Goal: Task Accomplishment & Management: Use online tool/utility

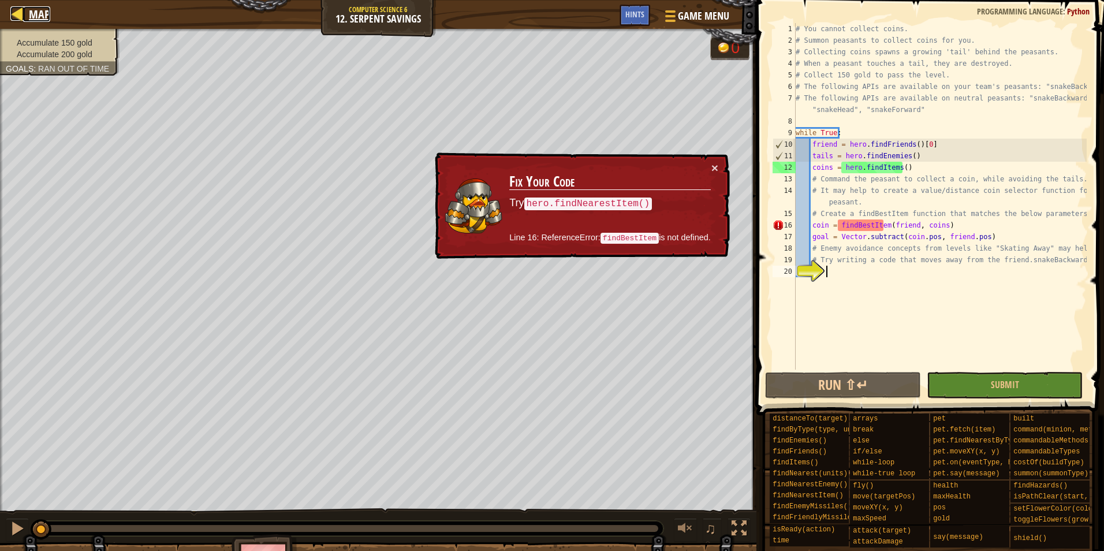
click at [22, 7] on div at bounding box center [17, 13] width 14 height 14
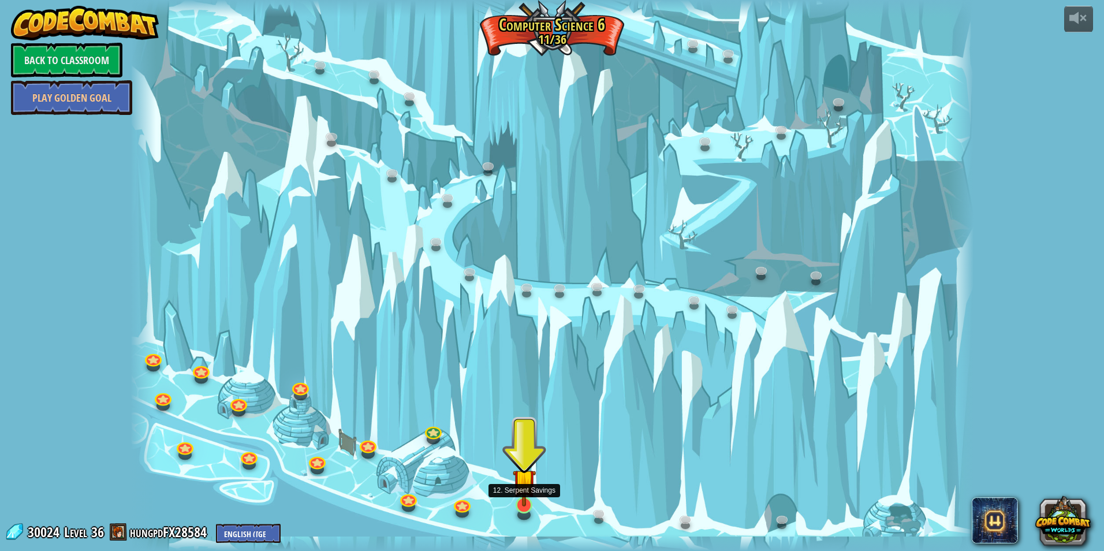
click at [534, 505] on img at bounding box center [524, 481] width 23 height 52
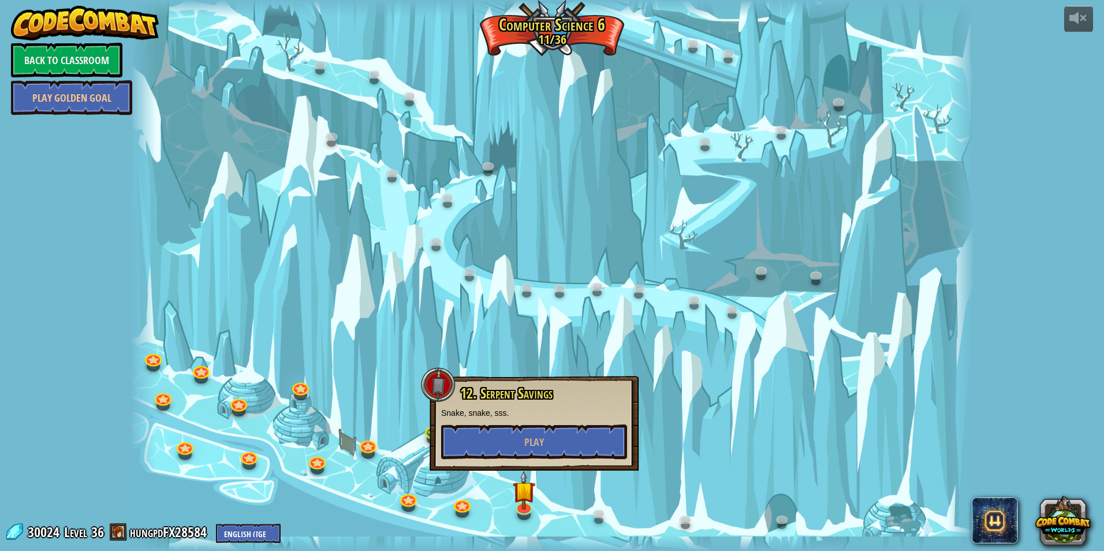
click at [739, 378] on div at bounding box center [552, 275] width 843 height 551
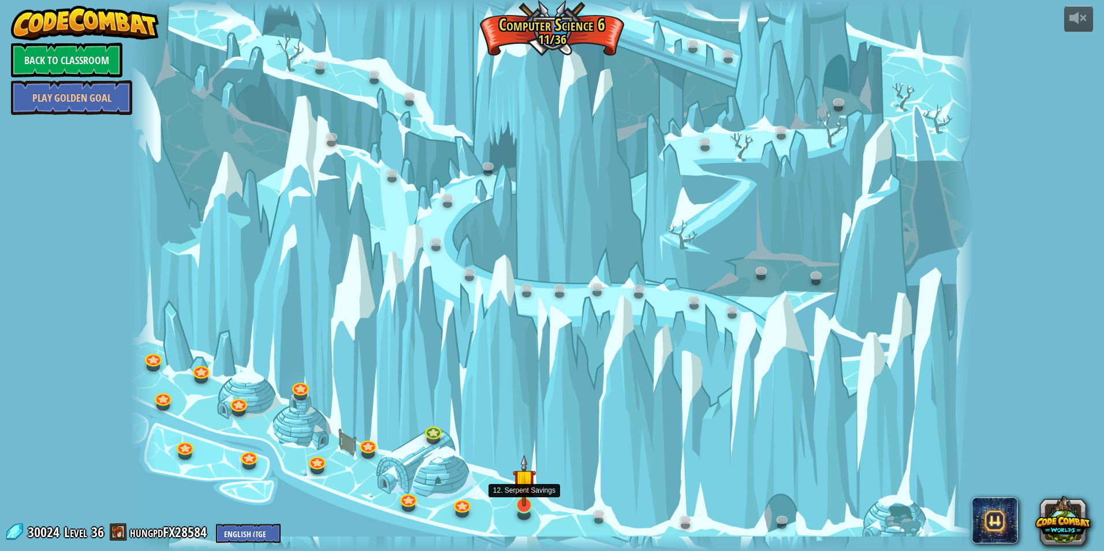
click at [522, 504] on img at bounding box center [524, 481] width 23 height 52
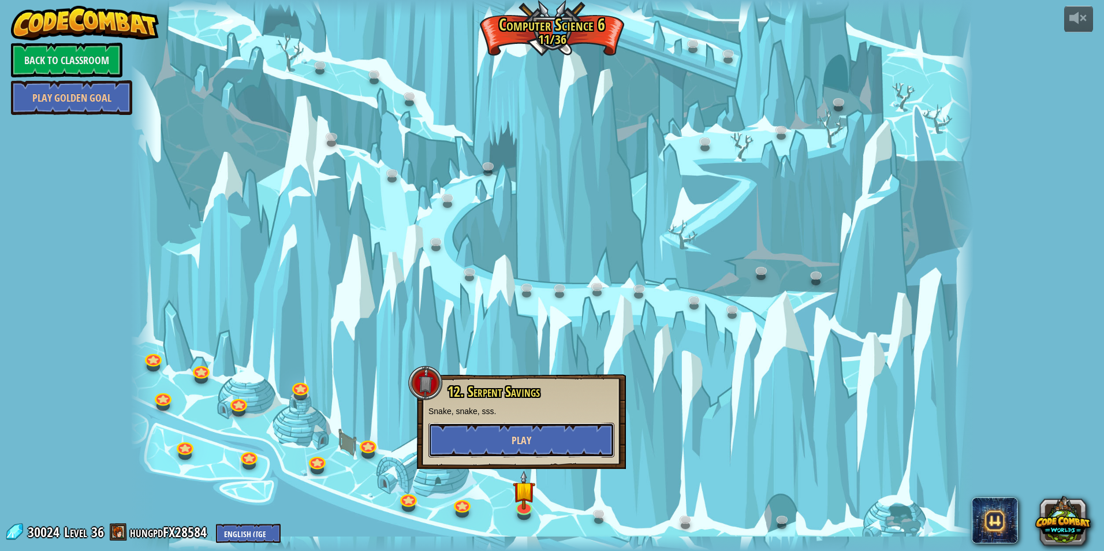
click at [557, 440] on button "Play" at bounding box center [522, 440] width 186 height 35
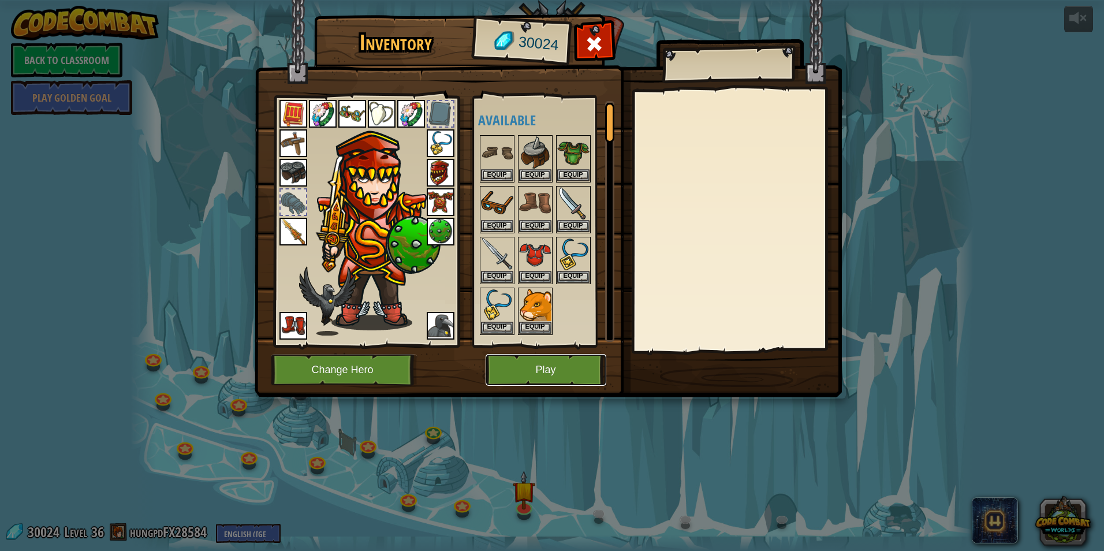
click at [579, 366] on button "Play" at bounding box center [546, 370] width 121 height 32
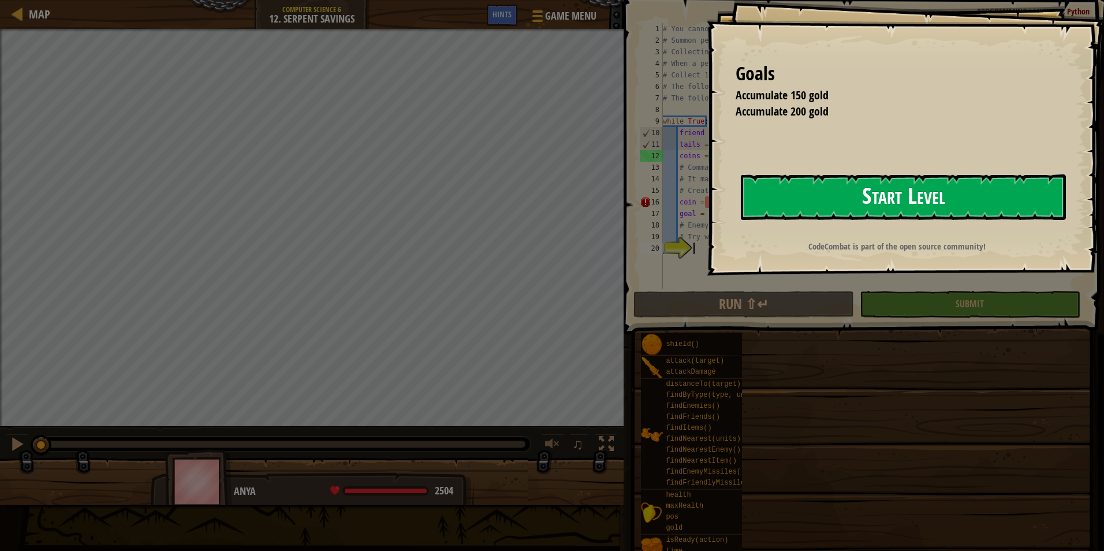
click at [929, 198] on button "Start Level" at bounding box center [903, 197] width 325 height 46
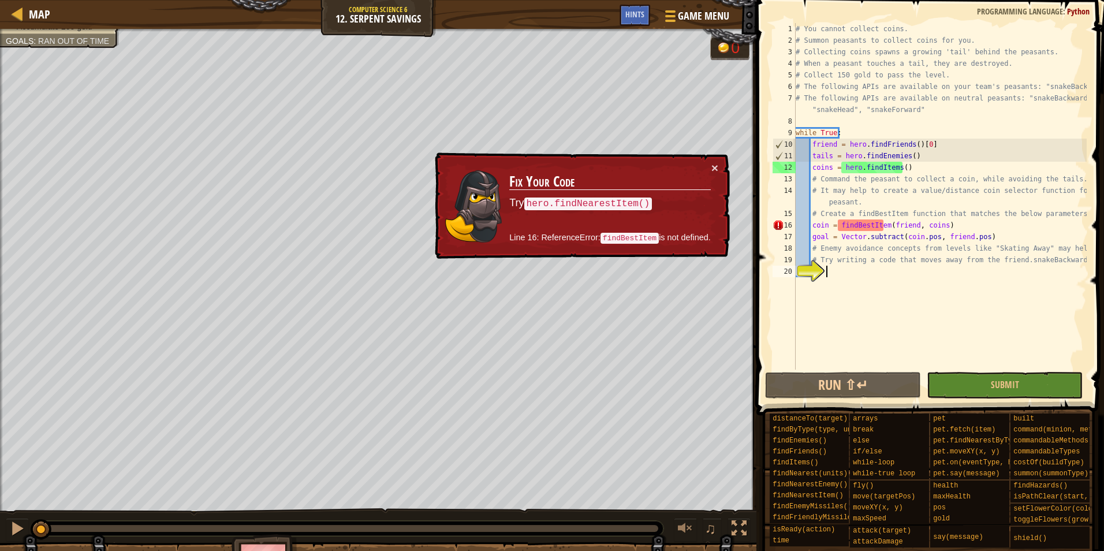
click at [863, 227] on div "# You cannot collect coins. # Summon peasants to collect coins for you. # Colle…" at bounding box center [940, 208] width 293 height 370
click at [929, 200] on div "# You cannot collect coins. # Summon peasants to collect coins for you. # Colle…" at bounding box center [940, 208] width 293 height 370
type textarea "# It may help to create a value/distance coin selector function for the peasant."
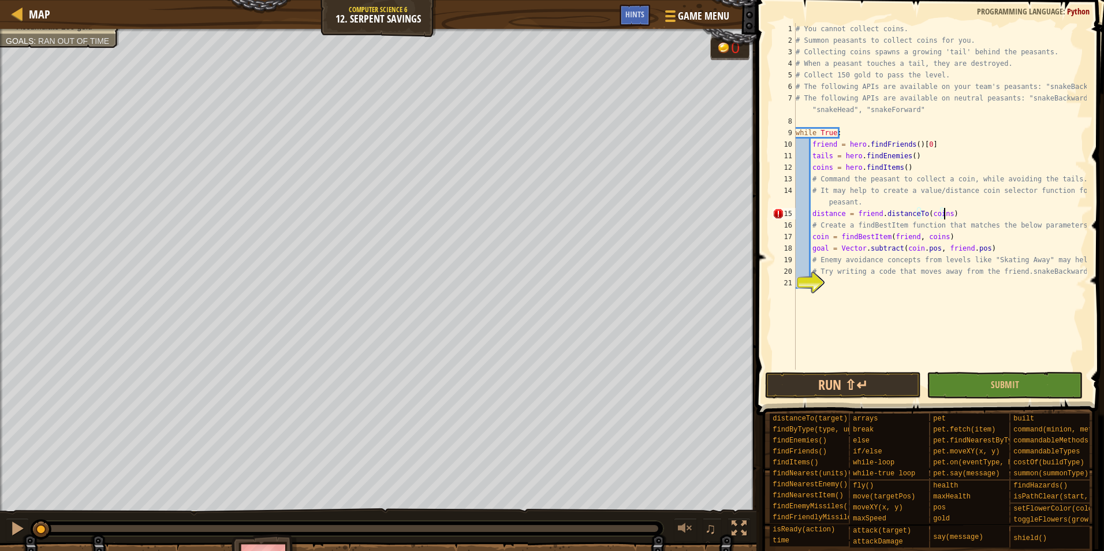
scroll to position [5, 12]
click at [939, 213] on div "# You cannot collect coins. # Summon peasants to collect coins for you. # Colle…" at bounding box center [940, 208] width 293 height 370
click at [945, 212] on div "# You cannot collect coins. # Summon peasants to collect coins for you. # Colle…" at bounding box center [940, 208] width 293 height 370
click at [890, 387] on button "Run ⇧↵" at bounding box center [843, 385] width 156 height 27
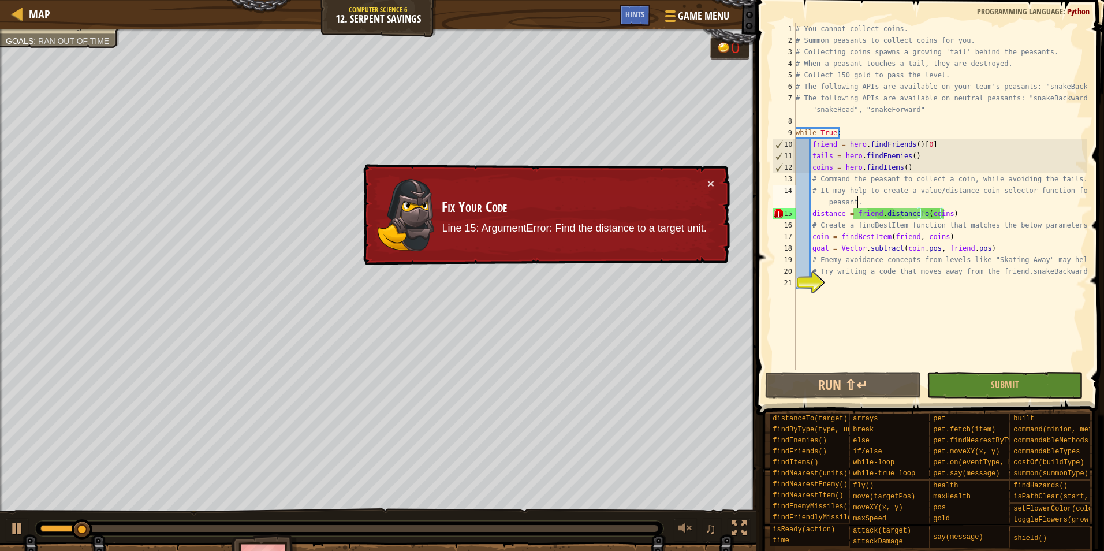
click at [940, 200] on div "# You cannot collect coins. # Summon peasants to collect coins for you. # Colle…" at bounding box center [940, 208] width 293 height 370
type textarea "# It may help to create a value/distance coin selector function for the peasant."
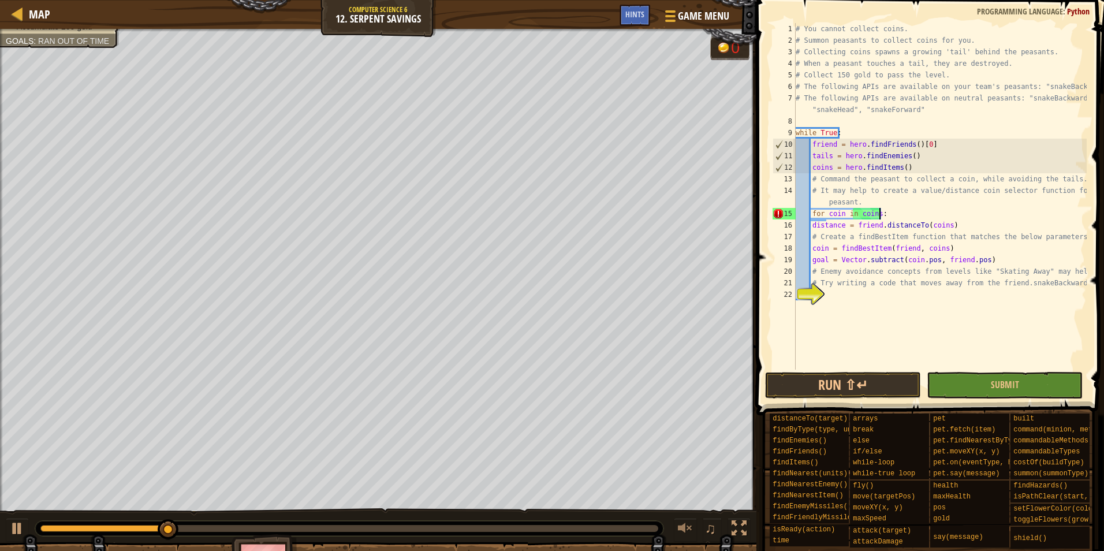
scroll to position [5, 6]
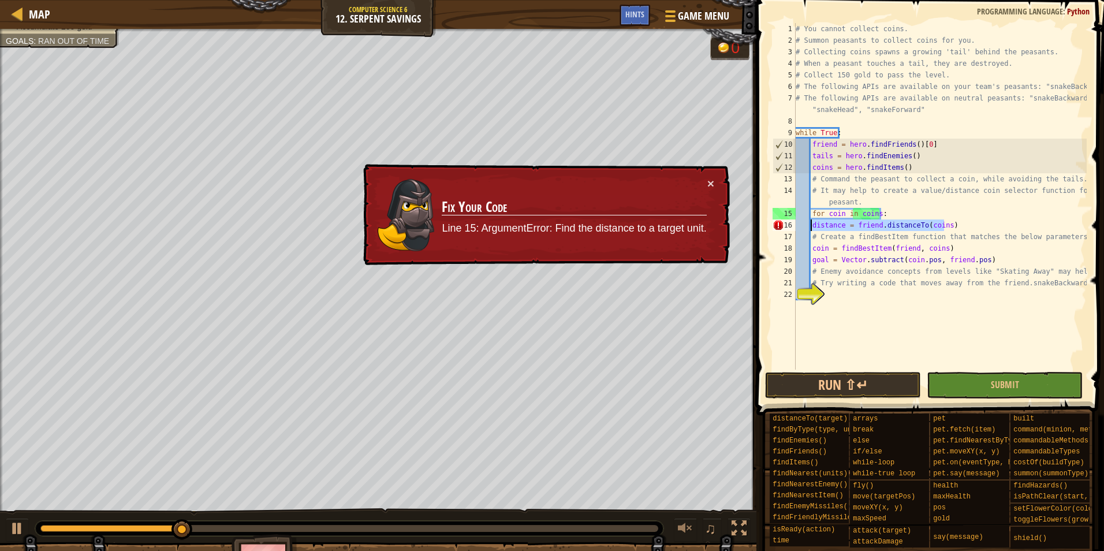
drag, startPoint x: 974, startPoint y: 224, endPoint x: 812, endPoint y: 226, distance: 161.7
click at [812, 226] on div "# You cannot collect coins. # Summon peasants to collect coins for you. # Colle…" at bounding box center [940, 208] width 293 height 370
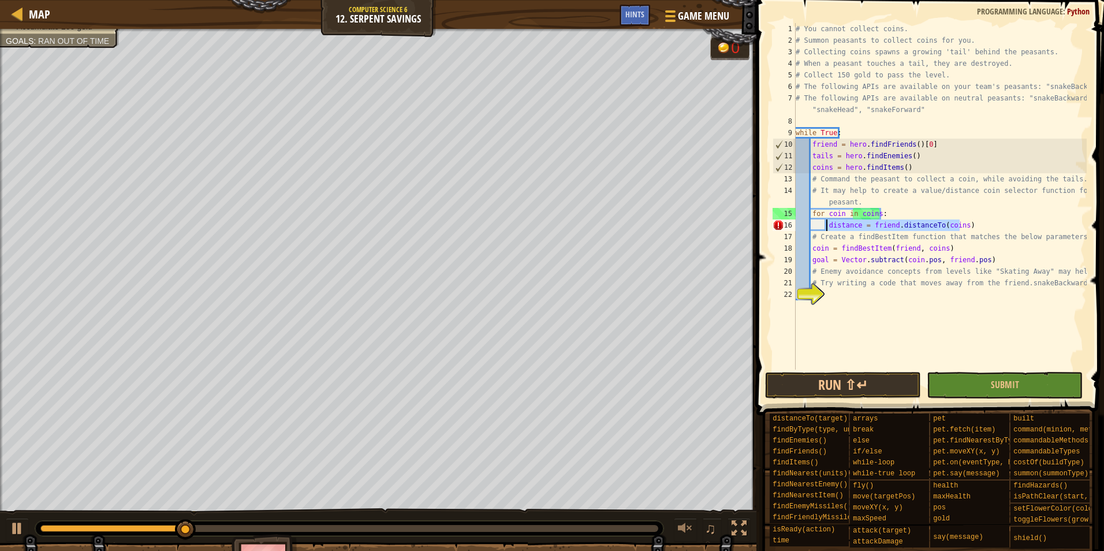
click at [900, 225] on div "# You cannot collect coins. # Summon peasants to collect coins for you. # Colle…" at bounding box center [940, 196] width 293 height 347
click at [958, 229] on div "# You cannot collect coins. # Summon peasants to collect coins for you. # Colle…" at bounding box center [940, 208] width 293 height 370
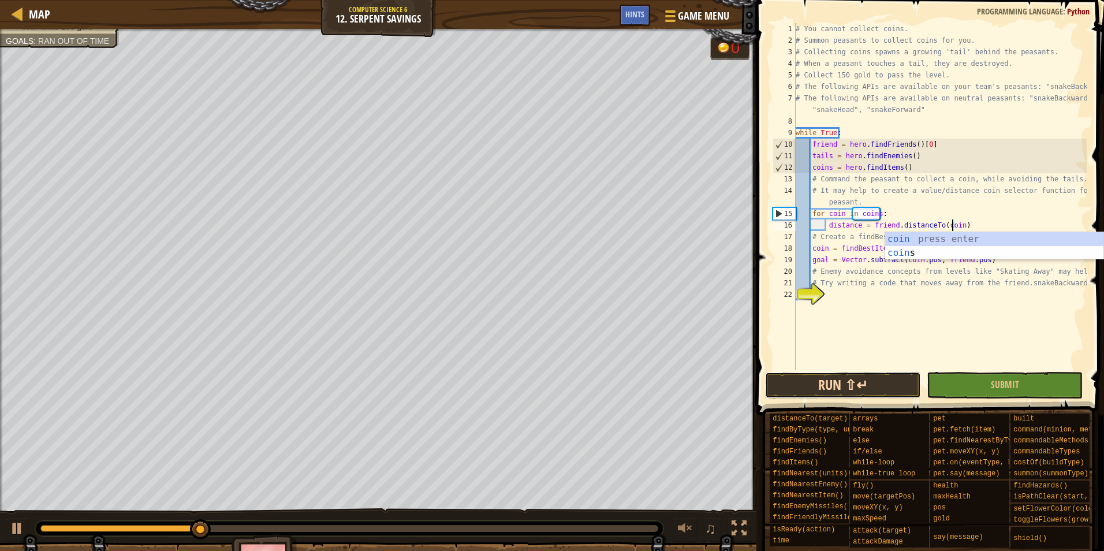
click at [902, 389] on button "Run ⇧↵" at bounding box center [843, 385] width 156 height 27
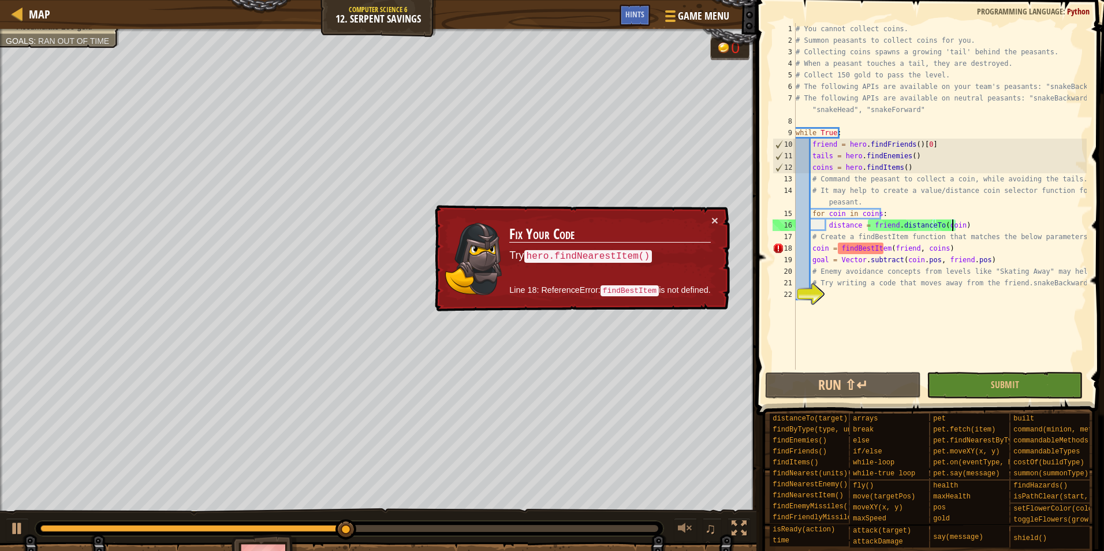
click at [868, 249] on div "# You cannot collect coins. # Summon peasants to collect coins for you. # Colle…" at bounding box center [940, 208] width 293 height 370
type textarea "coin = findBestItem(friend, coins)"
click at [868, 249] on div "# You cannot collect coins. # Summon peasants to collect coins for you. # Colle…" at bounding box center [940, 208] width 293 height 370
click at [816, 117] on div "# You cannot collect coins. # Summon peasants to collect coins for you. # Colle…" at bounding box center [940, 208] width 293 height 370
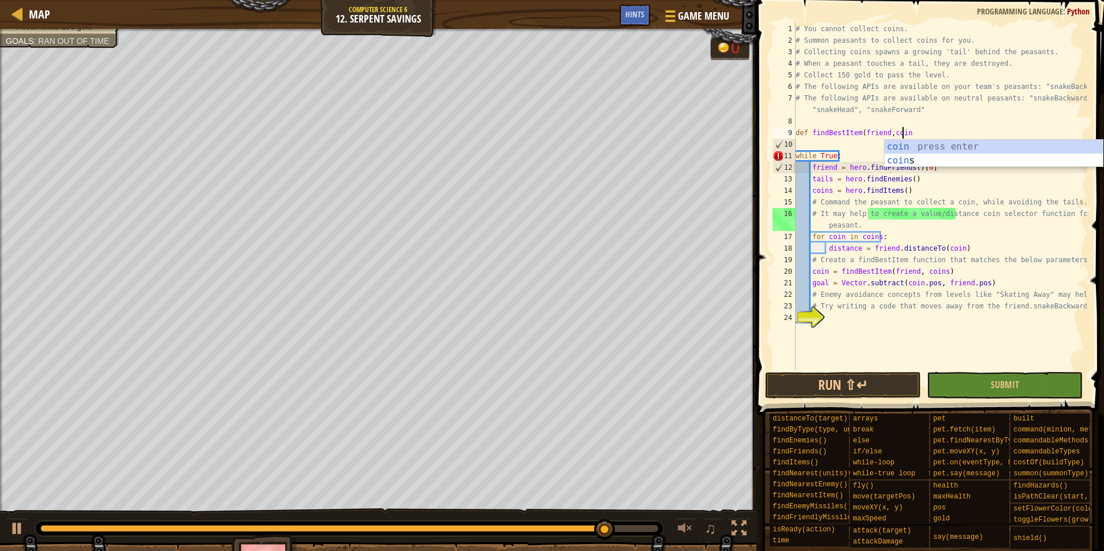
scroll to position [5, 8]
type textarea "def findBestItem(friend,coins)"
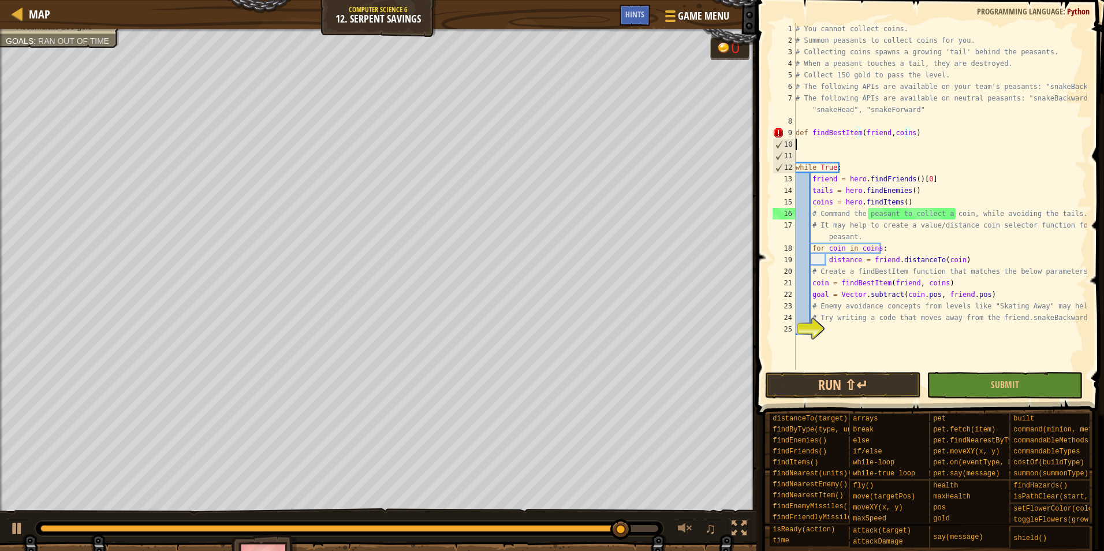
scroll to position [5, 0]
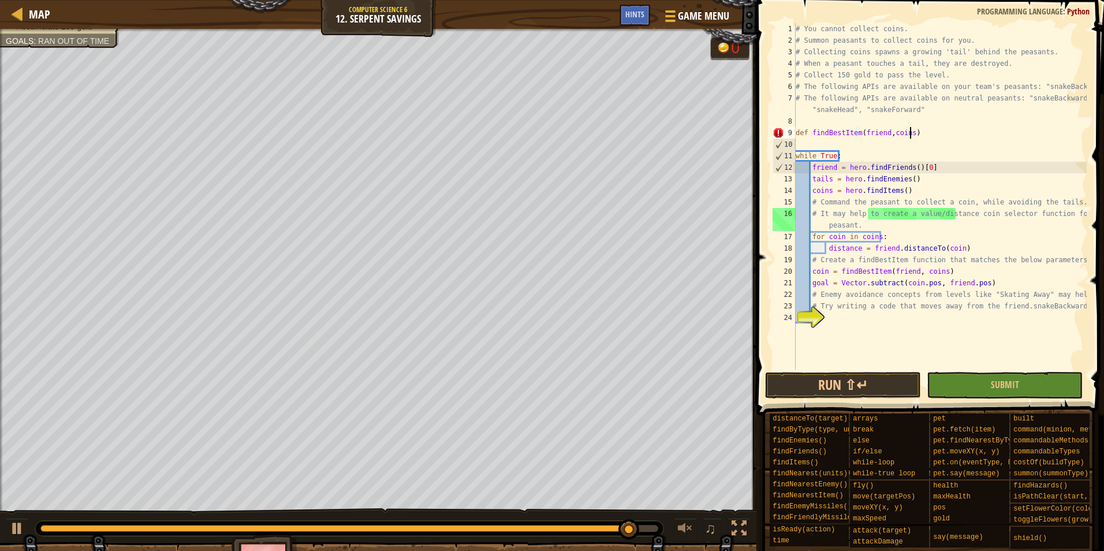
type textarea "def findBestItem(friend,coins):"
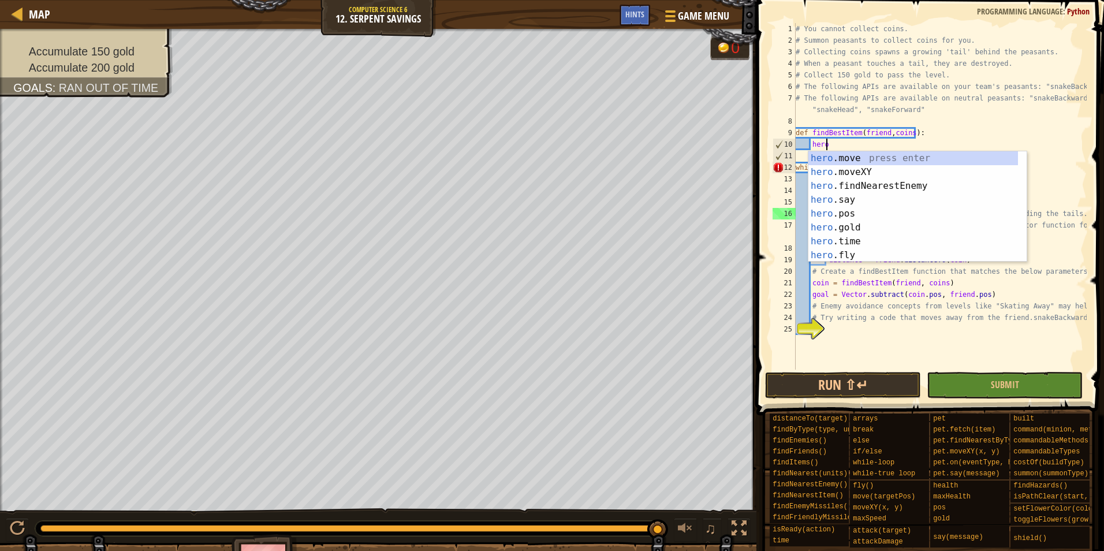
scroll to position [5, 2]
type textarea "h"
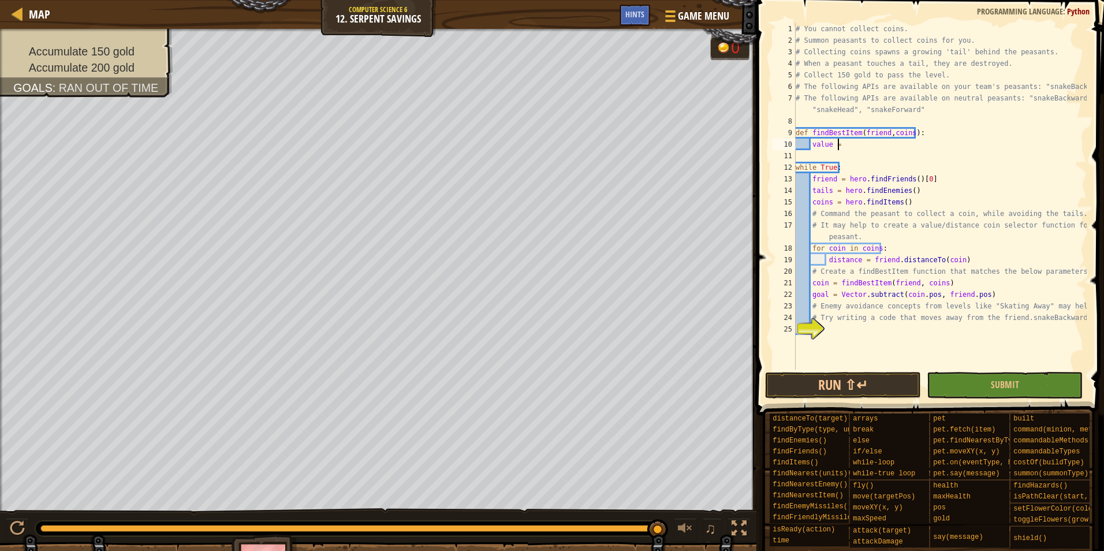
scroll to position [5, 3]
type textarea "value = 0"
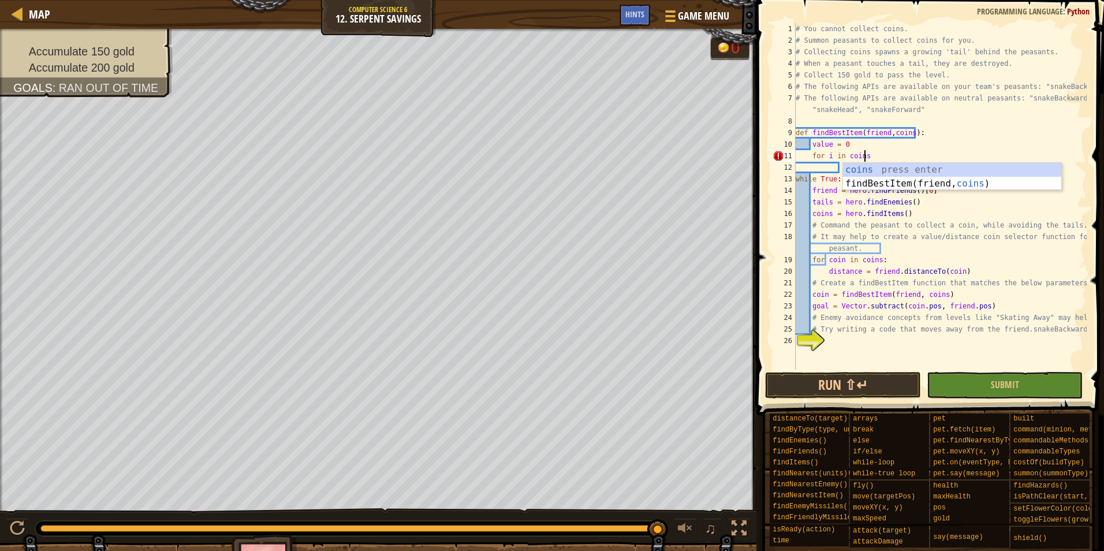
type textarea "for i in coins:"
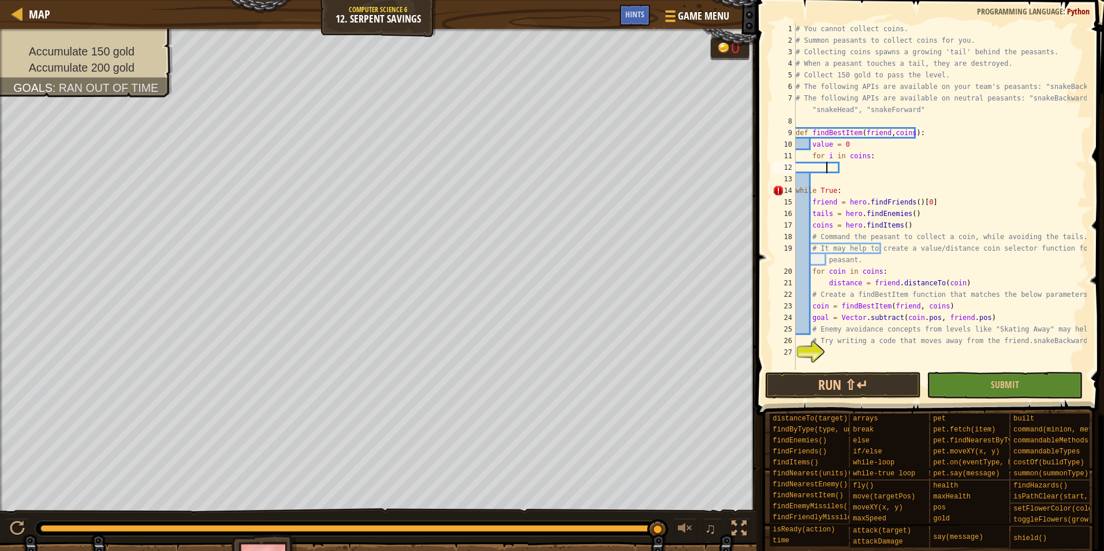
click at [857, 168] on div "# You cannot collect coins. # Summon peasants to collect coins for you. # Colle…" at bounding box center [940, 208] width 293 height 370
click at [825, 166] on div "# You cannot collect coins. # Summon peasants to collect coins for you. # Colle…" at bounding box center [940, 208] width 293 height 370
click at [803, 160] on div "# You cannot collect coins. # Summon peasants to collect coins for you. # Colle…" at bounding box center [940, 208] width 293 height 370
type textarea "for i in coins:"
click at [803, 160] on div "# You cannot collect coins. # Summon peasants to collect coins for you. # Colle…" at bounding box center [940, 208] width 293 height 370
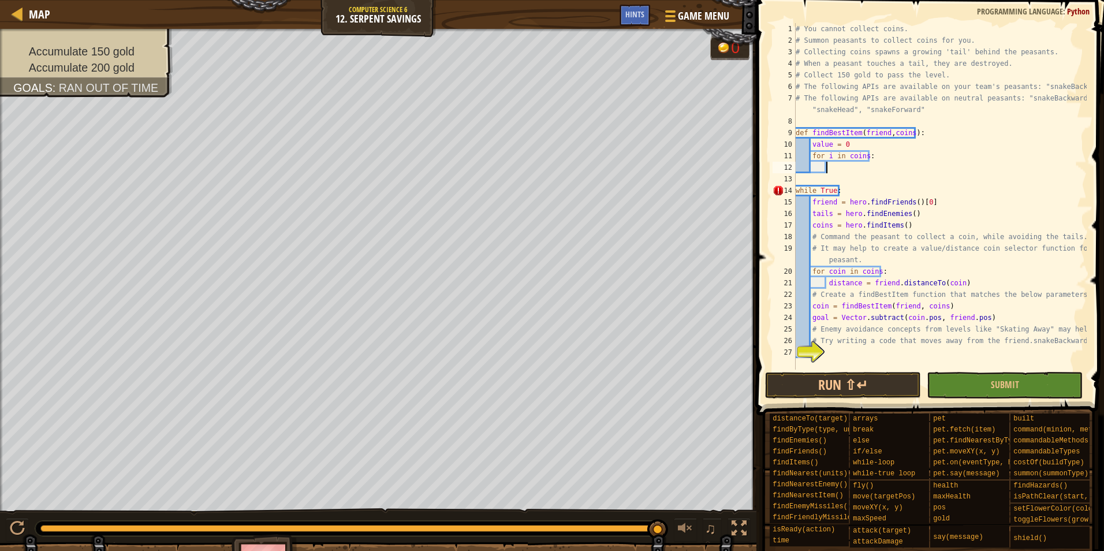
click at [842, 168] on div "# You cannot collect coins. # Summon peasants to collect coins for you. # Colle…" at bounding box center [940, 208] width 293 height 370
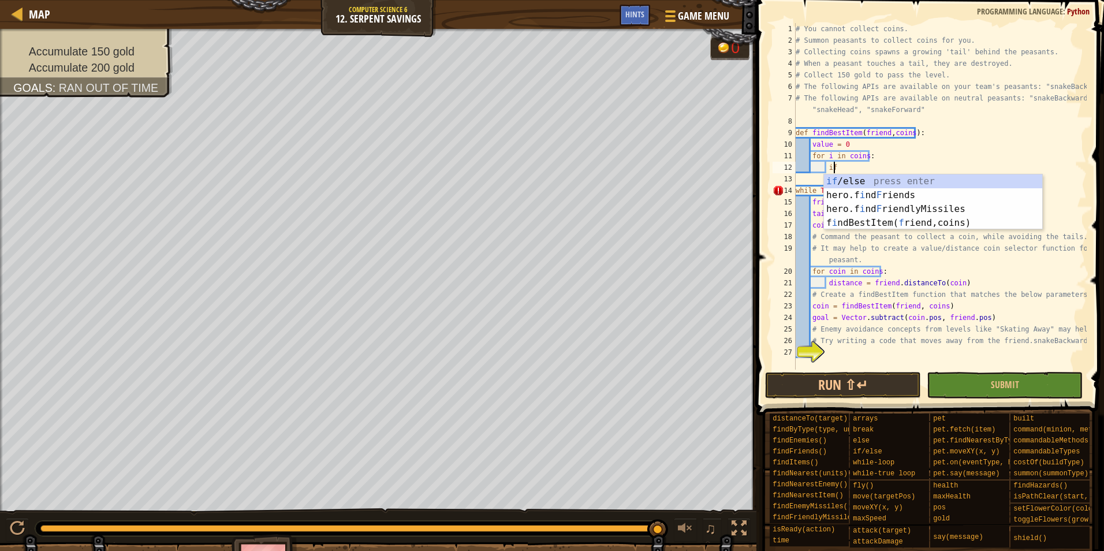
scroll to position [5, 2]
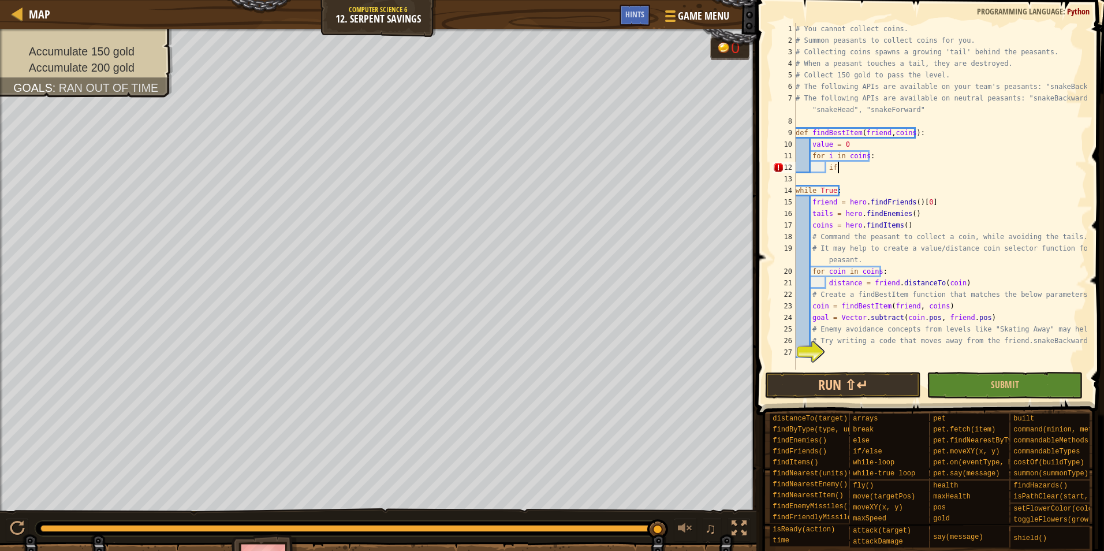
type textarea "i"
type textarea "coin = coins[i]"
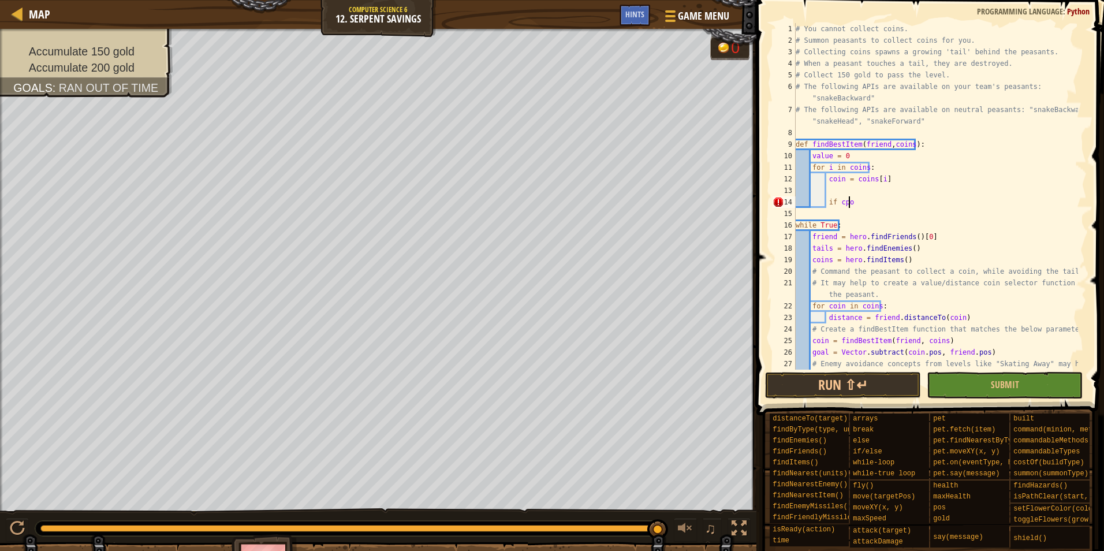
scroll to position [5, 3]
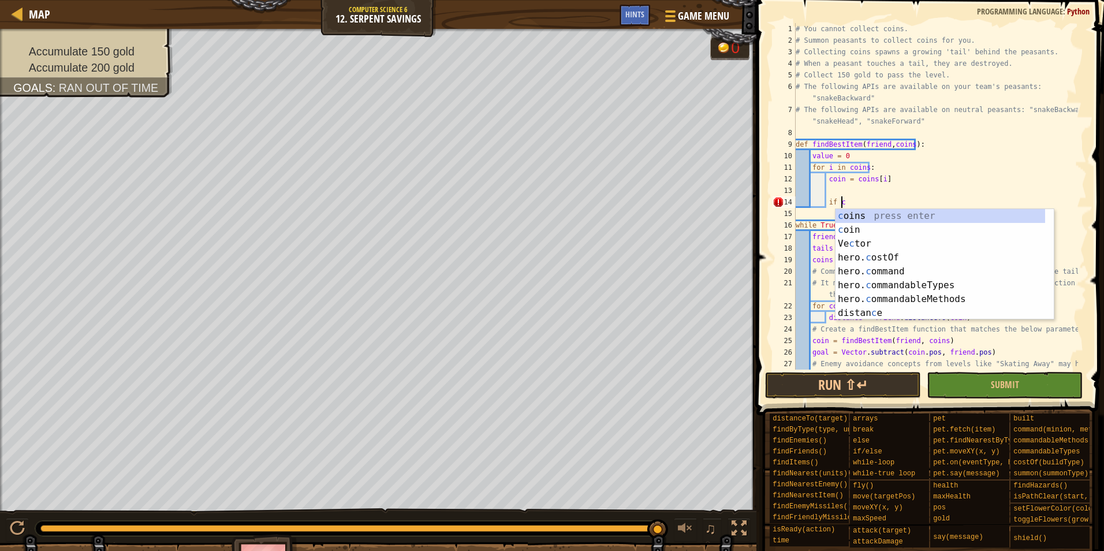
click at [814, 158] on div "# You cannot collect coins. # Summon peasants to collect coins for you. # Colle…" at bounding box center [936, 208] width 285 height 370
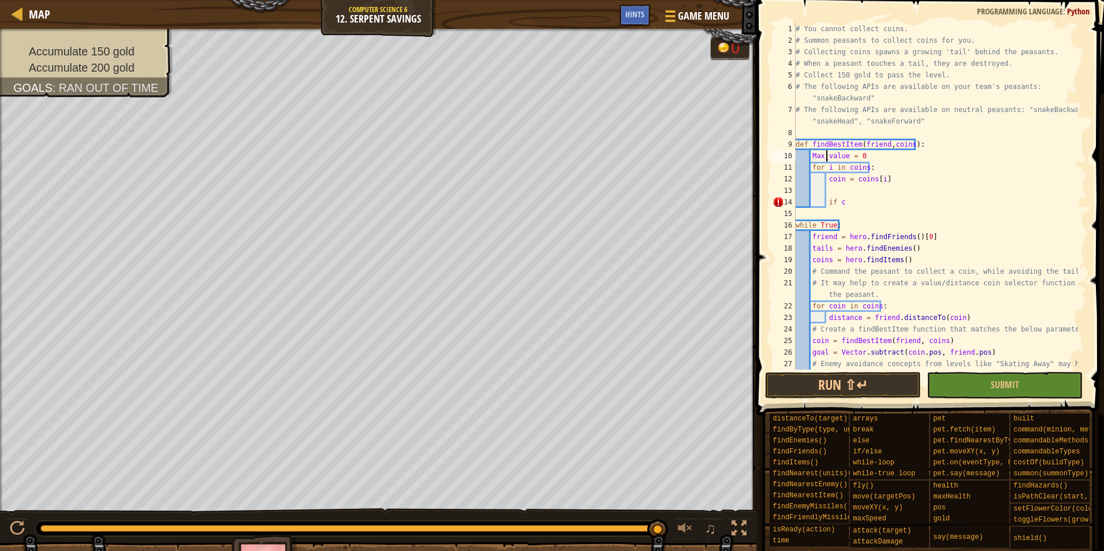
scroll to position [5, 2]
click at [889, 206] on div "# You cannot collect coins. # Summon peasants to collect coins for you. # Colle…" at bounding box center [936, 208] width 285 height 370
type textarea "if coin.value > Max_value:"
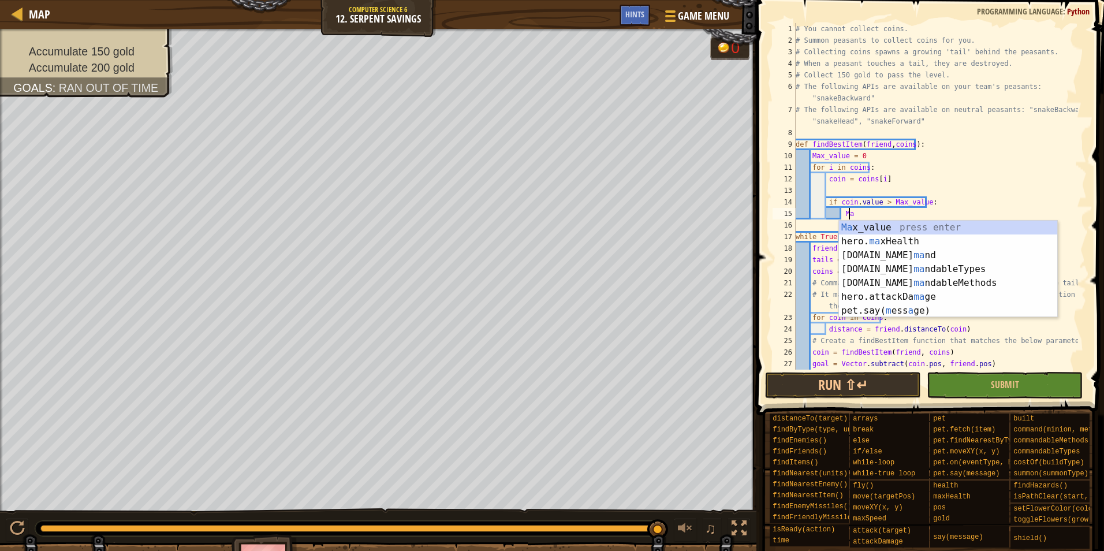
type textarea "M"
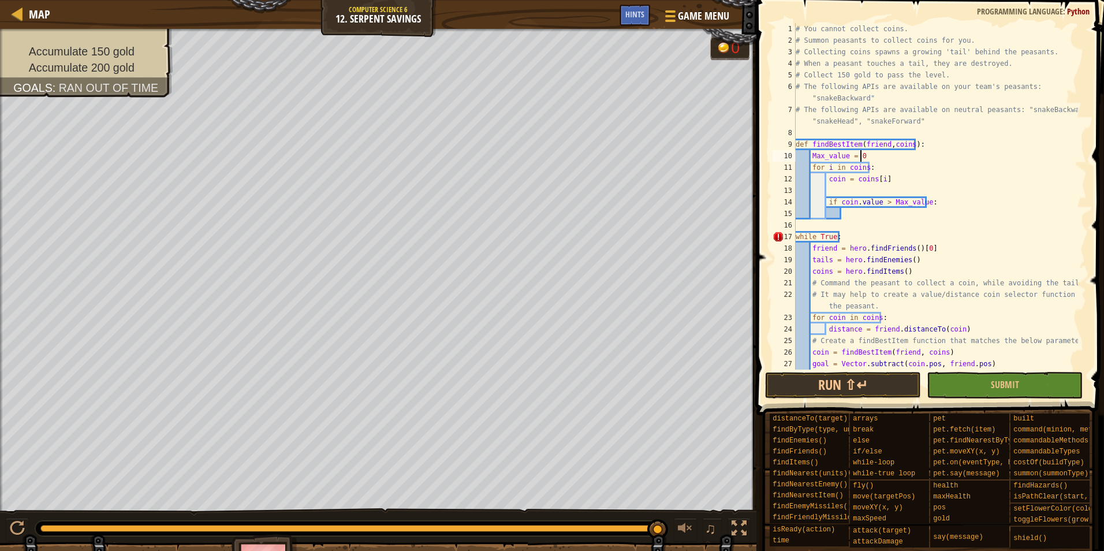
click at [900, 151] on div "# You cannot collect coins. # Summon peasants to collect coins for you. # Colle…" at bounding box center [936, 208] width 285 height 370
type textarea "Max_value = 0"
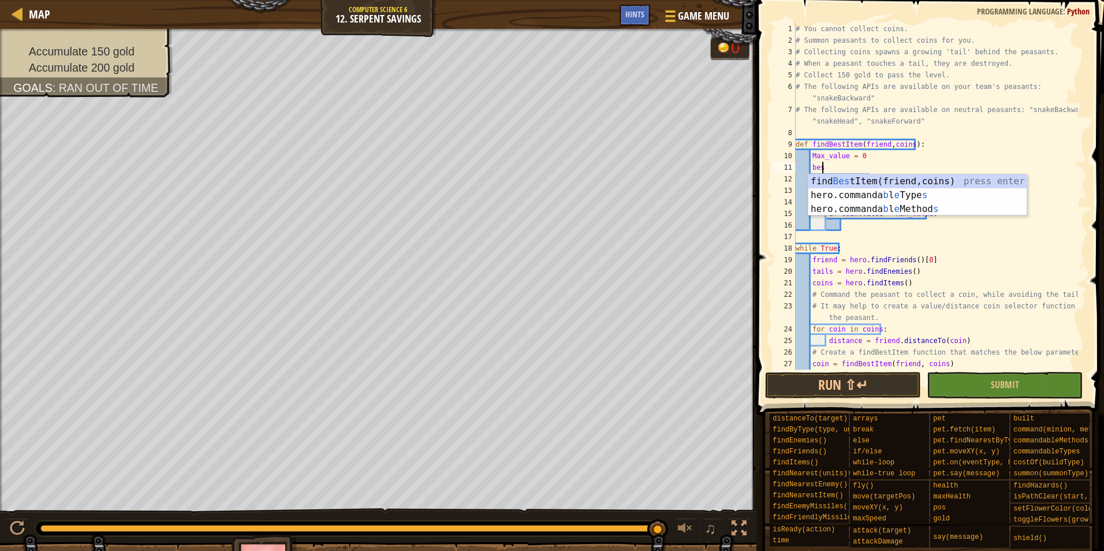
scroll to position [5, 1]
type textarea "bestCoin = None"
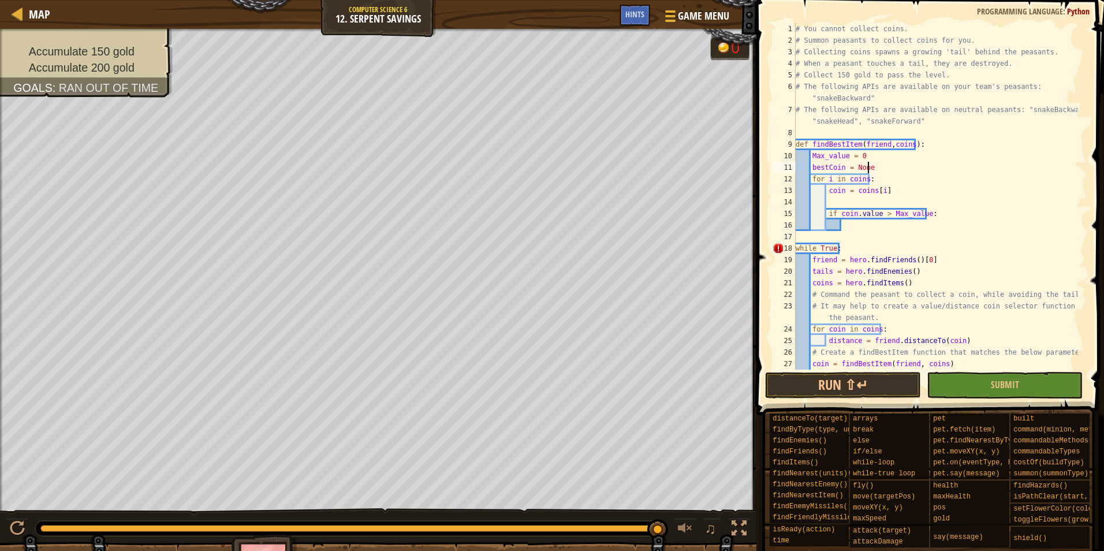
scroll to position [5, 5]
click at [883, 202] on div "# You cannot collect coins. # Summon peasants to collect coins for you. # Colle…" at bounding box center [936, 208] width 285 height 370
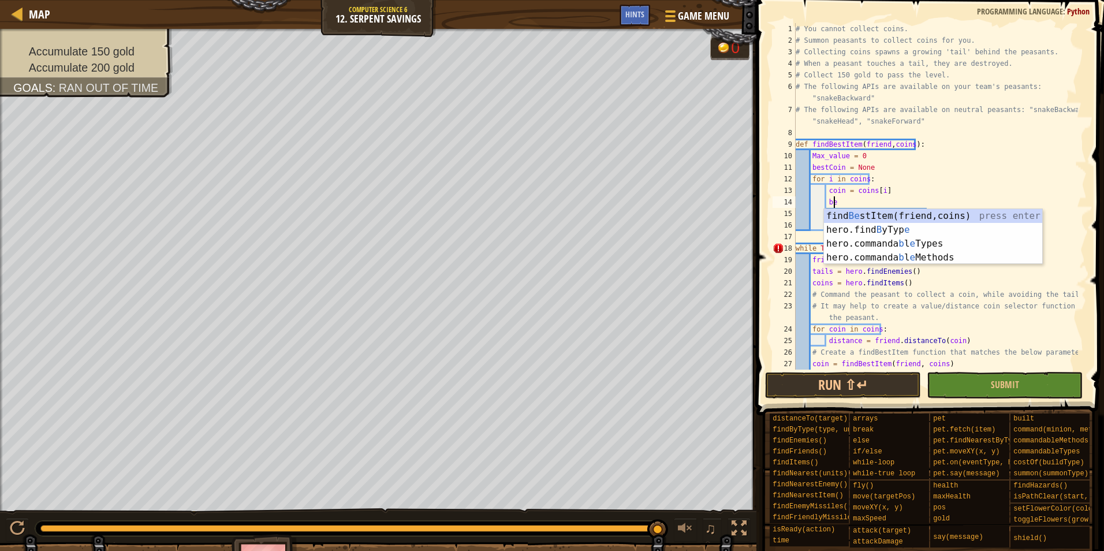
type textarea "b"
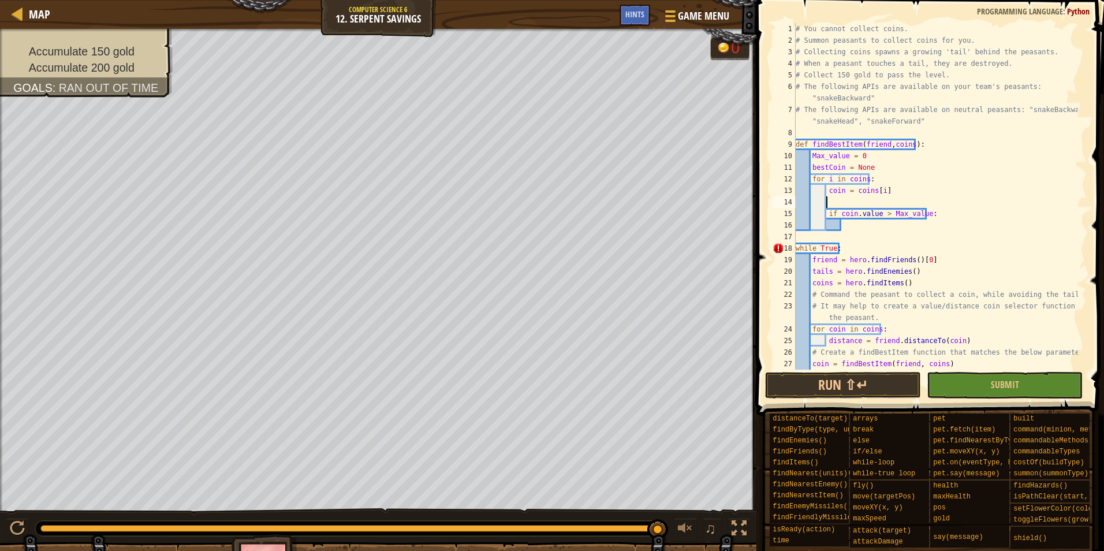
scroll to position [5, 2]
click at [893, 230] on div "# You cannot collect coins. # Summon peasants to collect coins for you. # Colle…" at bounding box center [936, 208] width 285 height 370
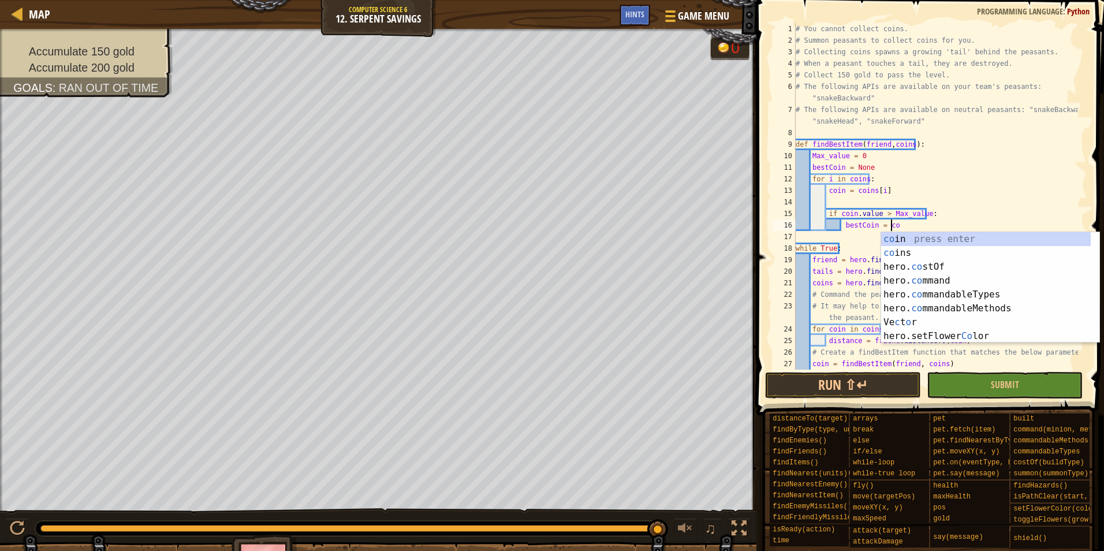
scroll to position [5, 8]
type textarea "bestCoin = coin"
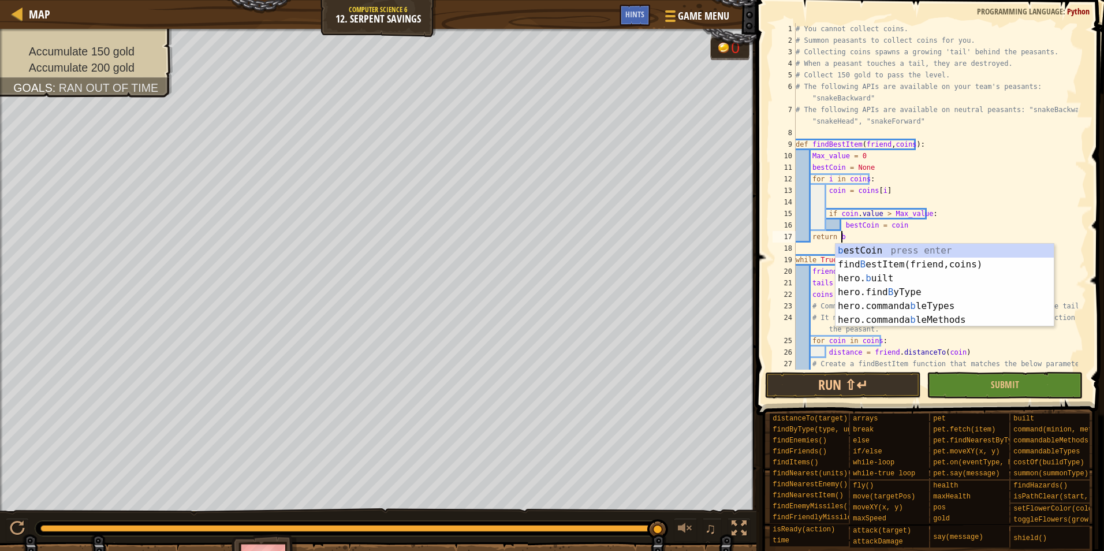
scroll to position [5, 3]
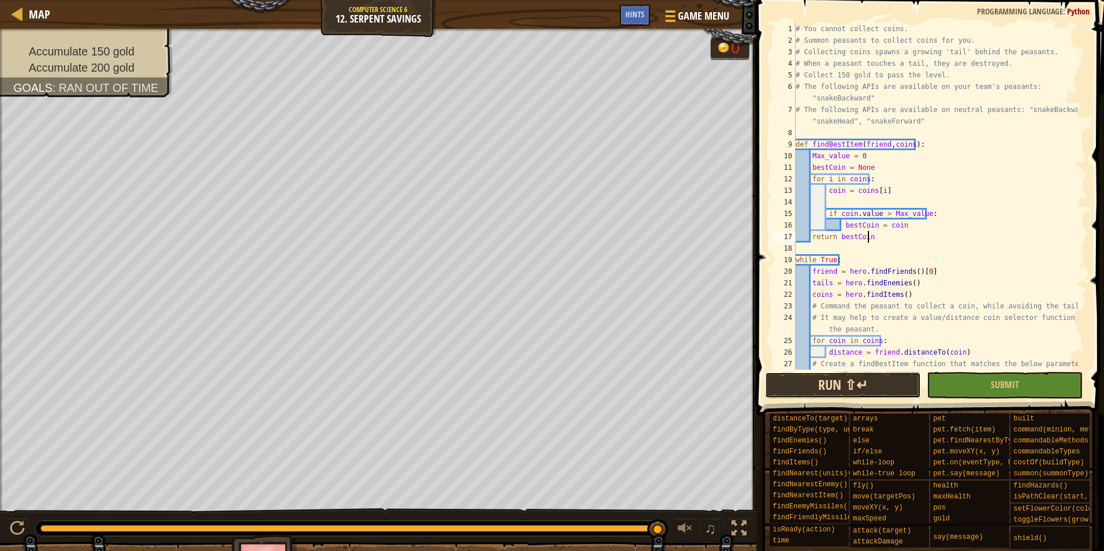
click at [878, 377] on button "Run ⇧↵" at bounding box center [843, 385] width 156 height 27
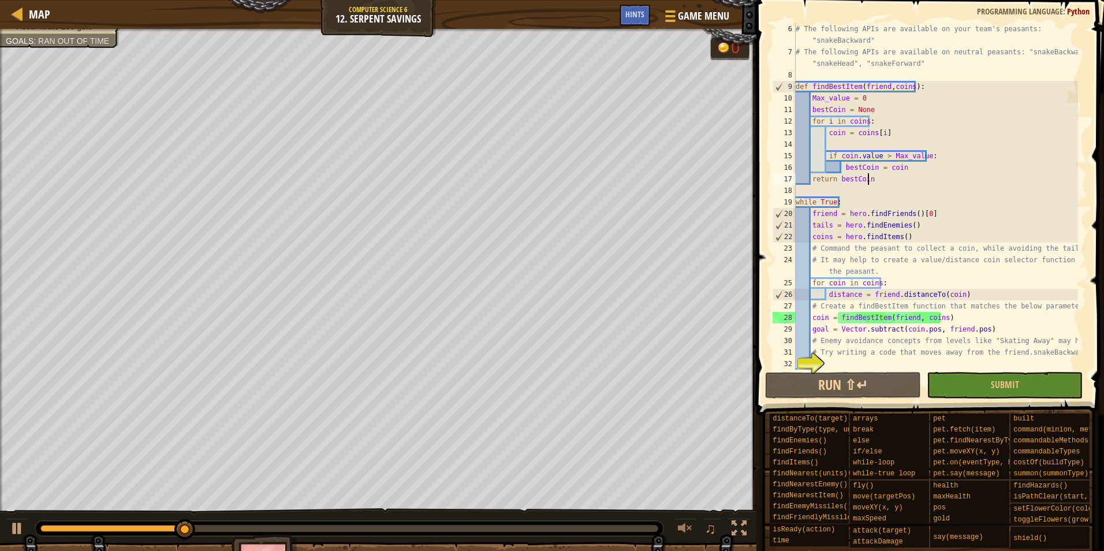
scroll to position [0, 0]
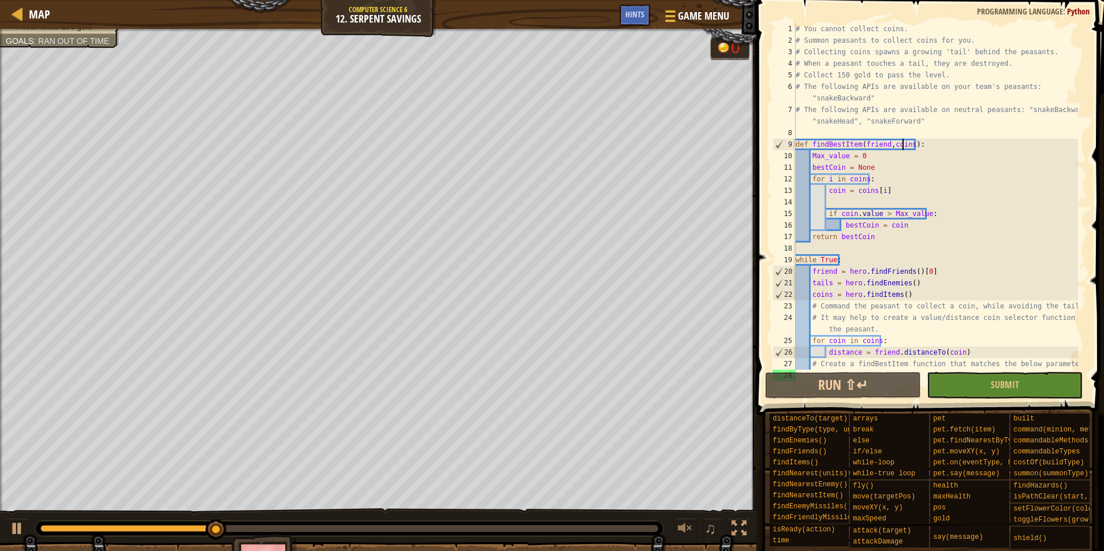
click at [905, 148] on div "# You cannot collect coins. # Summon peasants to collect coins for you. # Colle…" at bounding box center [936, 208] width 285 height 370
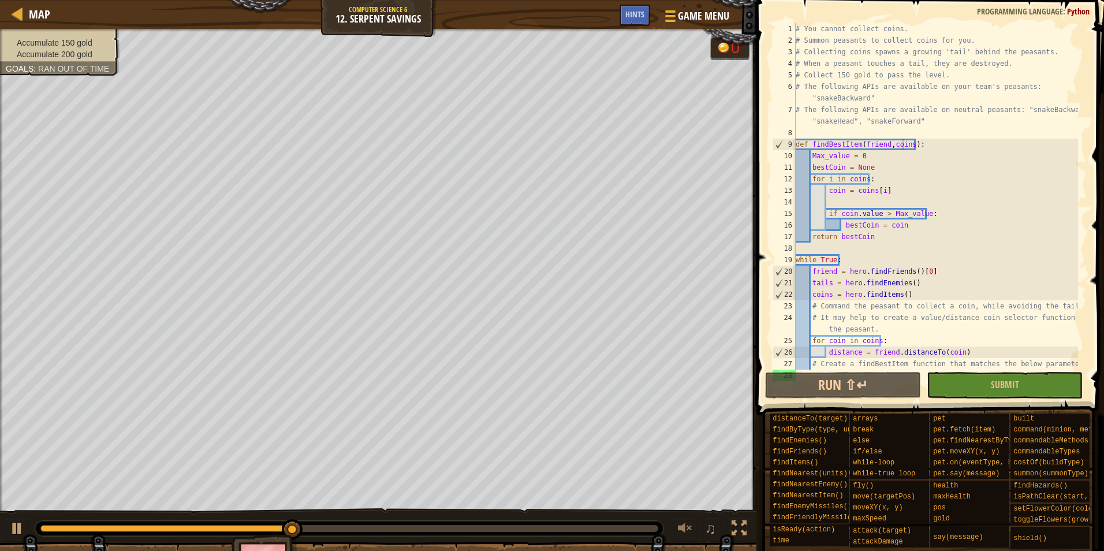
click at [66, 43] on ul "Accumulate 150 gold Accumulate 200 gold" at bounding box center [60, 48] width 108 height 23
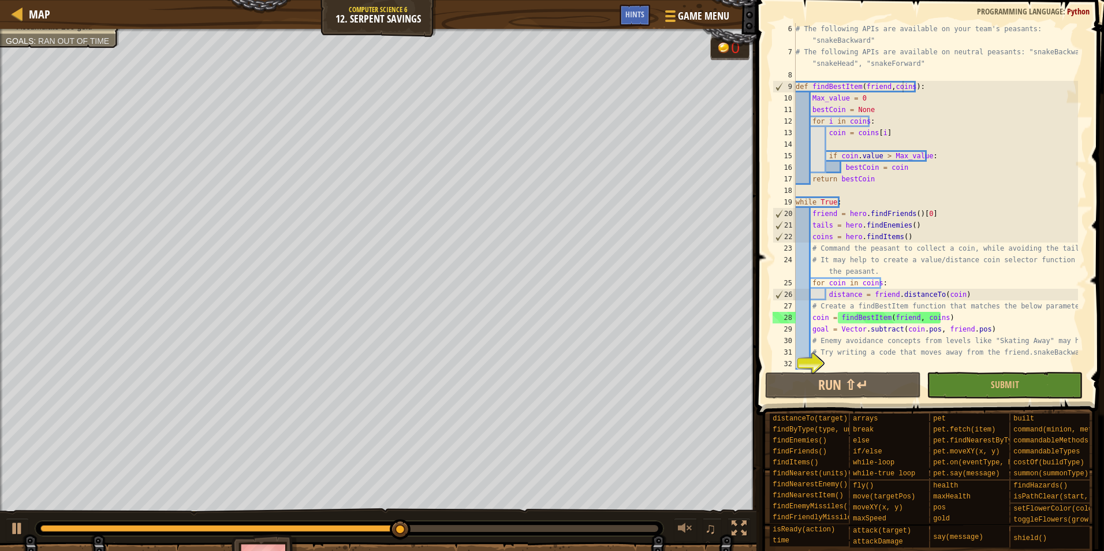
scroll to position [58, 0]
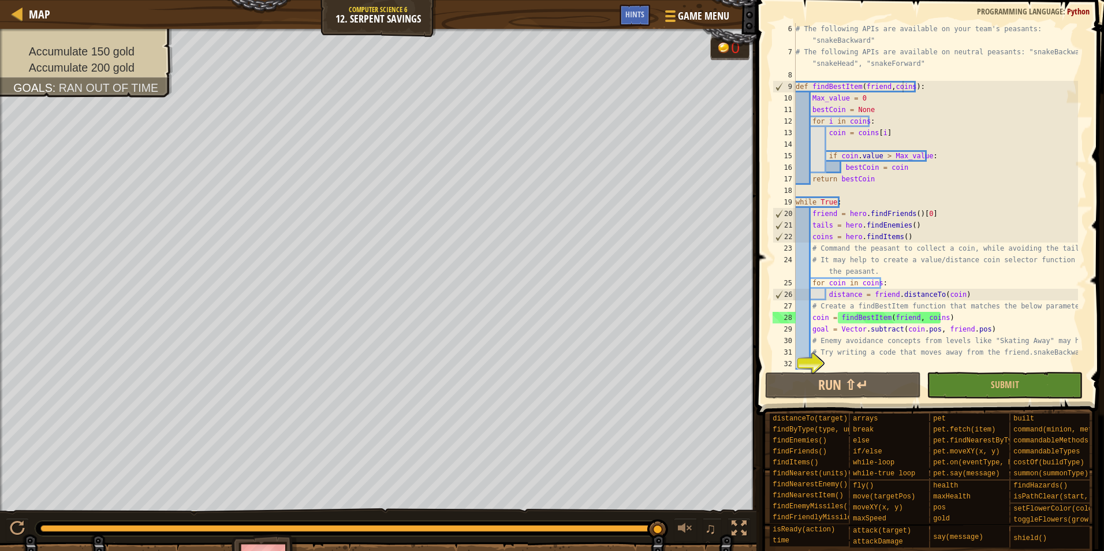
click at [874, 159] on div "# The following APIs are available on your team's peasants: "snakeBackward" # T…" at bounding box center [936, 213] width 285 height 381
click at [879, 157] on div "# The following APIs are available on your team's peasants: "snakeBackward" # T…" at bounding box center [936, 213] width 285 height 381
click at [909, 132] on div "# The following APIs are available on your team's peasants: "snakeBackward" # T…" at bounding box center [936, 213] width 285 height 381
click at [907, 113] on div "# The following APIs are available on your team's peasants: "snakeBackward" # T…" at bounding box center [936, 213] width 285 height 381
type textarea "bestCoin = None"
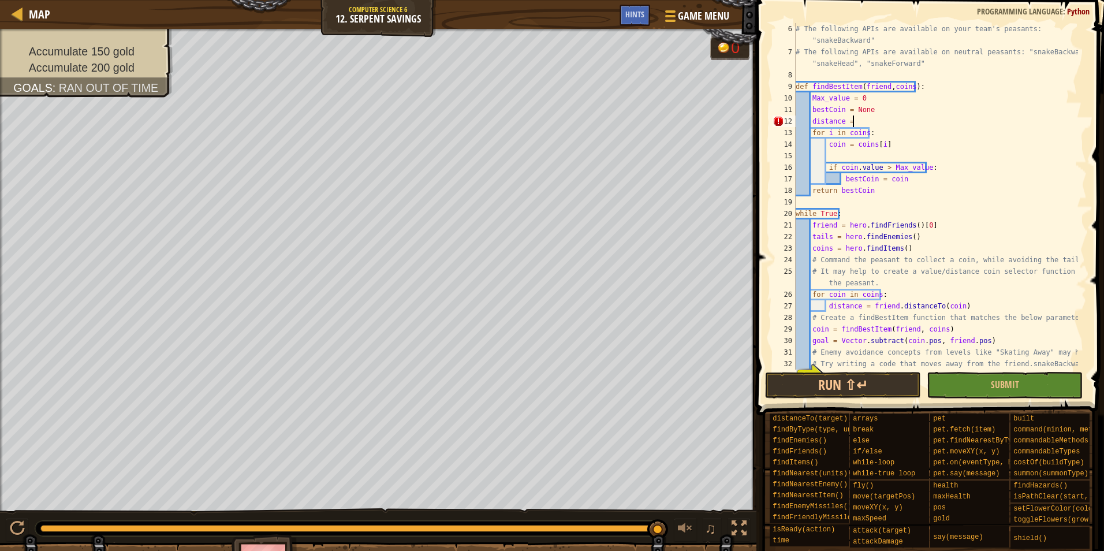
scroll to position [5, 4]
click at [921, 165] on div "# The following APIs are available on your team's peasants: "snakeBackward" # T…" at bounding box center [936, 213] width 285 height 381
click at [811, 120] on div "# The following APIs are available on your team's peasants: "snakeBackward" # T…" at bounding box center [936, 213] width 285 height 381
click at [927, 162] on div "# The following APIs are available on your team's peasants: "snakeBackward" # T…" at bounding box center [936, 213] width 285 height 381
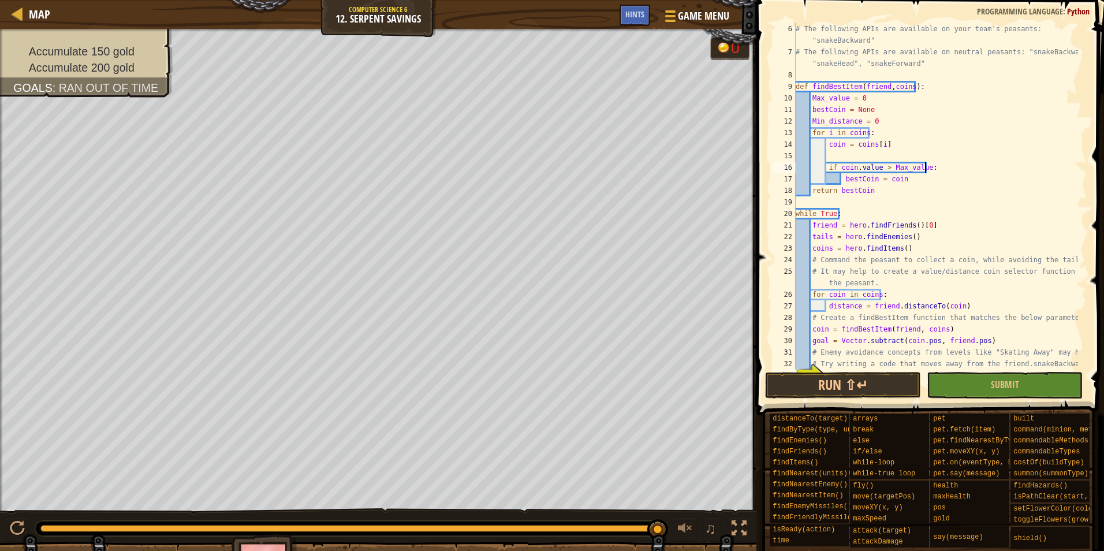
click at [925, 166] on div "# The following APIs are available on your team's peasants: "snakeBackward" # T…" at bounding box center [936, 213] width 285 height 381
click at [920, 164] on div "# The following APIs are available on your team's peasants: "snakeBackward" # T…" at bounding box center [936, 213] width 285 height 381
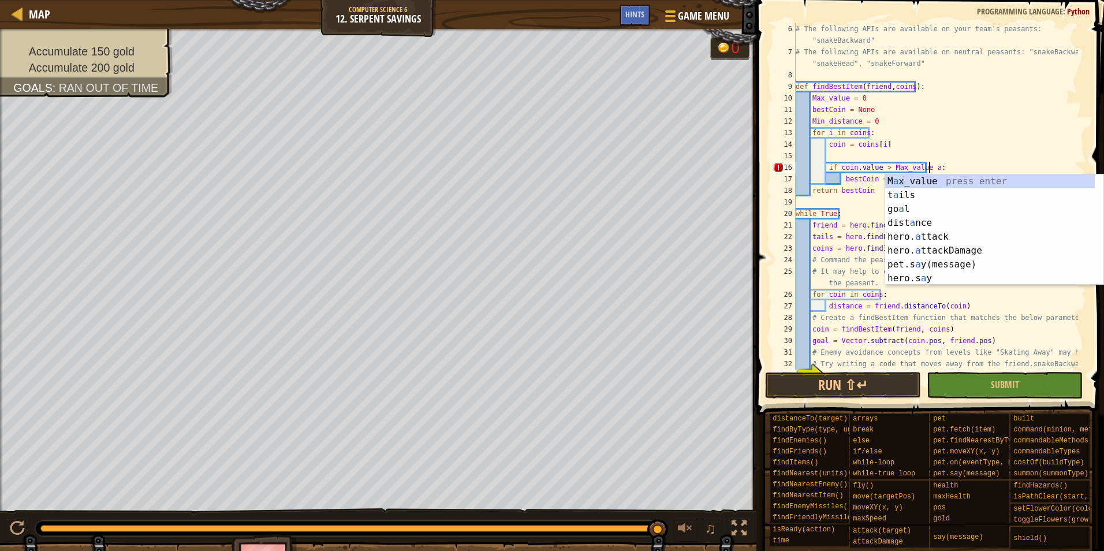
scroll to position [5, 11]
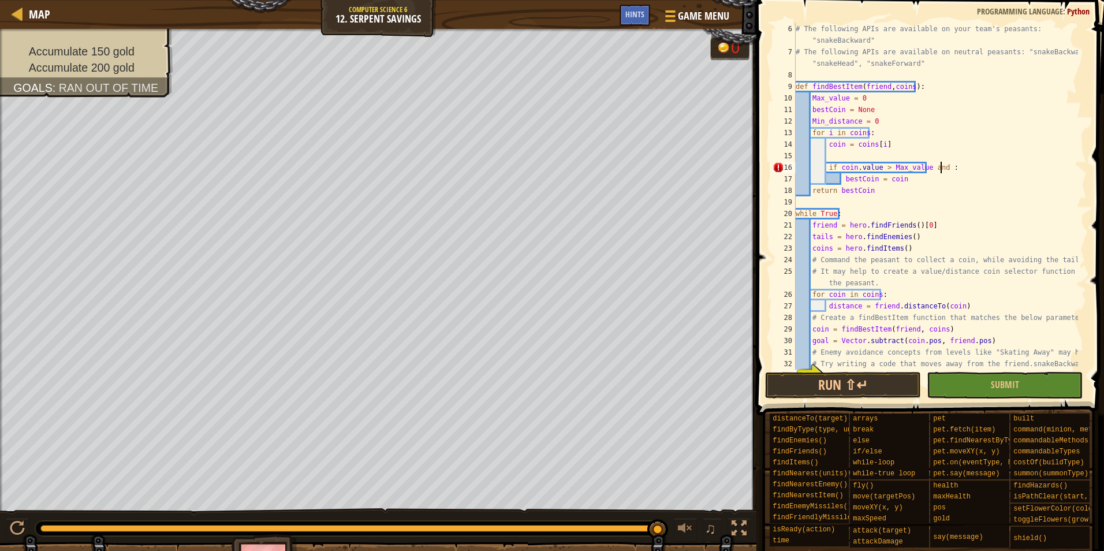
click at [931, 124] on div "# The following APIs are available on your team's peasants: "snakeBackward" # T…" at bounding box center [936, 213] width 285 height 381
click at [941, 166] on div "# The following APIs are available on your team's peasants: "snakeBackward" # T…" at bounding box center [936, 213] width 285 height 381
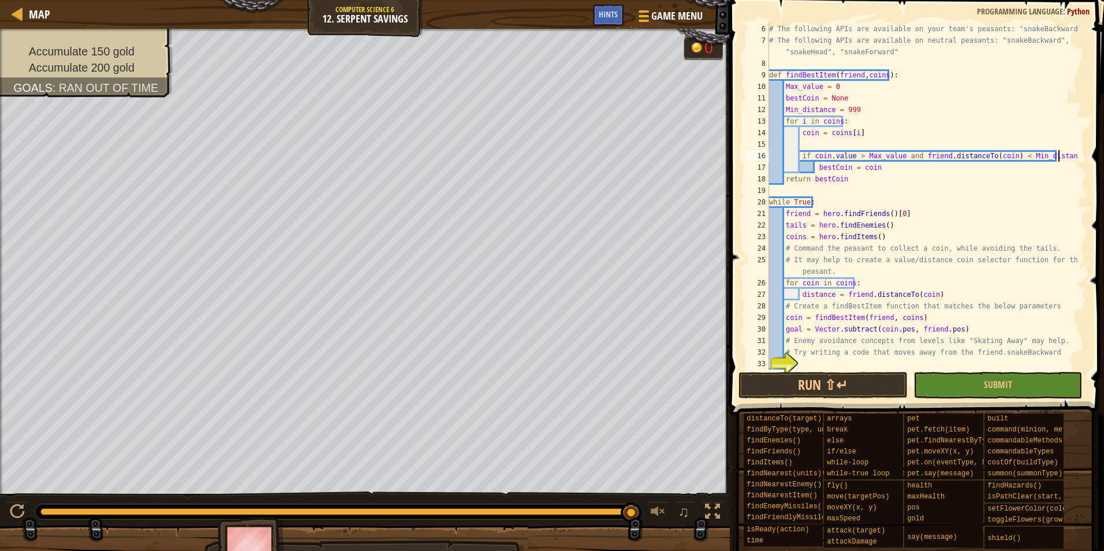
scroll to position [5, 24]
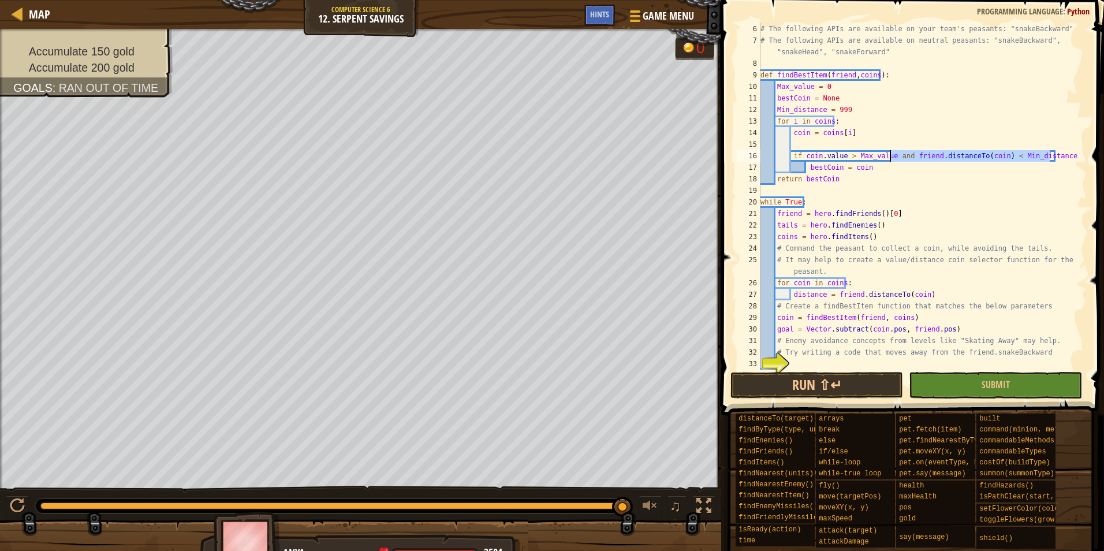
drag, startPoint x: 1051, startPoint y: 155, endPoint x: 890, endPoint y: 152, distance: 160.6
click at [890, 152] on div "# The following APIs are available on your team's peasants: "snakeBackward" # T…" at bounding box center [918, 208] width 320 height 370
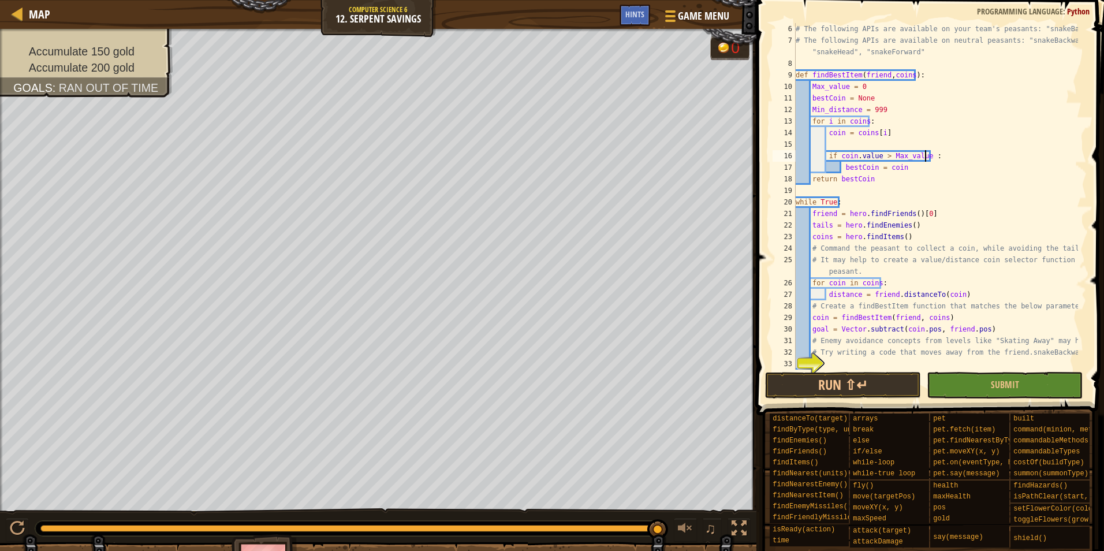
type textarea "if coin.value > Max_value:"
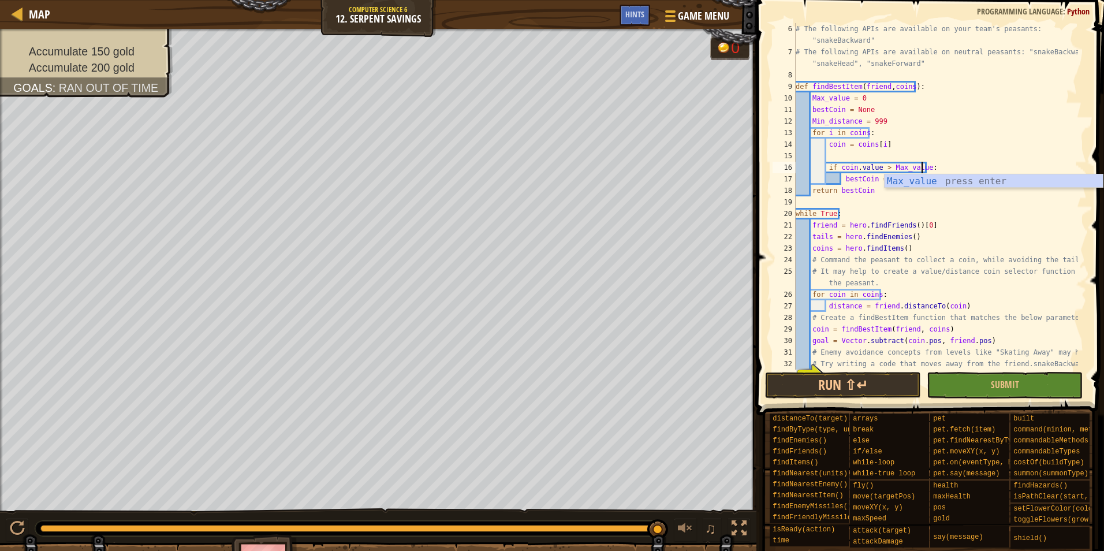
click at [1000, 159] on div "# The following APIs are available on your team's peasants: "snakeBackward" # T…" at bounding box center [936, 213] width 285 height 381
click at [917, 181] on div "# The following APIs are available on your team's peasants: "snakeBackward" # T…" at bounding box center [936, 213] width 285 height 381
click at [949, 169] on div "# The following APIs are available on your team's peasants: "snakeBackward" # T…" at bounding box center [936, 213] width 285 height 381
click at [938, 183] on div "# The following APIs are available on your team's peasants: "snakeBackward" # T…" at bounding box center [936, 213] width 285 height 381
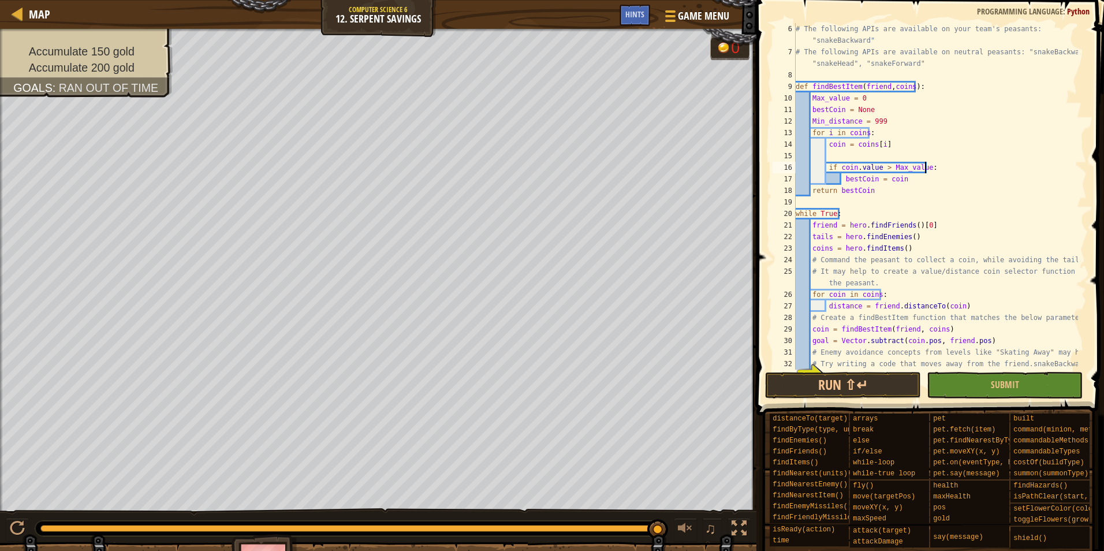
type textarea "bestCoin = coin"
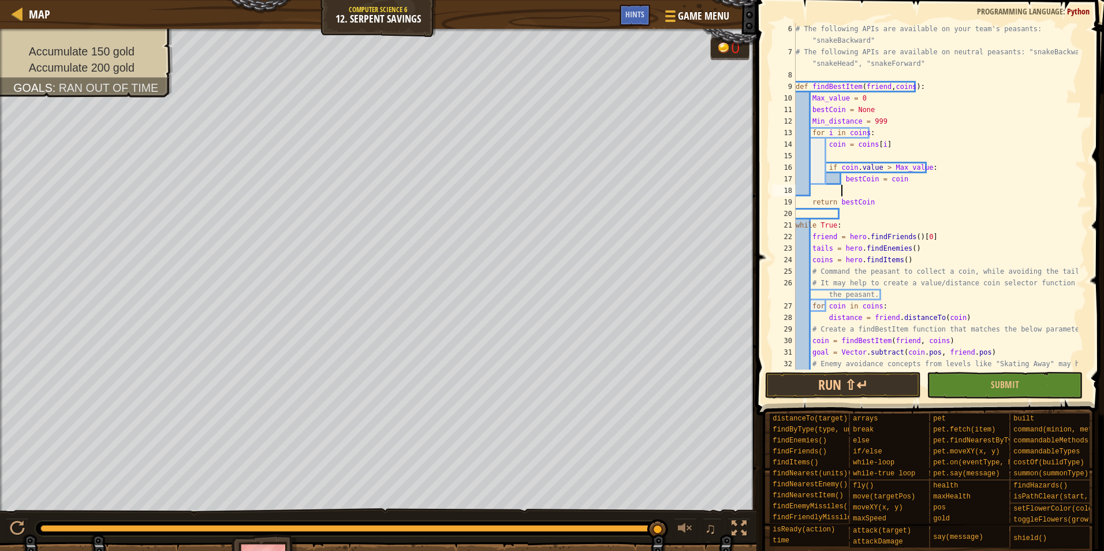
click at [910, 185] on div "# The following APIs are available on your team's peasants: "snakeBackward" # T…" at bounding box center [936, 213] width 285 height 381
click at [913, 181] on div "# The following APIs are available on your team's peasants: "snakeBackward" # T…" at bounding box center [936, 213] width 285 height 381
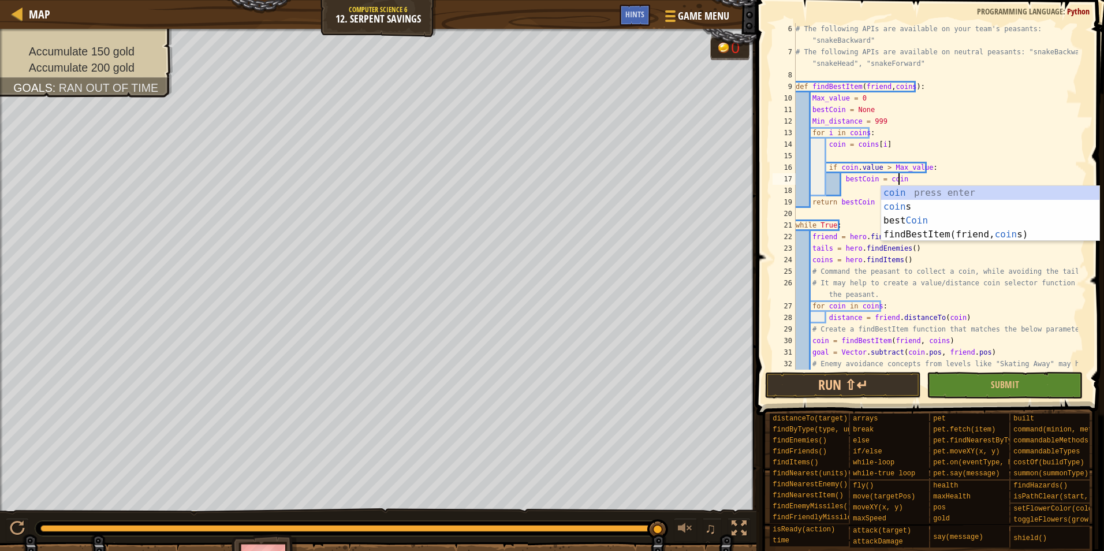
scroll to position [5, 8]
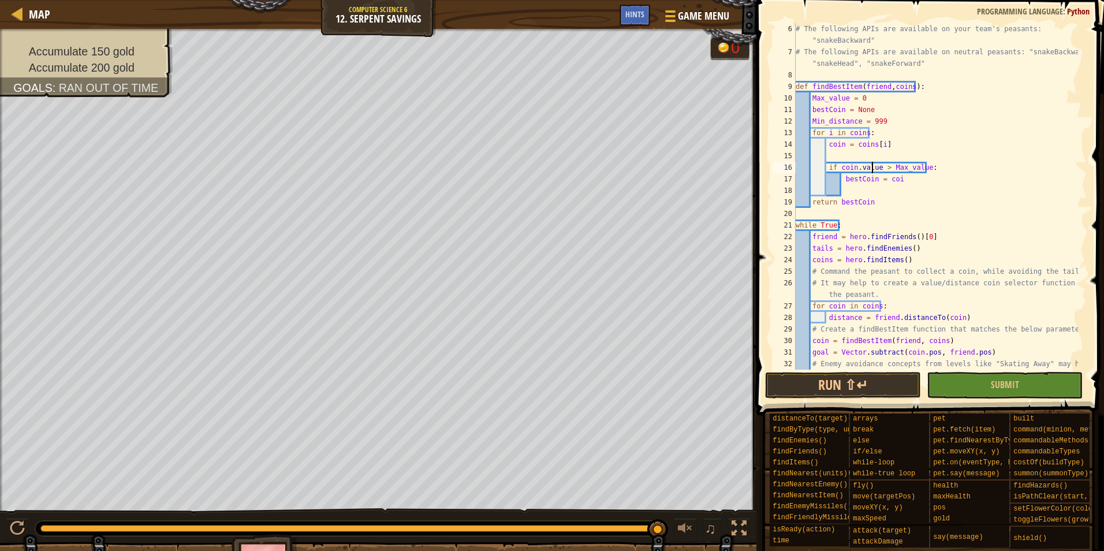
click at [874, 165] on div "# The following APIs are available on your team's peasants: "snakeBackward" # T…" at bounding box center [936, 213] width 285 height 381
click at [878, 168] on div "# The following APIs are available on your team's peasants: "snakeBackward" # T…" at bounding box center [936, 213] width 285 height 381
click at [875, 165] on div "# The following APIs are available on your team's peasants: "snakeBackward" # T…" at bounding box center [936, 213] width 285 height 381
drag, startPoint x: 885, startPoint y: 117, endPoint x: 813, endPoint y: 120, distance: 72.3
click at [813, 120] on div "# The following APIs are available on your team's peasants: "snakeBackward" # T…" at bounding box center [936, 213] width 285 height 381
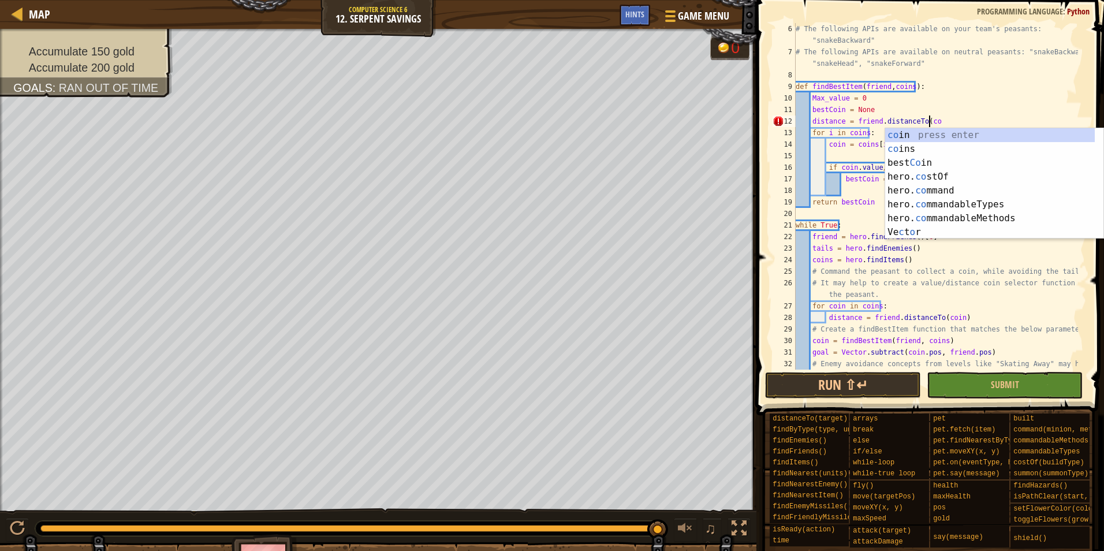
scroll to position [5, 11]
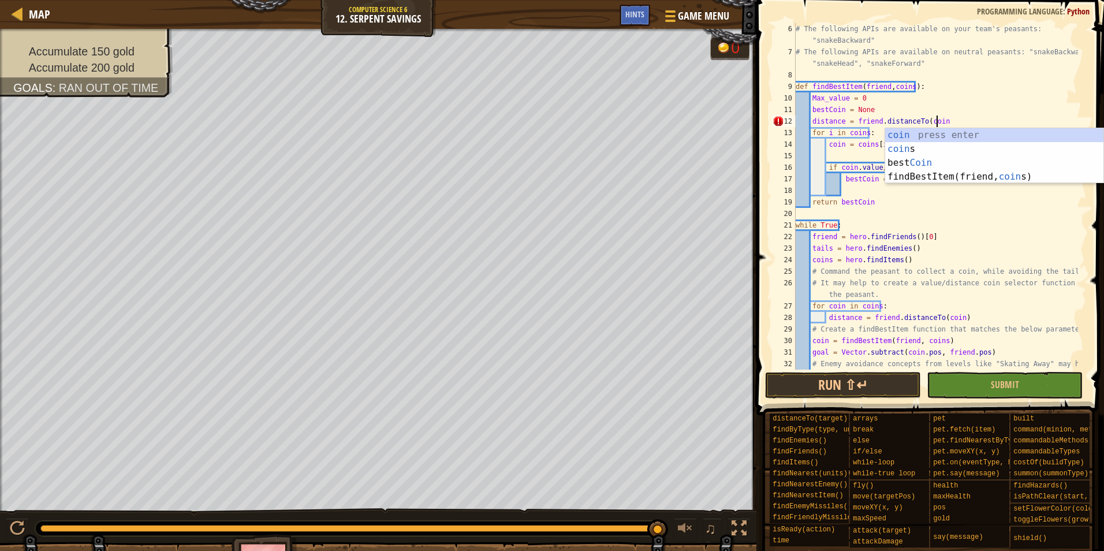
type textarea "distance = friend.distanceTo(coin)"
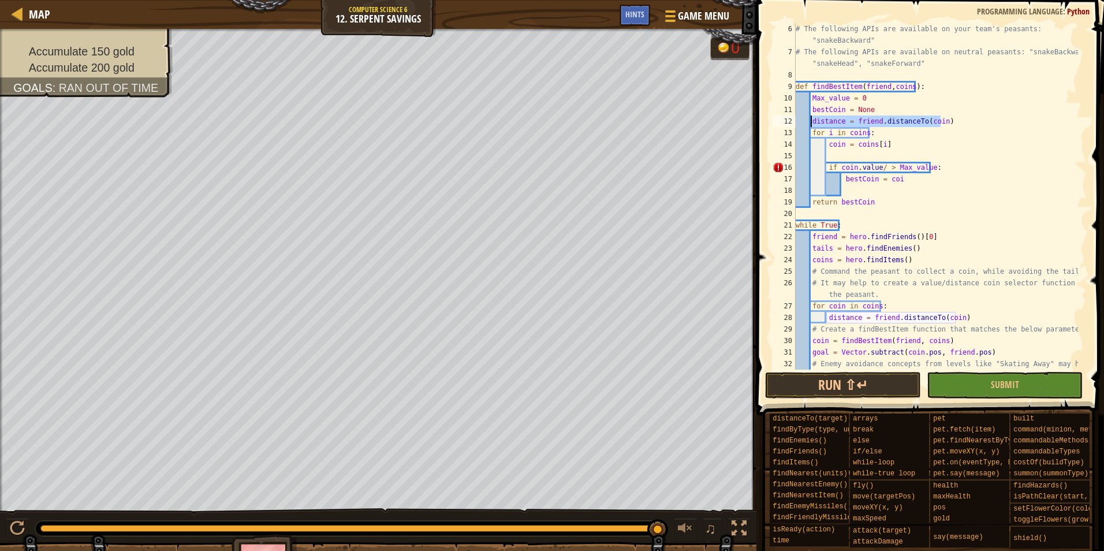
drag, startPoint x: 949, startPoint y: 122, endPoint x: 811, endPoint y: 122, distance: 138.0
click at [811, 122] on div "# The following APIs are available on your team's peasants: "snakeBackward" # T…" at bounding box center [936, 213] width 285 height 381
click at [859, 151] on div "# The following APIs are available on your team's peasants: "snakeBackward" # T…" at bounding box center [936, 213] width 285 height 381
paste textarea "distance = friend.distanceTo(coin)"
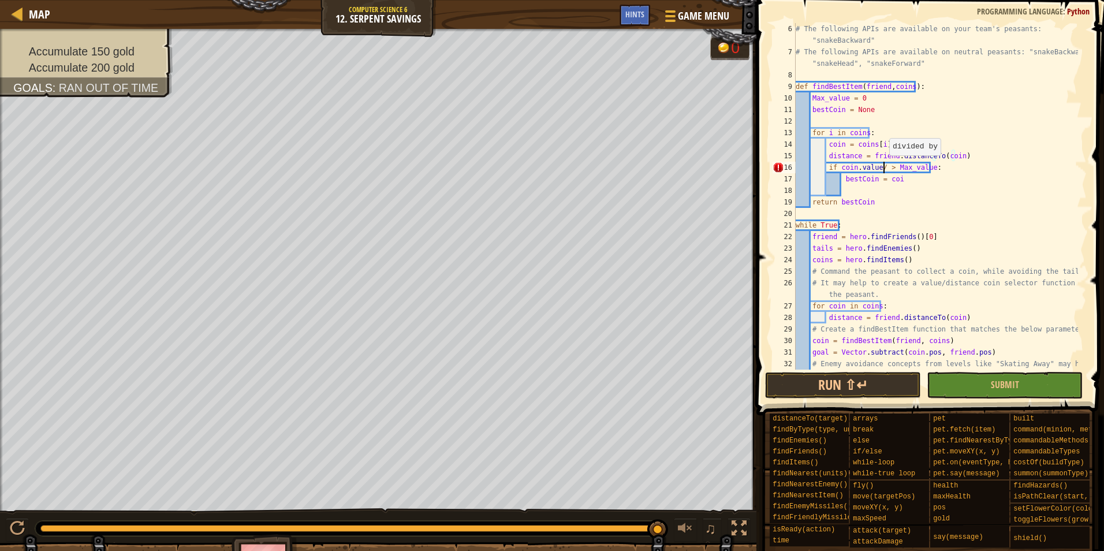
click at [884, 167] on div "# The following APIs are available on your team's peasants: "snakeBackward" # T…" at bounding box center [936, 213] width 285 height 381
click at [876, 169] on div "# The following APIs are available on your team's peasants: "snakeBackward" # T…" at bounding box center [936, 213] width 285 height 381
click at [876, 165] on div "# The following APIs are available on your team's peasants: "snakeBackward" # T…" at bounding box center [936, 213] width 285 height 381
click at [880, 165] on div "# The following APIs are available on your team's peasants: "snakeBackward" # T…" at bounding box center [936, 213] width 285 height 381
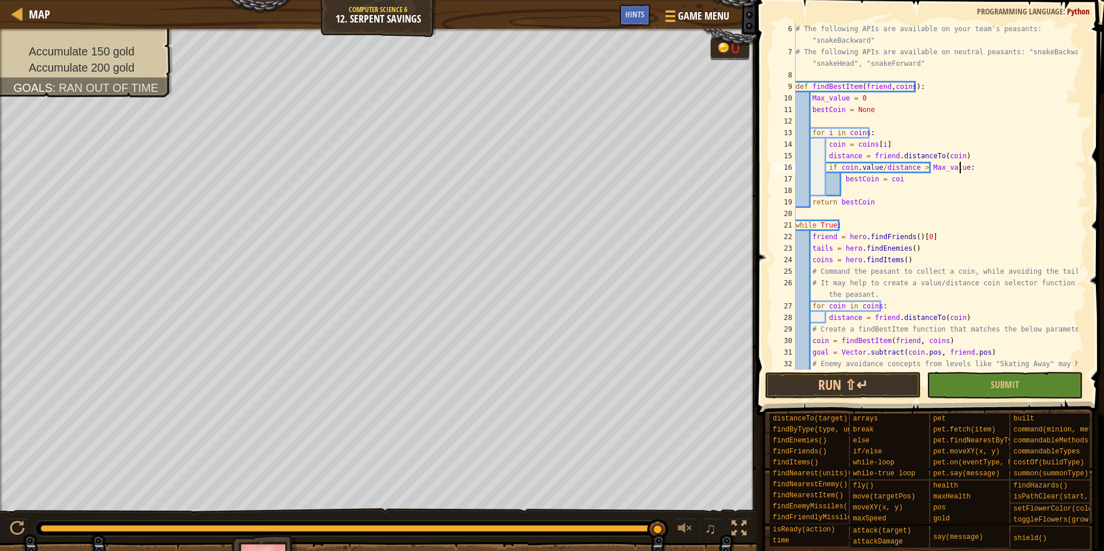
click at [959, 166] on div "# The following APIs are available on your team's peasants: "snakeBackward" # T…" at bounding box center [936, 213] width 285 height 381
click at [913, 176] on div "# The following APIs are available on your team's peasants: "snakeBackward" # T…" at bounding box center [936, 213] width 285 height 381
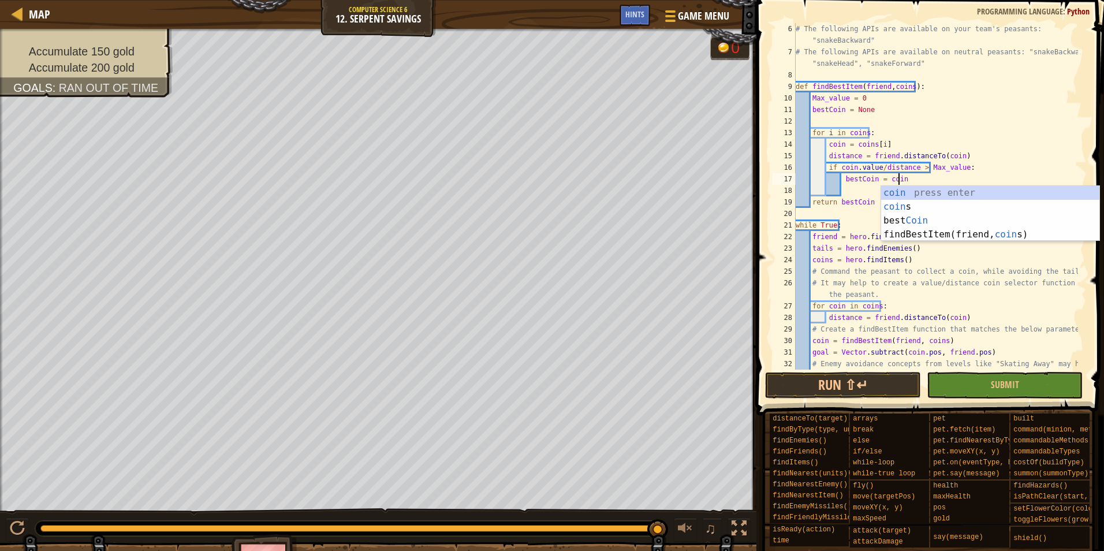
click at [941, 167] on div "# The following APIs are available on your team's peasants: "snakeBackward" # T…" at bounding box center [936, 213] width 285 height 381
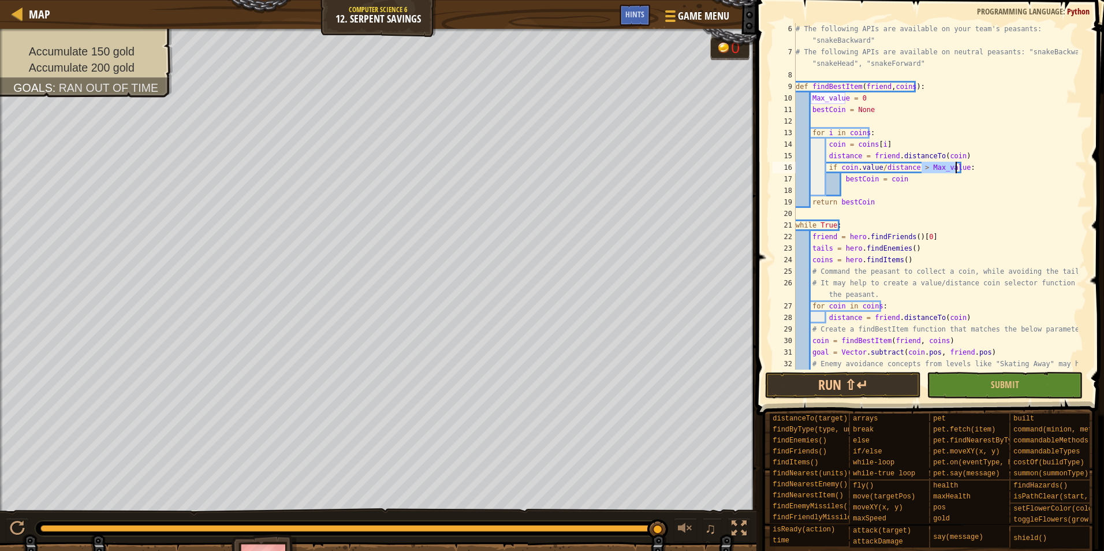
click at [941, 167] on div "# The following APIs are available on your team's peasants: "snakeBackward" # T…" at bounding box center [936, 213] width 285 height 381
type textarea "if coin.value/distance > Max_value: bestCoin = coin"
click at [985, 196] on div "# The following APIs are available on your team's peasants: "snakeBackward" # T…" at bounding box center [936, 213] width 285 height 381
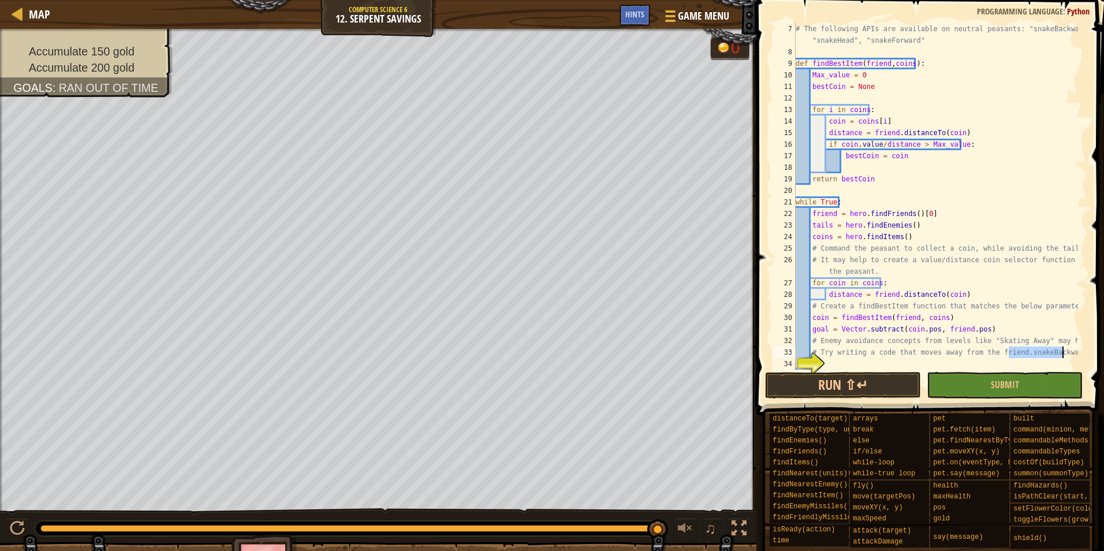
drag, startPoint x: 1008, startPoint y: 352, endPoint x: 1072, endPoint y: 352, distance: 63.5
click at [1072, 352] on div "# The following APIs are available on neutral peasants: "snakeBackward", "snake…" at bounding box center [936, 213] width 285 height 381
type textarea "# Try writing a code that moves away from the friend.snakeBackward"
click at [1064, 356] on div "# The following APIs are available on neutral peasants: "snakeBackward", "snake…" at bounding box center [936, 196] width 285 height 347
drag, startPoint x: 1068, startPoint y: 353, endPoint x: 1010, endPoint y: 355, distance: 57.8
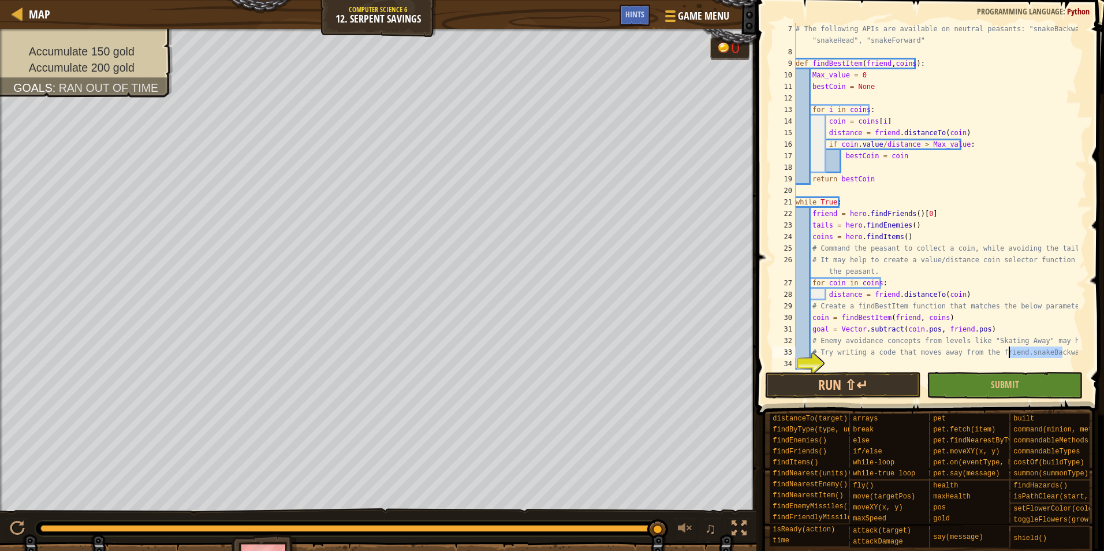
click at [1010, 355] on div "# The following APIs are available on neutral peasants: "snakeBackward", "snake…" at bounding box center [936, 213] width 285 height 381
click at [923, 361] on div "# The following APIs are available on neutral peasants: "snakeBackward", "snake…" at bounding box center [936, 213] width 285 height 381
click at [871, 165] on div "# The following APIs are available on neutral peasants: "snakeBackward", "snake…" at bounding box center [936, 213] width 285 height 381
type textarea "m"
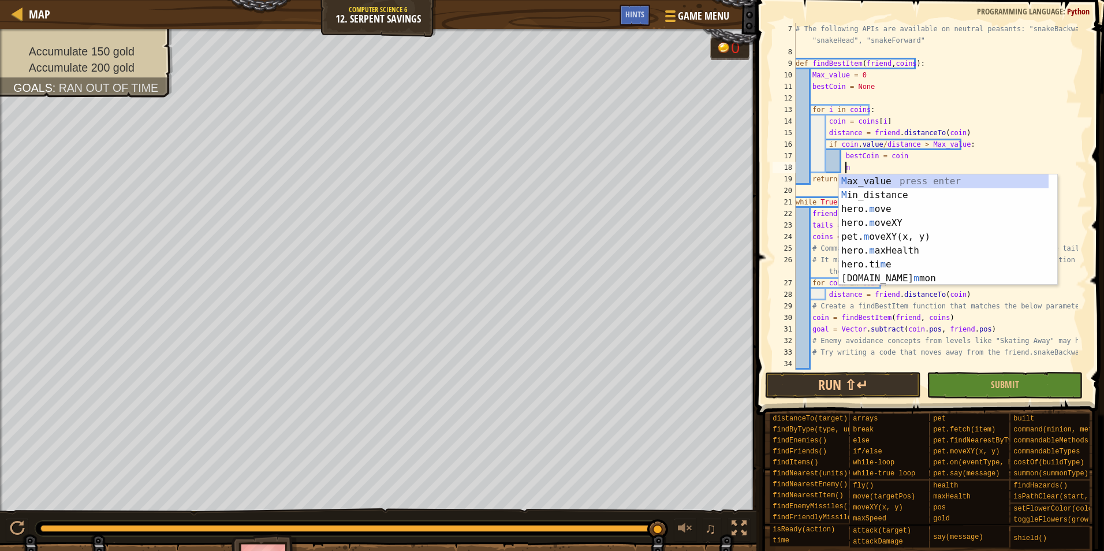
scroll to position [5, 3]
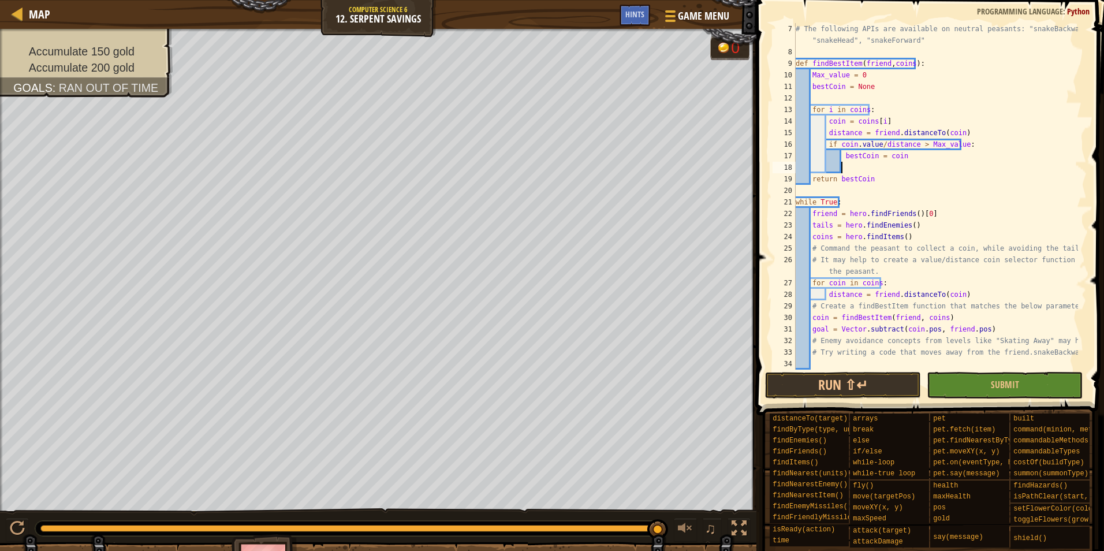
type textarea "c"
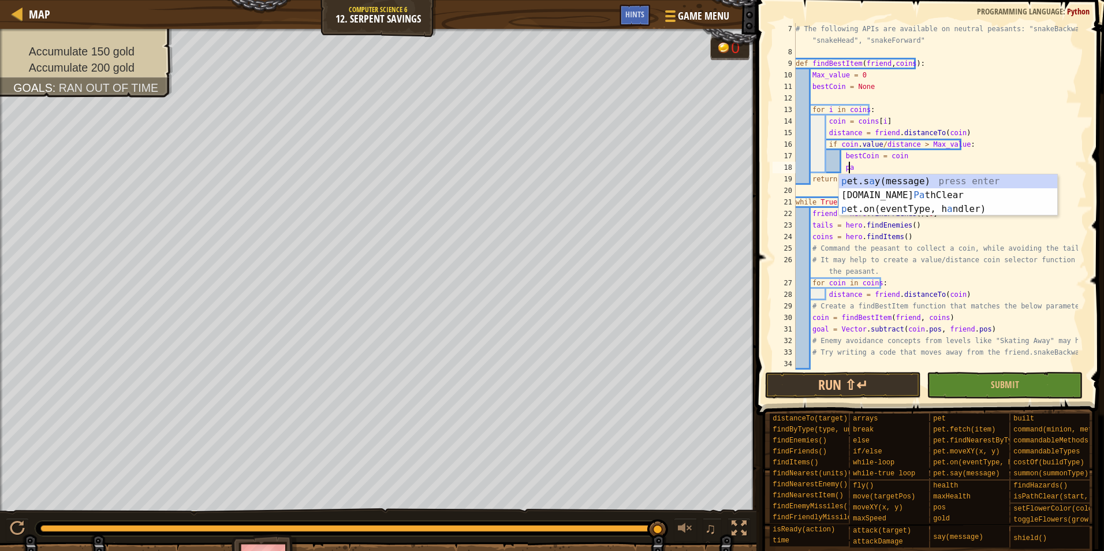
scroll to position [5, 4]
type textarea "p"
type textarea "Max_value = coin.value / distance"
click at [874, 169] on div "# The following APIs are available on neutral peasants: "snakeBackward", "snake…" at bounding box center [936, 213] width 285 height 381
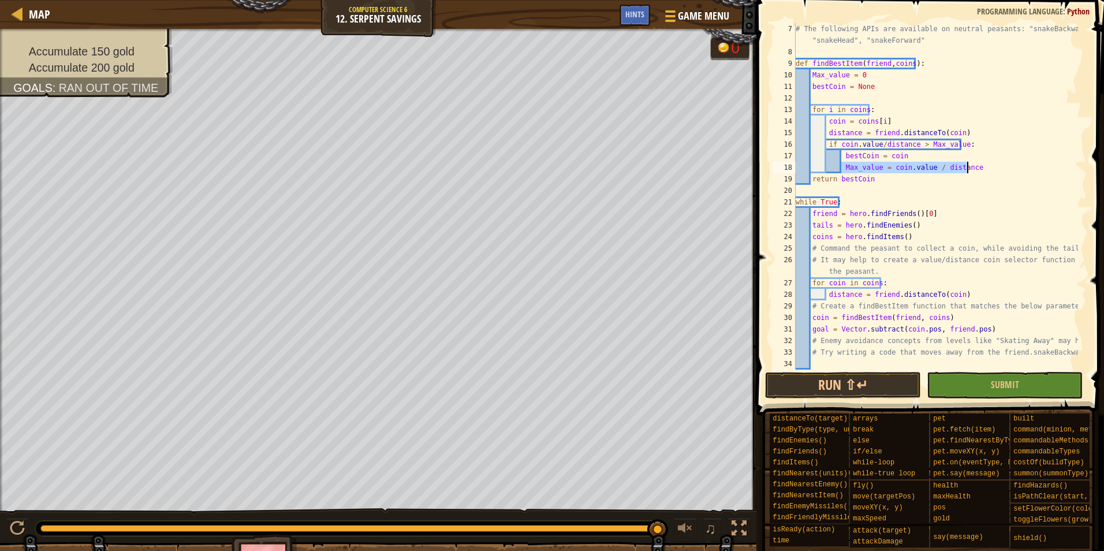
drag, startPoint x: 842, startPoint y: 168, endPoint x: 993, endPoint y: 168, distance: 151.9
click at [993, 168] on div "# The following APIs are available on neutral peasants: "snakeBackward", "snake…" at bounding box center [936, 213] width 285 height 381
click at [838, 360] on div "# The following APIs are available on neutral peasants: "snakeBackward", "snake…" at bounding box center [936, 213] width 285 height 381
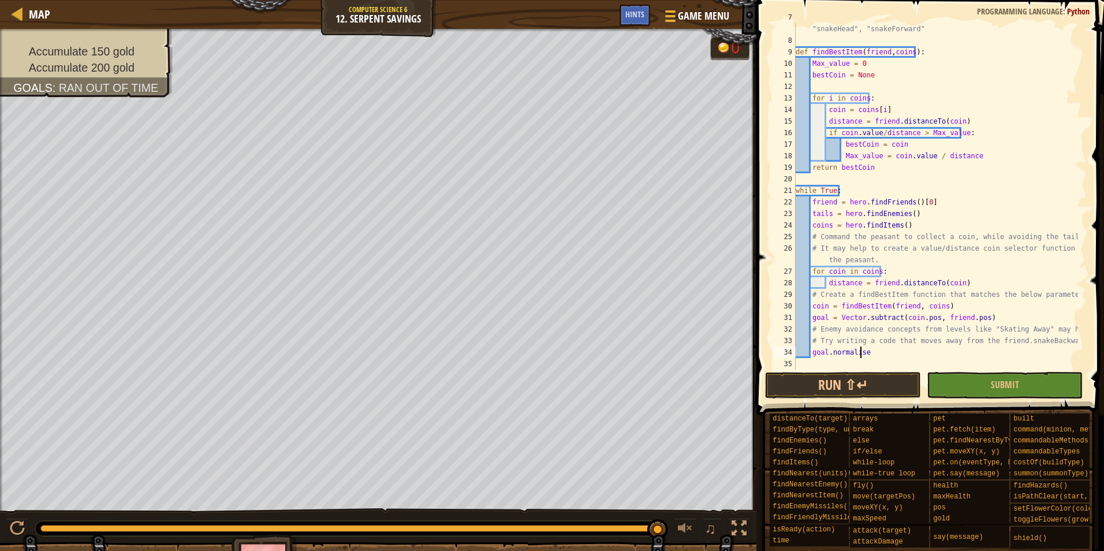
click at [860, 352] on div "# The following APIs are available on neutral peasants: "snakeBackward", "snake…" at bounding box center [936, 202] width 285 height 381
click at [818, 353] on div "# The following APIs are available on neutral peasants: "snakeBackward", "snake…" at bounding box center [936, 202] width 285 height 381
click at [896, 349] on div "# The following APIs are available on neutral peasants: "snakeBackward", "snake…" at bounding box center [936, 202] width 285 height 381
type textarea "goal.normalize()"
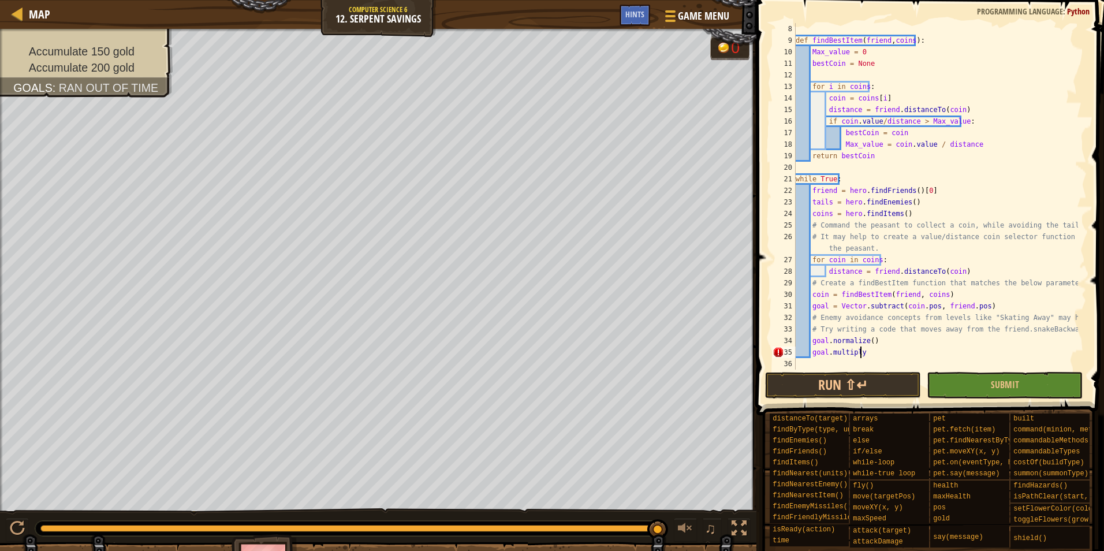
scroll to position [5, 5]
type textarea "goal.multiply(7)"
click at [855, 355] on div "def findBestItem ( friend , coins ) : Max_value = 0 bestCoin = None for i in co…" at bounding box center [936, 208] width 285 height 370
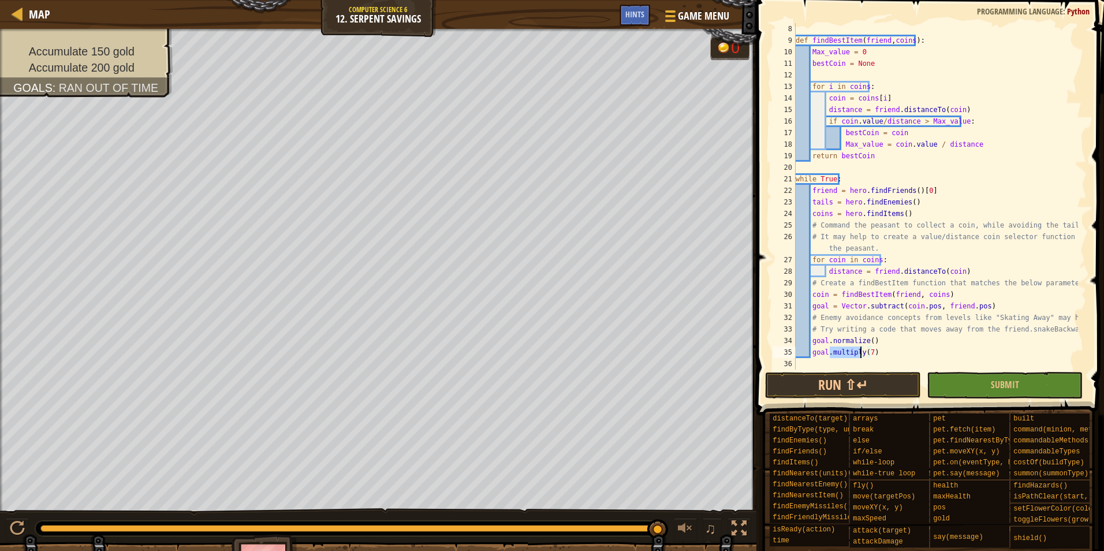
click at [885, 353] on div "def findBestItem ( friend , coins ) : Max_value = 0 bestCoin = None for i in co…" at bounding box center [936, 208] width 285 height 370
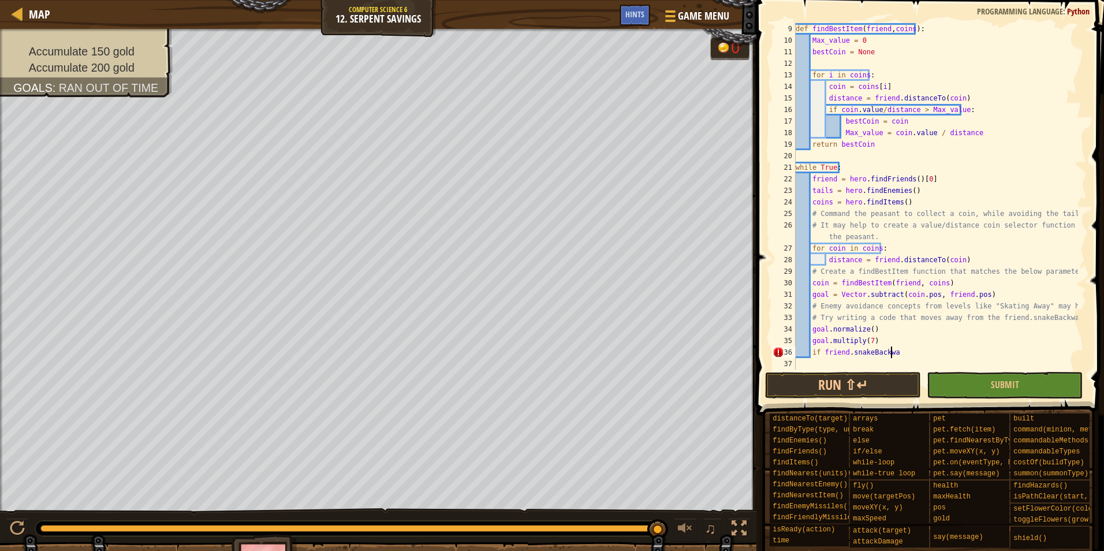
scroll to position [5, 8]
type textarea "if friend.snakeBackward:"
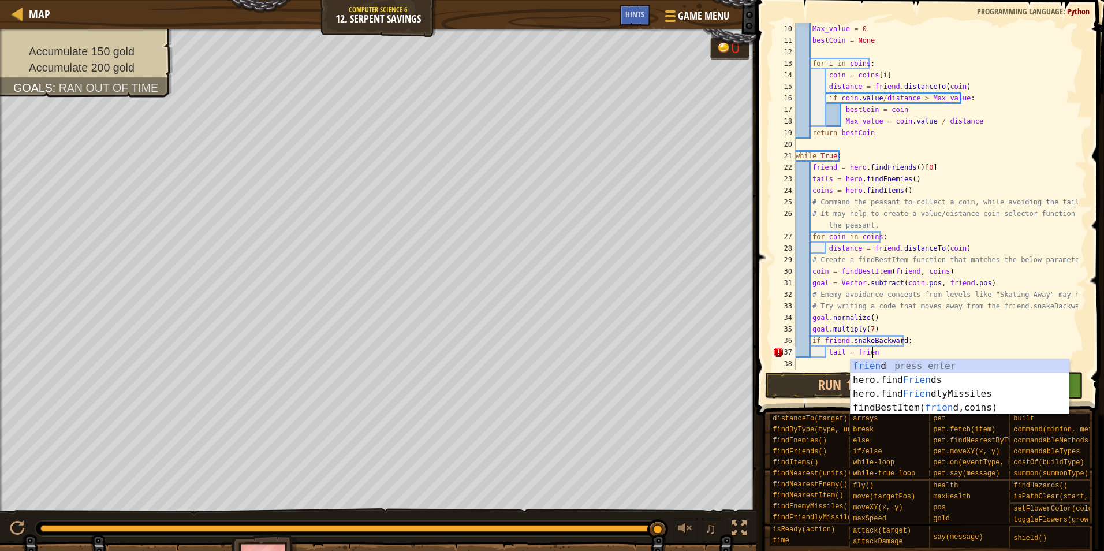
scroll to position [5, 6]
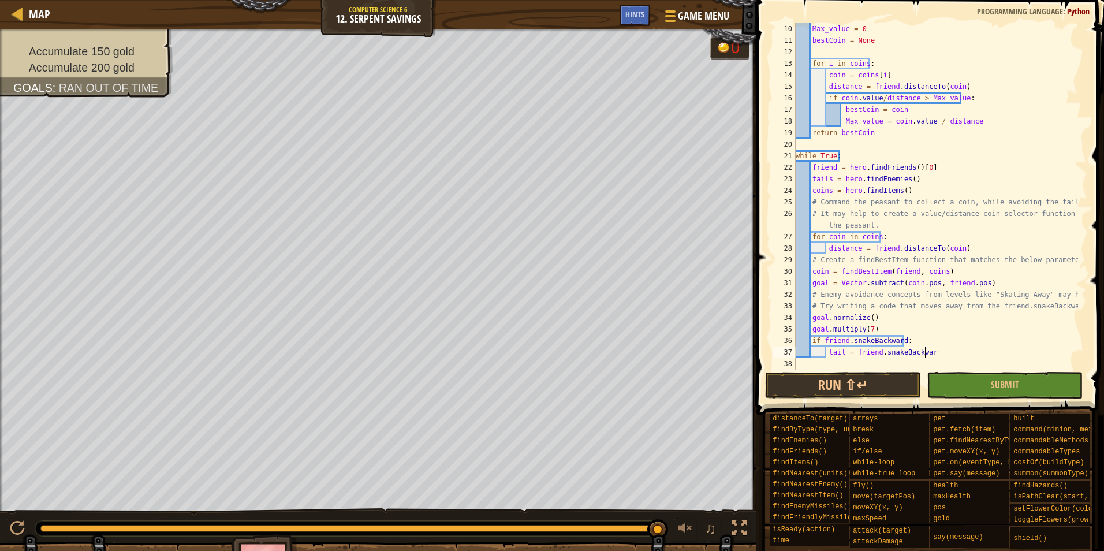
type textarea "tail = friend.snakeBackward"
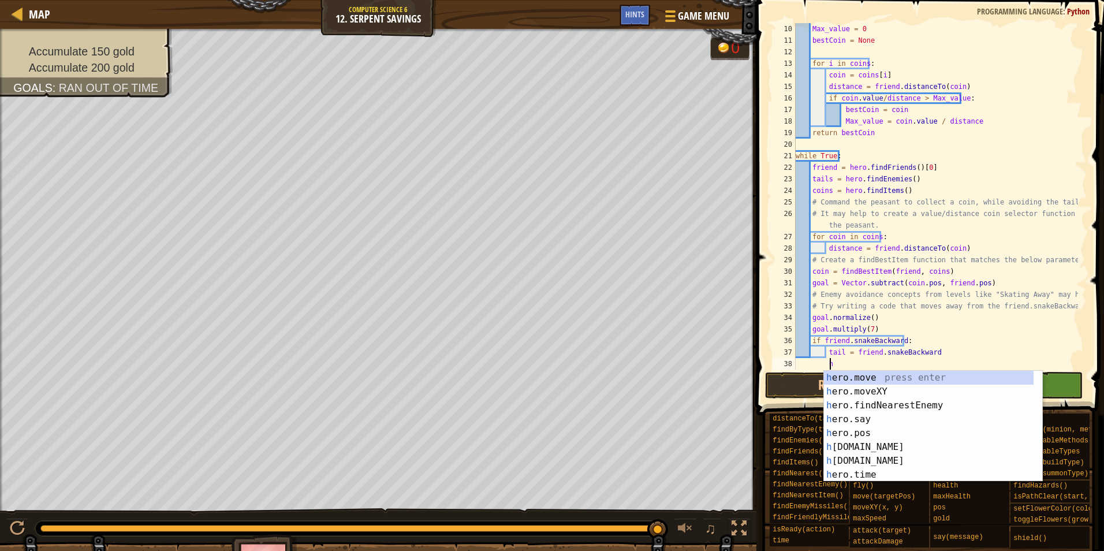
scroll to position [5, 2]
type textarea "h"
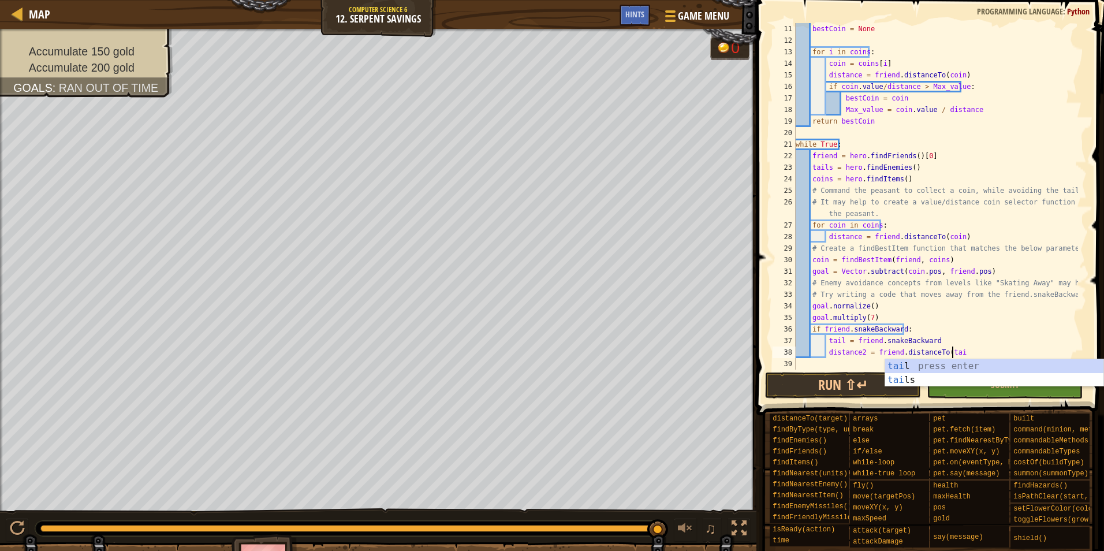
scroll to position [5, 13]
click at [857, 236] on div "bestCoin = None for i in coins : coin = coins [ i ] distance = friend . distanc…" at bounding box center [936, 208] width 285 height 370
click at [859, 351] on div "bestCoin = None for i in coins : coin = coins [ i ] distance = friend . distanc…" at bounding box center [936, 208] width 285 height 370
click at [935, 233] on div "bestCoin = None for i in coins : coin = coins [ i ] distance = friend . distanc…" at bounding box center [936, 208] width 285 height 370
click at [974, 235] on div "bestCoin = None for i in coins : coin = coins [ i ] distance = friend . distanc…" at bounding box center [936, 208] width 285 height 370
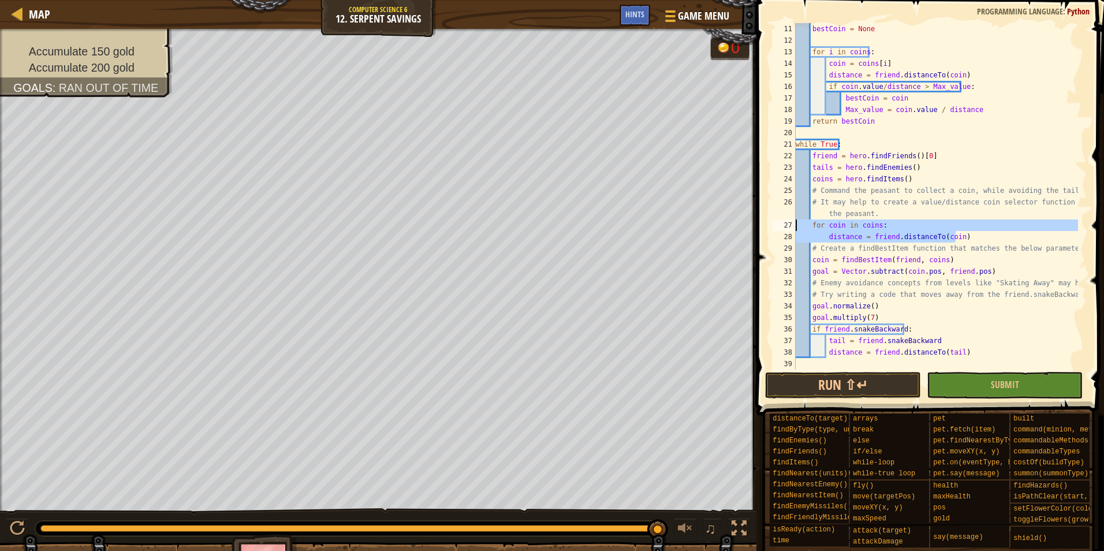
drag, startPoint x: 974, startPoint y: 235, endPoint x: 753, endPoint y: 226, distance: 221.4
click at [753, 226] on div "Hints distance = friend.distanceTo(coin) 11 12 13 14 15 16 17 18 19 20 21 22 23…" at bounding box center [928, 275] width 351 height 551
type textarea "for coin in coins: distance = friend.distanceTo(coin)"
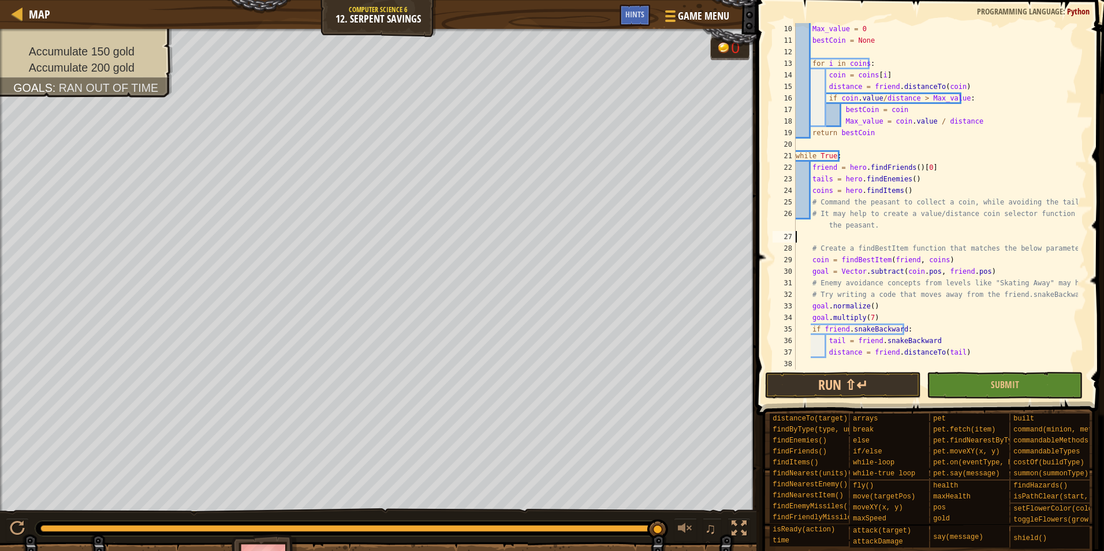
scroll to position [116, 0]
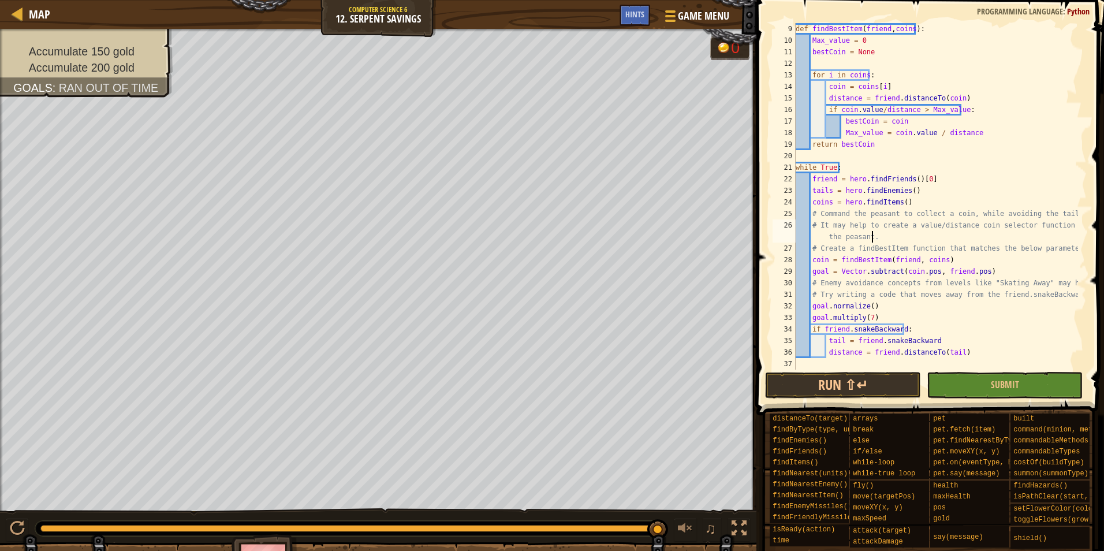
click at [981, 347] on div "def findBestItem ( friend , coins ) : Max_value = 0 bestCoin = None for i in co…" at bounding box center [936, 208] width 285 height 370
type textarea "distance = friend.distanceTo(tail)"
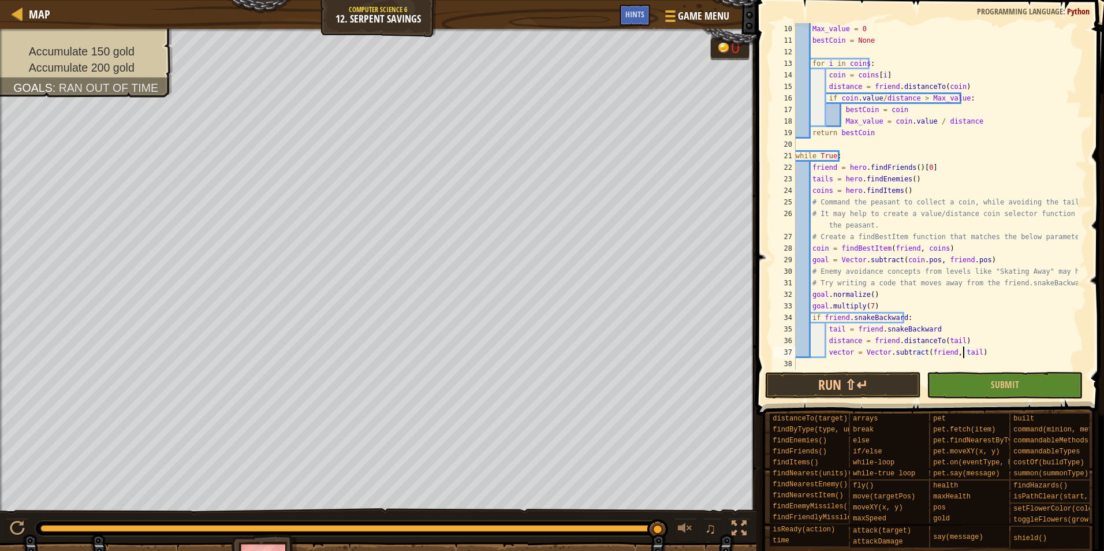
click at [962, 356] on div "Max_value = 0 bestCoin = None for i in coins : coin = coins [ i ] distance = fr…" at bounding box center [936, 208] width 285 height 370
drag, startPoint x: 924, startPoint y: 353, endPoint x: 970, endPoint y: 350, distance: 45.8
click at [970, 350] on div "Max_value = 0 bestCoin = None for i in coins : coin = coins [ i ] distance = fr…" at bounding box center [936, 208] width 285 height 370
click at [933, 356] on div "Max_value = 0 bestCoin = None for i in coins : coin = coins [ i ] distance = fr…" at bounding box center [936, 196] width 285 height 347
drag, startPoint x: 922, startPoint y: 352, endPoint x: 967, endPoint y: 355, distance: 45.1
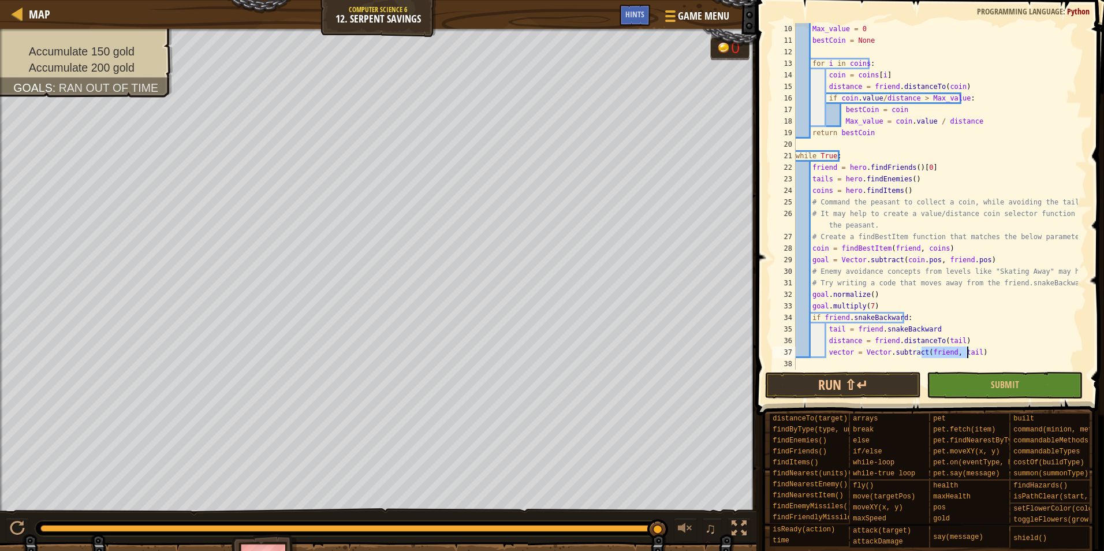
click at [967, 355] on div "Max_value = 0 bestCoin = None for i in coins : coin = coins [ i ] distance = fr…" at bounding box center [936, 208] width 285 height 370
drag, startPoint x: 943, startPoint y: 346, endPoint x: 949, endPoint y: 351, distance: 8.2
click at [944, 347] on div "Max_value = 0 bestCoin = None for i in coins : coin = coins [ i ] distance = fr…" at bounding box center [936, 208] width 285 height 370
click at [946, 352] on div "Max_value = 0 bestCoin = None for i in coins : coin = coins [ i ] distance = fr…" at bounding box center [936, 196] width 285 height 347
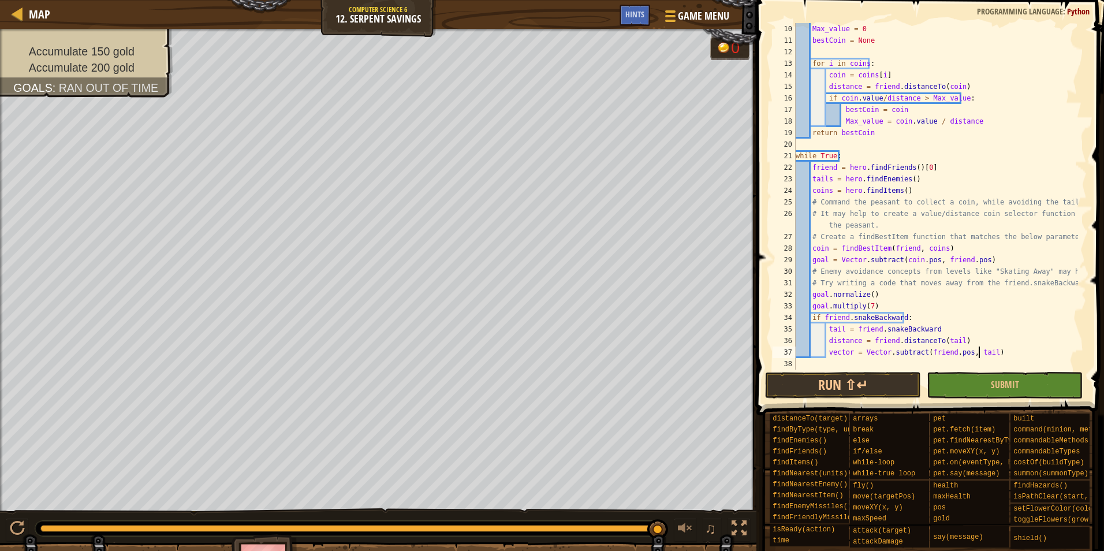
click at [979, 352] on div "Max_value = 0 bestCoin = None for i in coins : coin = coins [ i ] distance = fr…" at bounding box center [936, 208] width 285 height 370
click at [985, 352] on div "Max_value = 0 bestCoin = None for i in coins : coin = coins [ i ] distance = fr…" at bounding box center [936, 208] width 285 height 370
click at [979, 353] on div "Max_value = 0 bestCoin = None for i in coins : coin = coins [ i ] distance = fr…" at bounding box center [936, 208] width 285 height 370
click at [981, 356] on div "Max_value = 0 bestCoin = None for i in coins : coin = coins [ i ] distance = fr…" at bounding box center [936, 208] width 285 height 370
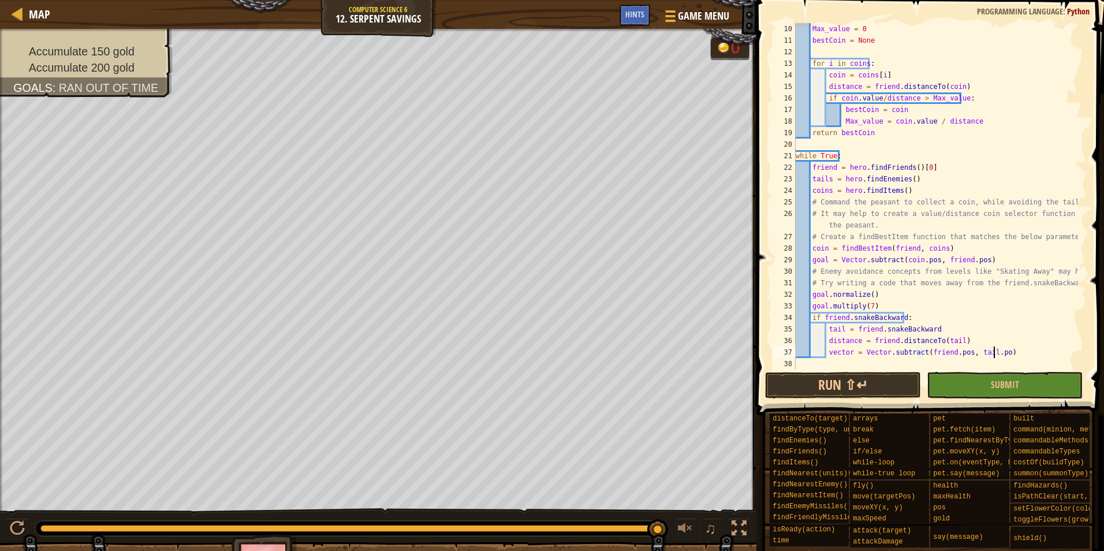
type textarea "vector = Vector.subtract(friend.pos, tail.pos)"
click at [1021, 363] on div "Max_value = 0 bestCoin = None for i in coins : coin = coins [ i ] distance = fr…" at bounding box center [936, 208] width 285 height 370
click at [1024, 349] on div "Max_value = 0 bestCoin = None for i in coins : coin = coins [ i ] distance = fr…" at bounding box center [936, 208] width 285 height 370
type textarea "vector = Vector.subtract(friend.pos, tail.pos)"
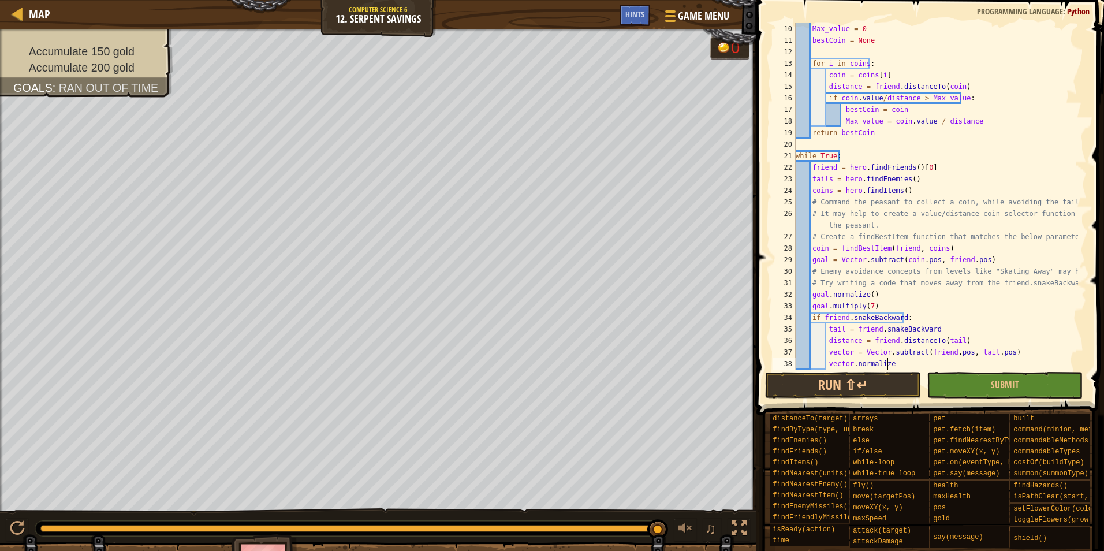
type textarea "vector.normalize()"
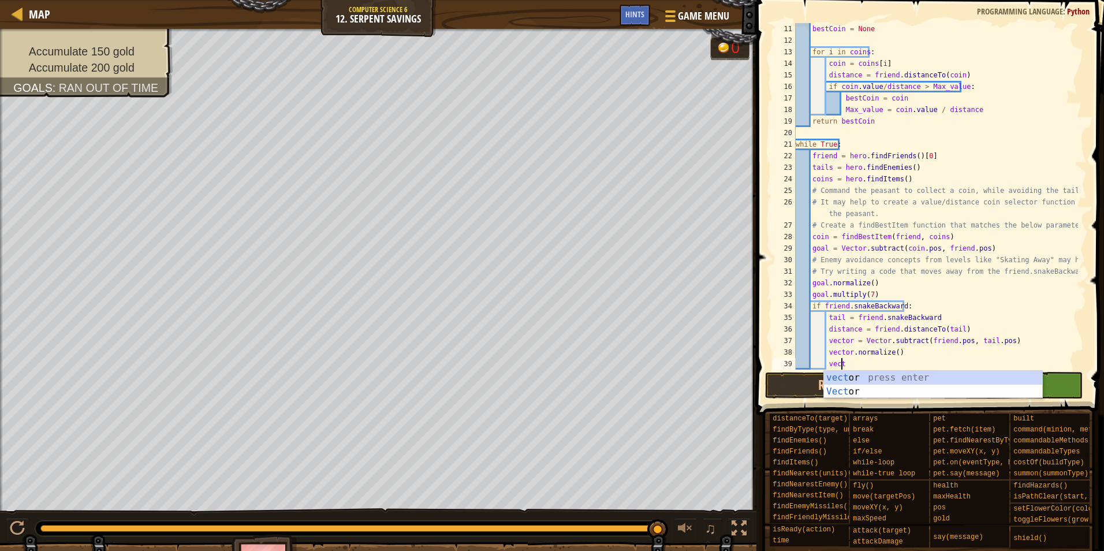
scroll to position [5, 3]
type textarea "vector.multiply(7)"
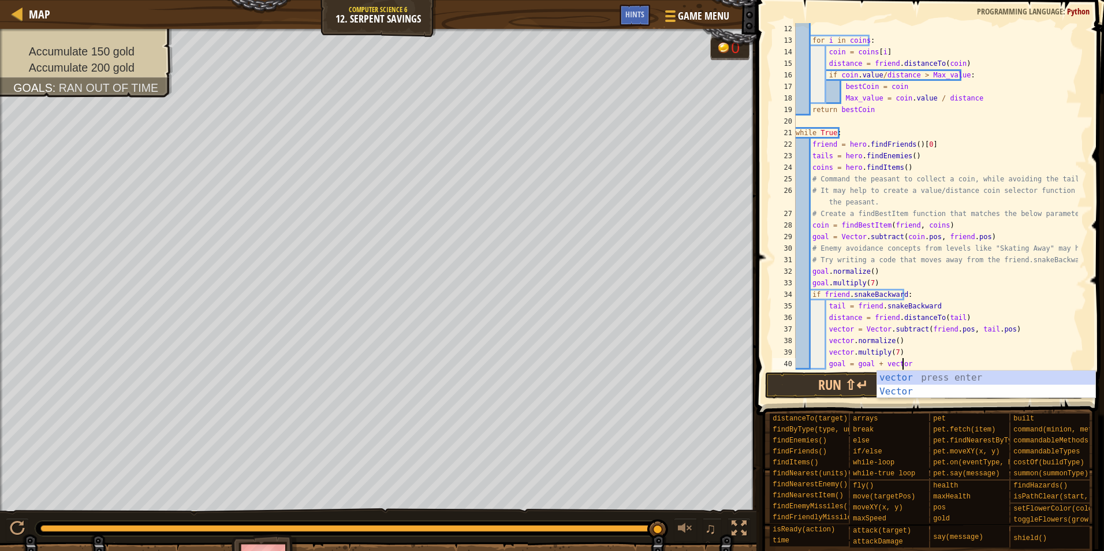
scroll to position [5, 8]
click at [860, 364] on div "for i in coins : coin = coins [ i ] distance = friend . distanceTo ( coin ) if …" at bounding box center [936, 208] width 285 height 370
click at [857, 361] on div "for i in coins : coin = coins [ i ] distance = friend . distanceTo ( coin ) if …" at bounding box center [936, 208] width 285 height 370
click at [854, 363] on div "for i in coins : coin = coins [ i ] distance = friend . distanceTo ( coin ) if …" at bounding box center [936, 208] width 285 height 370
click at [925, 364] on div "for i in coins : coin = coins [ i ] distance = friend . distanceTo ( coin ) if …" at bounding box center [936, 208] width 285 height 370
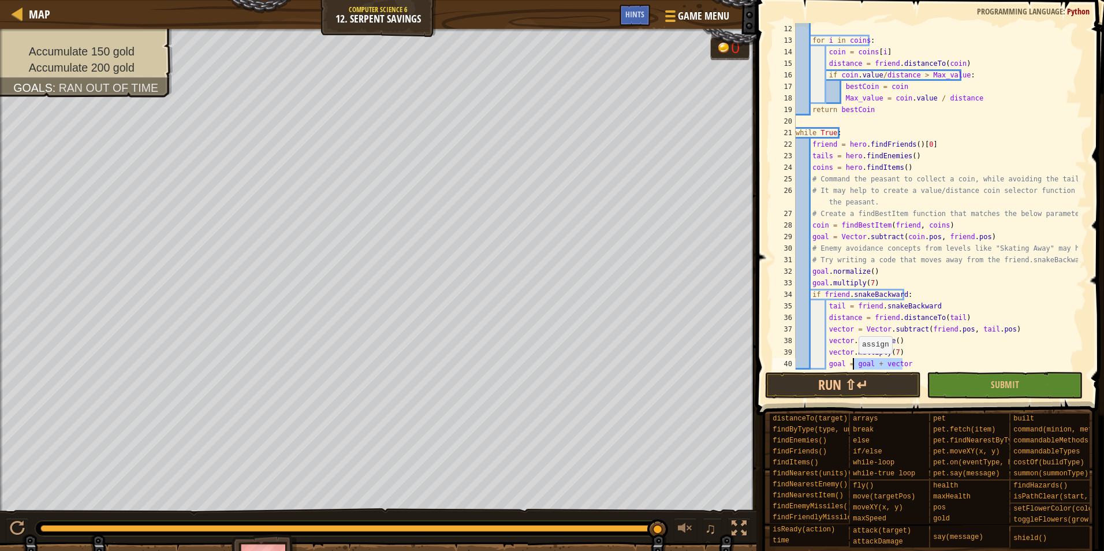
drag, startPoint x: 918, startPoint y: 364, endPoint x: 853, endPoint y: 365, distance: 65.3
click at [853, 365] on div "for i in coins : coin = coins [ i ] distance = friend . distanceTo ( coin ) if …" at bounding box center [936, 208] width 285 height 370
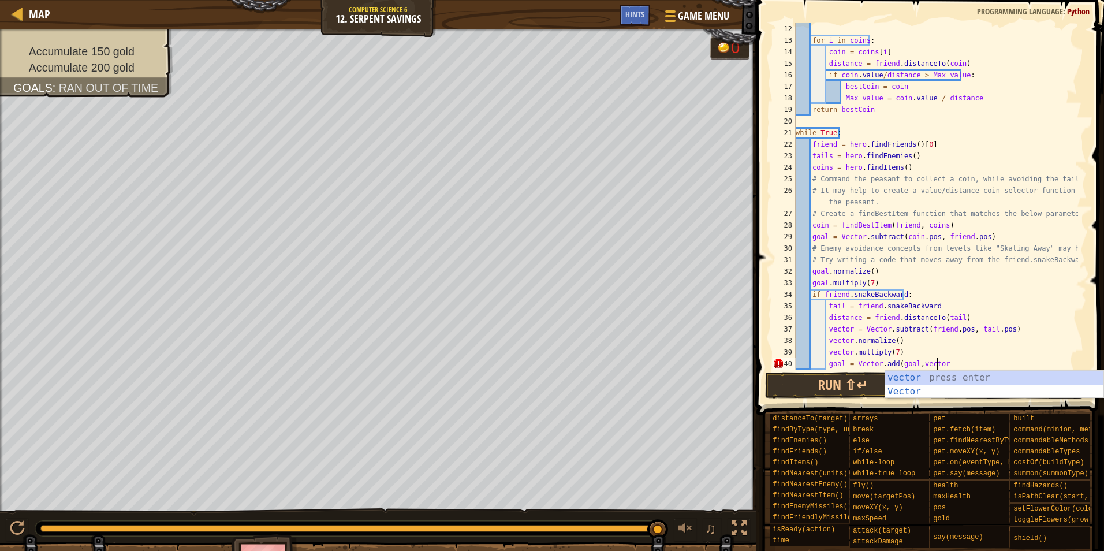
scroll to position [5, 11]
type textarea "goal = Vector.add(goal,vector)"
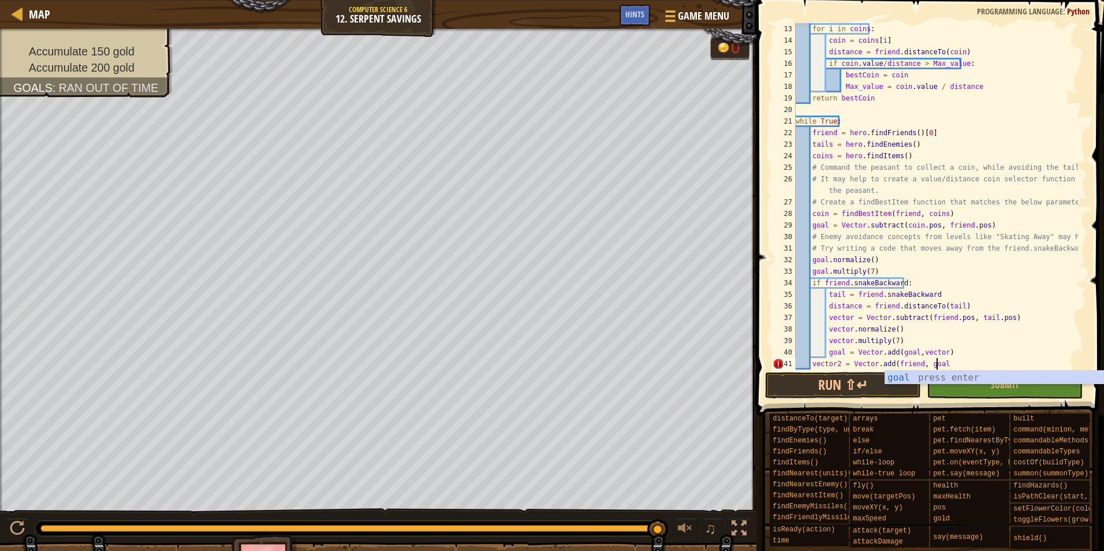
type textarea "vector2 = Vector.add(friend, goal)"
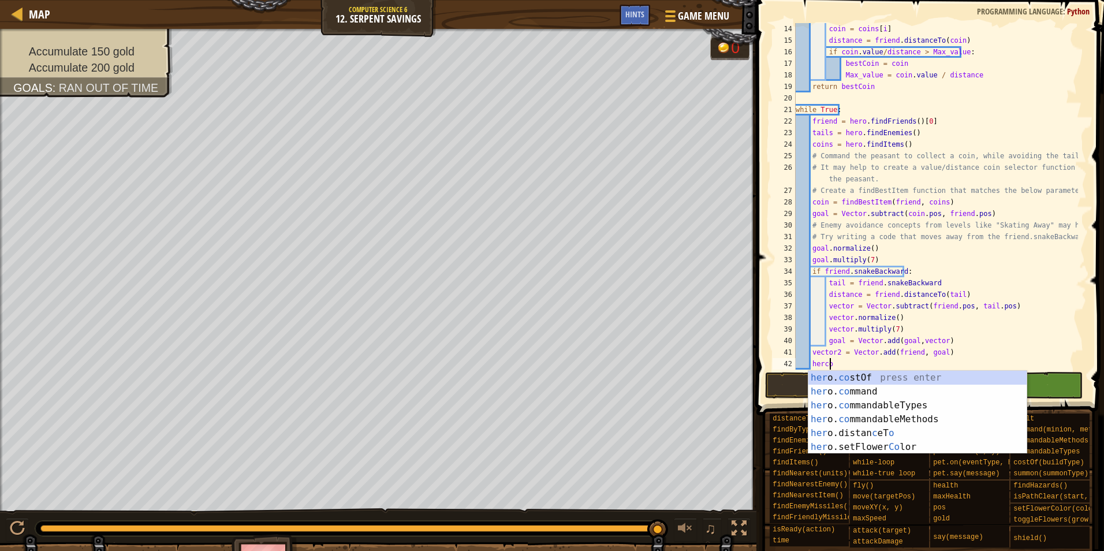
scroll to position [5, 2]
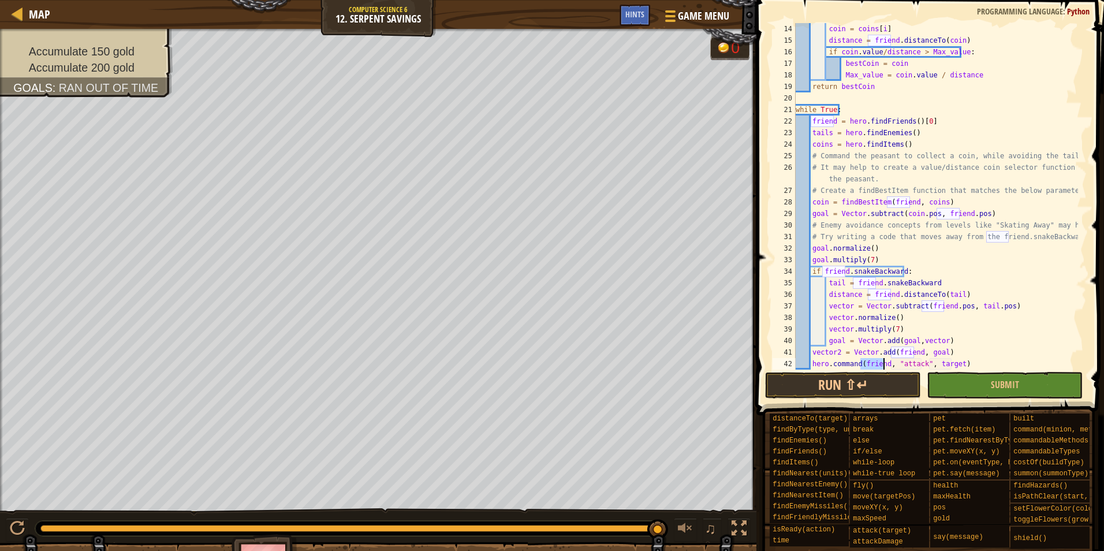
click at [904, 364] on div "coin = coins [ i ] distance = friend . distanceTo ( coin ) if coin . value / di…" at bounding box center [936, 208] width 285 height 370
click at [931, 364] on div "coin = coins [ i ] distance = friend . distanceTo ( coin ) if coin . value / di…" at bounding box center [936, 208] width 285 height 370
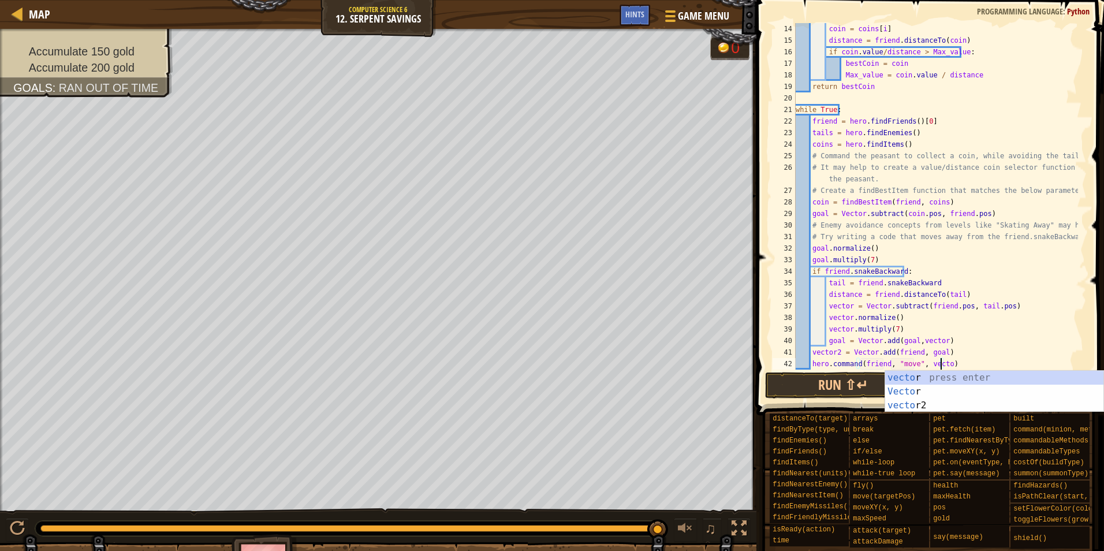
scroll to position [5, 12]
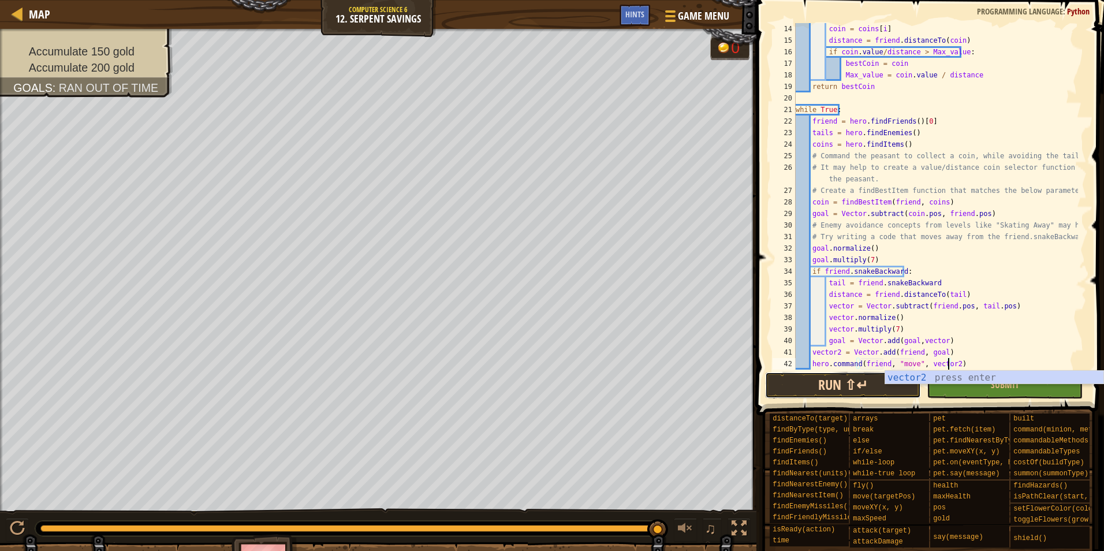
click at [846, 388] on button "Run ⇧↵" at bounding box center [843, 385] width 156 height 27
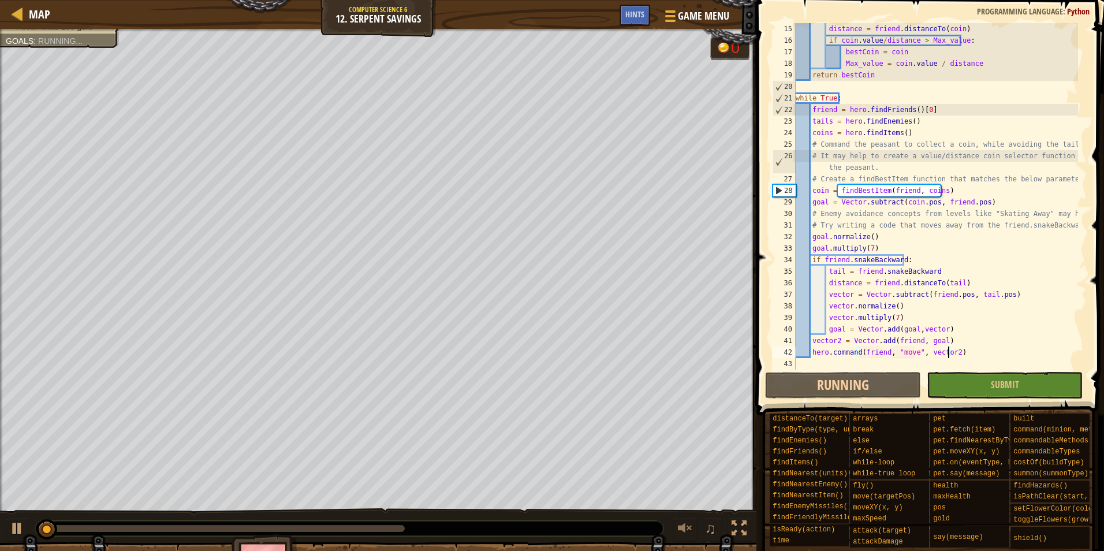
scroll to position [185, 0]
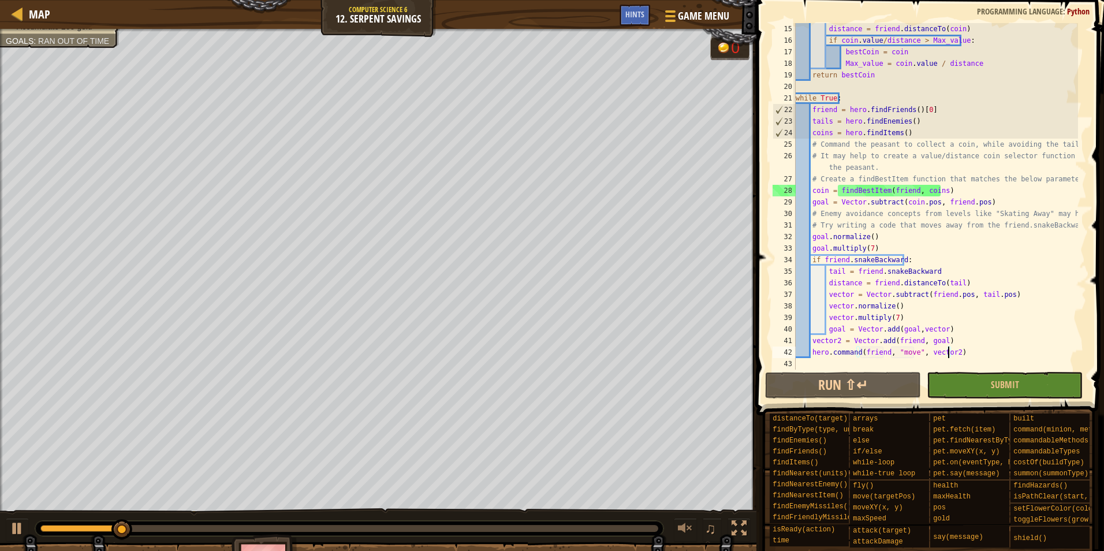
click at [977, 353] on div "distance = friend . distanceTo ( coin ) if coin . value / distance > Max_value …" at bounding box center [936, 208] width 285 height 370
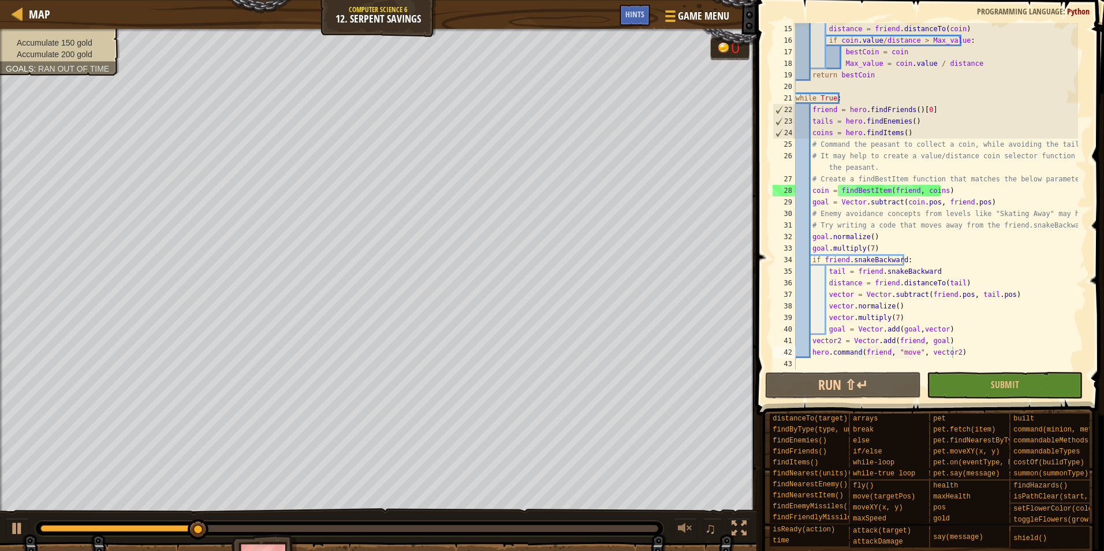
click at [53, 37] on ul "Accumulate 150 gold Accumulate 200 gold" at bounding box center [60, 48] width 108 height 23
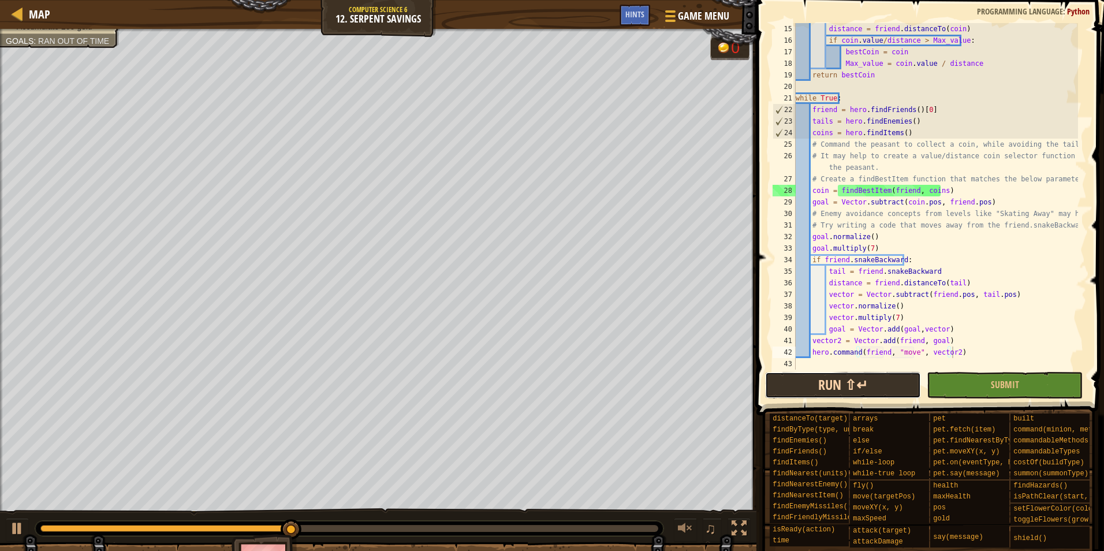
click at [853, 393] on button "Run ⇧↵" at bounding box center [843, 385] width 156 height 27
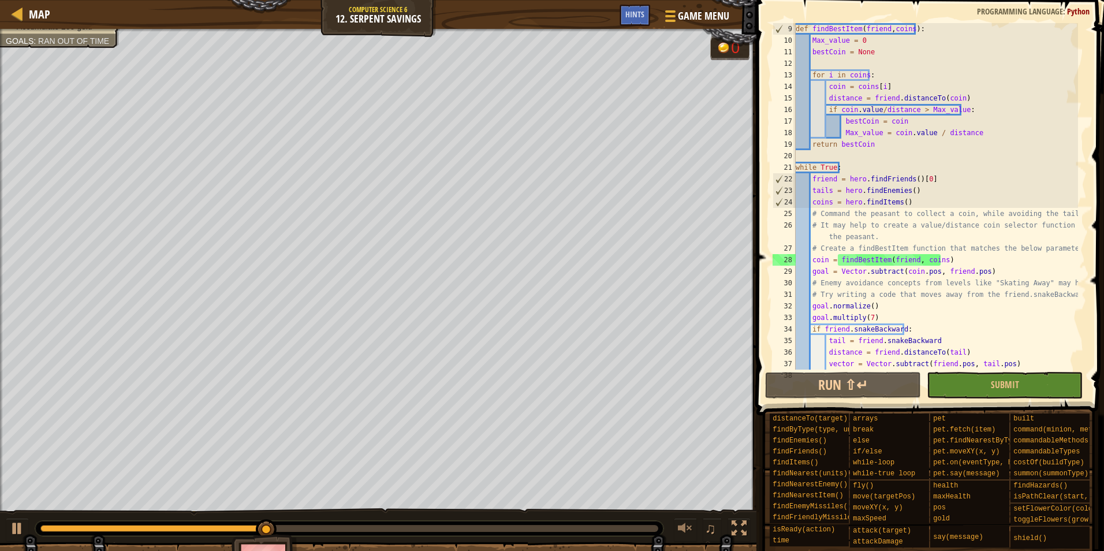
scroll to position [46, 0]
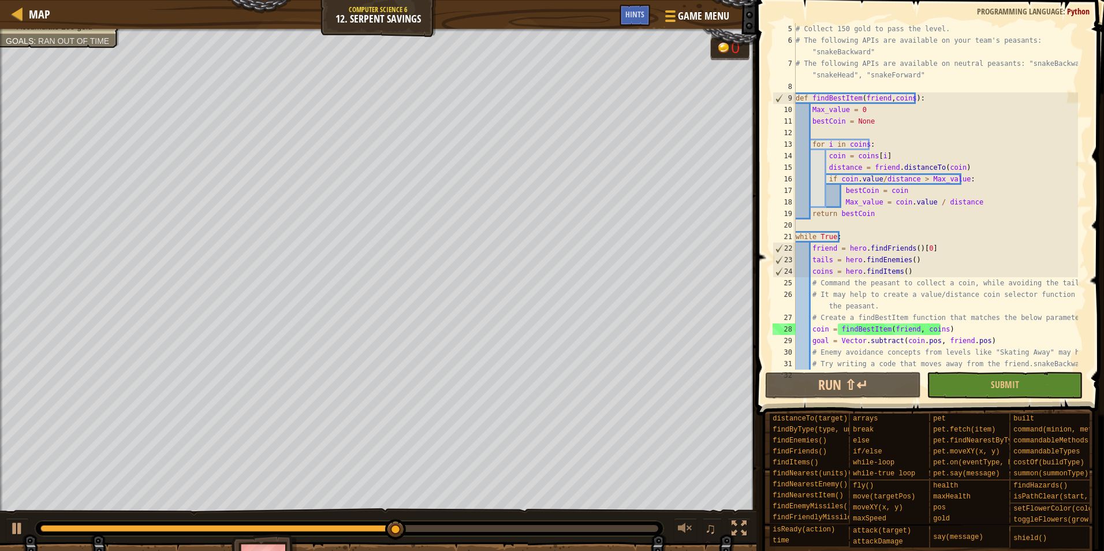
click at [827, 144] on div "# Collect 150 gold to pass the level. # The following APIs are available on you…" at bounding box center [936, 208] width 285 height 370
click at [847, 143] on div "# Collect 150 gold to pass the level. # The following APIs are available on you…" at bounding box center [936, 208] width 285 height 370
click at [847, 144] on div "# Collect 150 gold to pass the level. # The following APIs are available on you…" at bounding box center [936, 208] width 285 height 370
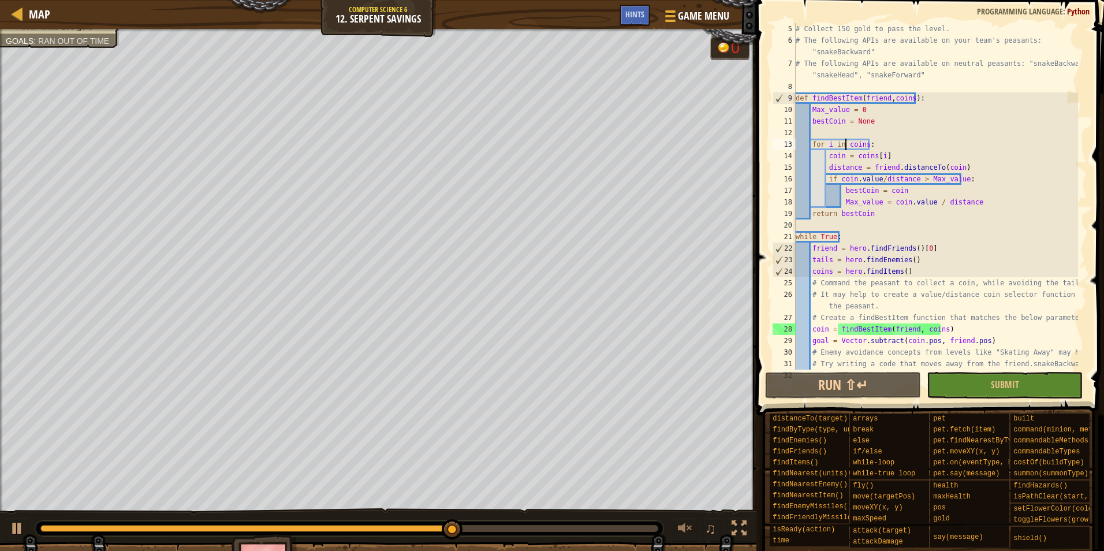
click at [844, 145] on div "# Collect 150 gold to pass the level. # The following APIs are available on you…" at bounding box center [936, 208] width 285 height 370
click at [830, 147] on div "# Collect 150 gold to pass the level. # The following APIs are available on you…" at bounding box center [936, 208] width 285 height 370
click at [845, 146] on div "# Collect 150 gold to pass the level. # The following APIs are available on you…" at bounding box center [936, 208] width 285 height 370
click at [829, 144] on div "# Collect 150 gold to pass the level. # The following APIs are available on you…" at bounding box center [936, 208] width 285 height 370
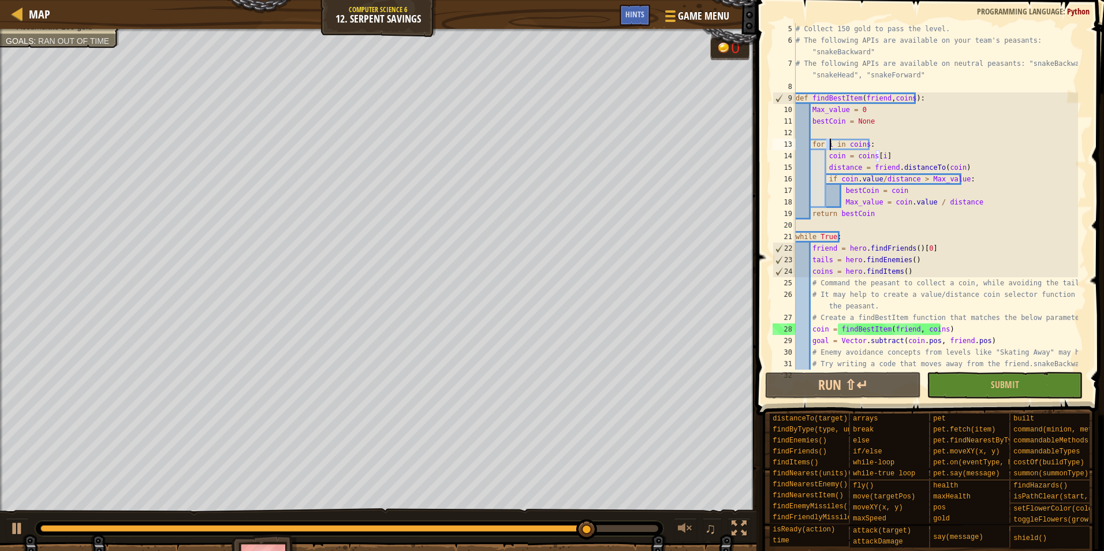
click at [829, 144] on div "# Collect 150 gold to pass the level. # The following APIs are available on you…" at bounding box center [936, 208] width 285 height 370
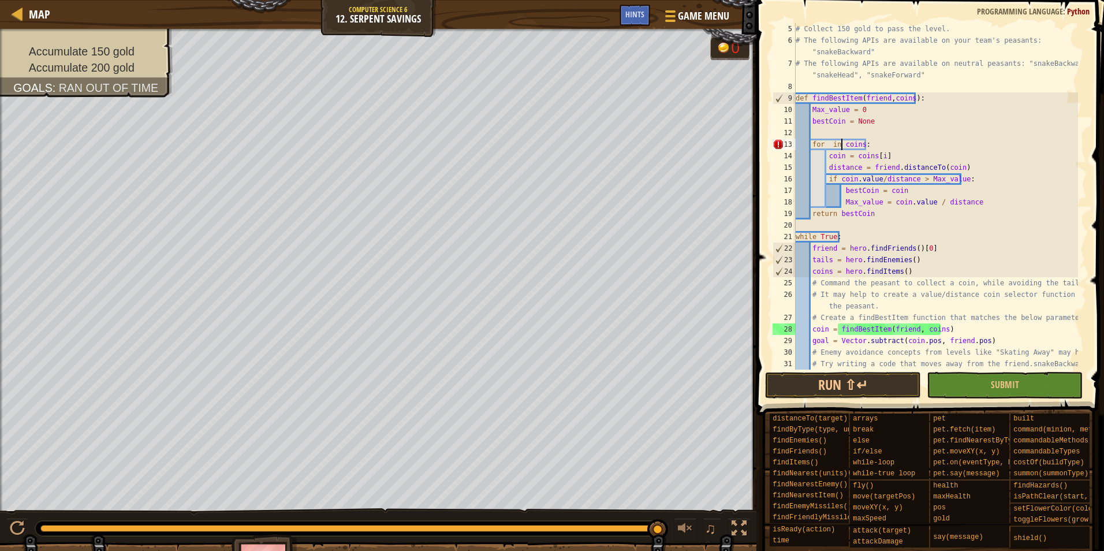
click at [842, 147] on div "# Collect 150 gold to pass the level. # The following APIs are available on you…" at bounding box center [936, 208] width 285 height 370
click at [827, 142] on div "# Collect 150 gold to pass the level. # The following APIs are available on you…" at bounding box center [936, 208] width 285 height 370
click at [844, 142] on div "# Collect 150 gold to pass the level. # The following APIs are available on you…" at bounding box center [936, 208] width 285 height 370
click at [843, 144] on div "# Collect 150 gold to pass the level. # The following APIs are available on you…" at bounding box center [936, 208] width 285 height 370
click at [829, 145] on div "# Collect 150 gold to pass the level. # The following APIs are available on you…" at bounding box center [936, 208] width 285 height 370
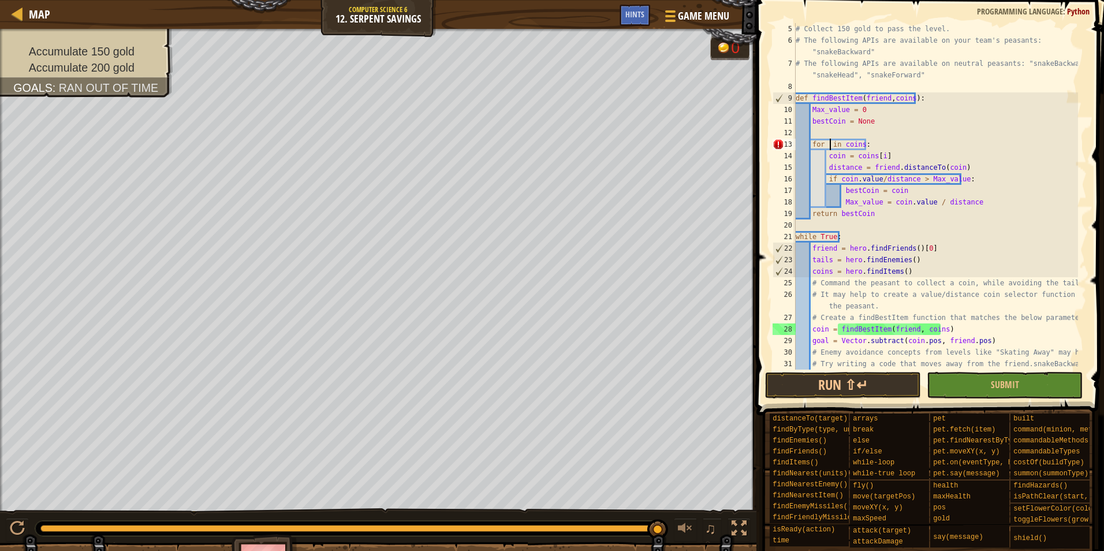
click at [824, 146] on div "# Collect 150 gold to pass the level. # The following APIs are available on you…" at bounding box center [936, 208] width 285 height 370
click at [827, 143] on div "# Collect 150 gold to pass the level. # The following APIs are available on you…" at bounding box center [936, 208] width 285 height 370
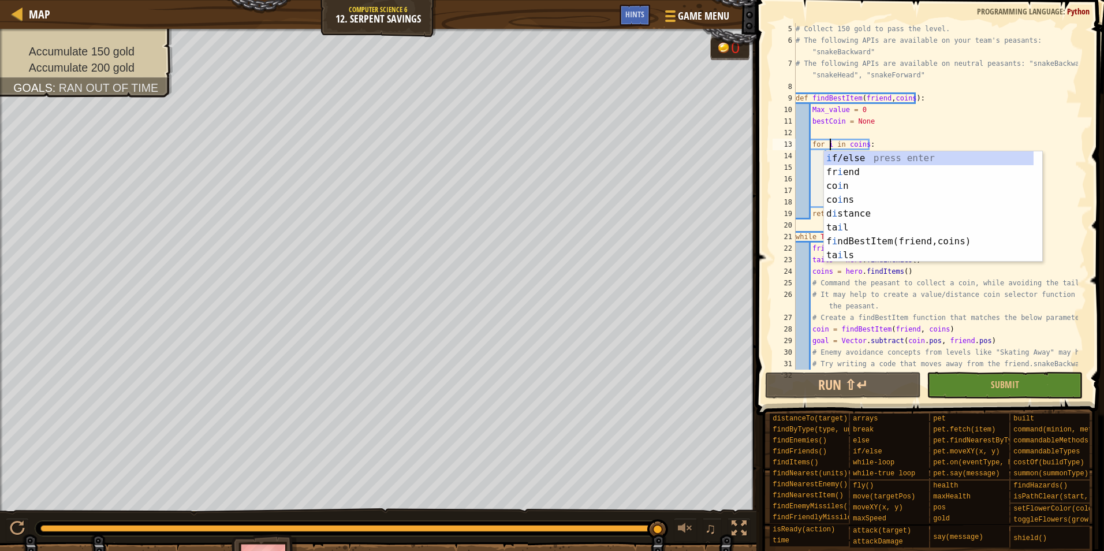
click at [846, 145] on div "# Collect 150 gold to pass the level. # The following APIs are available on you…" at bounding box center [936, 208] width 285 height 370
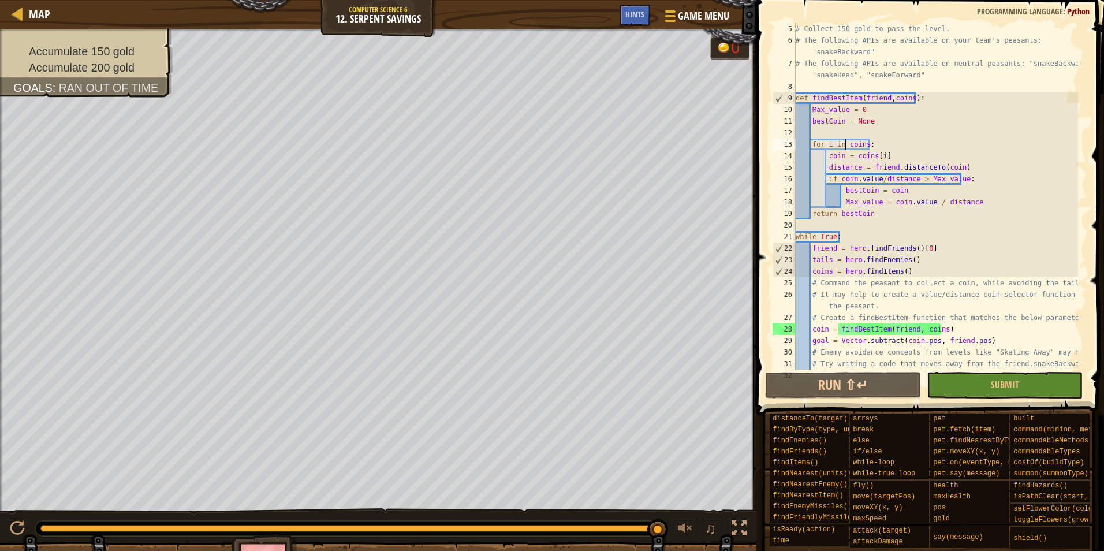
scroll to position [5, 4]
click at [846, 142] on div "# Collect 150 gold to pass the level. # The following APIs are available on you…" at bounding box center [936, 208] width 285 height 370
click at [826, 142] on div "# Collect 150 gold to pass the level. # The following APIs are available on you…" at bounding box center [936, 208] width 285 height 370
click at [847, 142] on div "# Collect 150 gold to pass the level. # The following APIs are available on you…" at bounding box center [936, 208] width 285 height 370
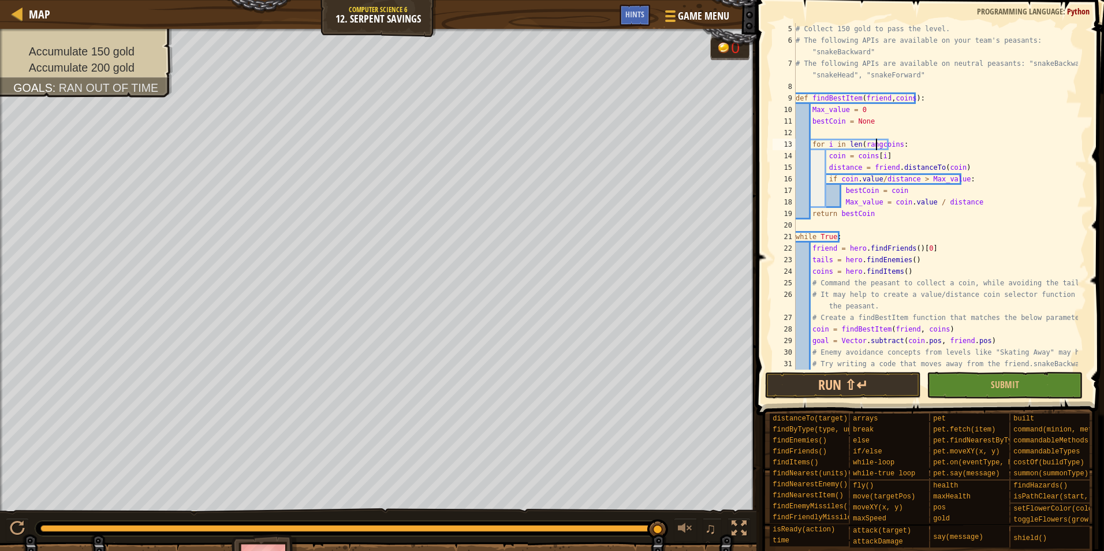
scroll to position [5, 7]
click at [904, 144] on div "# Collect 150 gold to pass the level. # The following APIs are available on you…" at bounding box center [936, 208] width 285 height 370
click at [868, 373] on button "Run ⇧↵" at bounding box center [843, 385] width 156 height 27
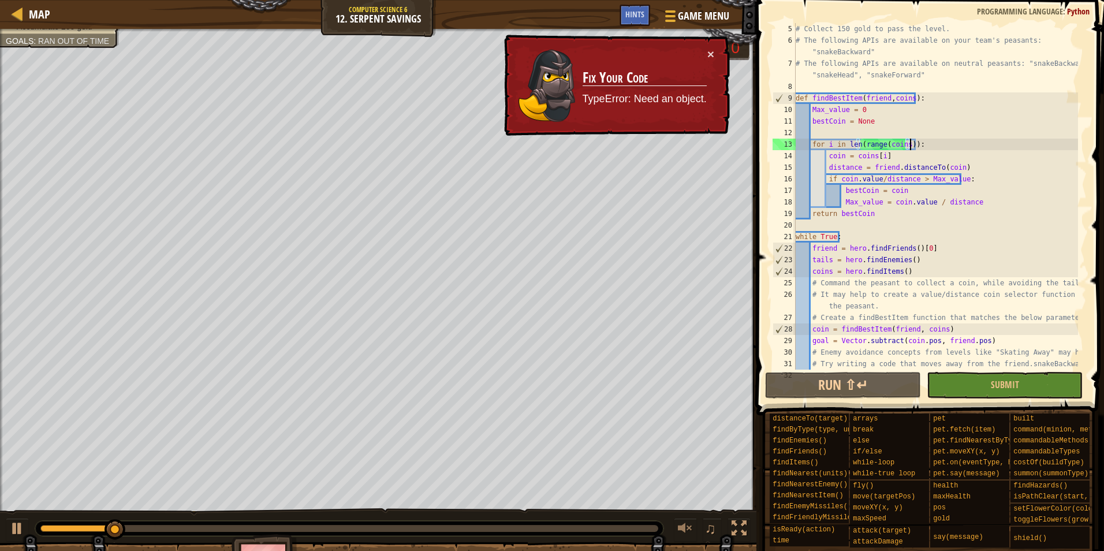
click at [680, 117] on td "Fix Your Code TypeError: Need an object." at bounding box center [645, 85] width 126 height 76
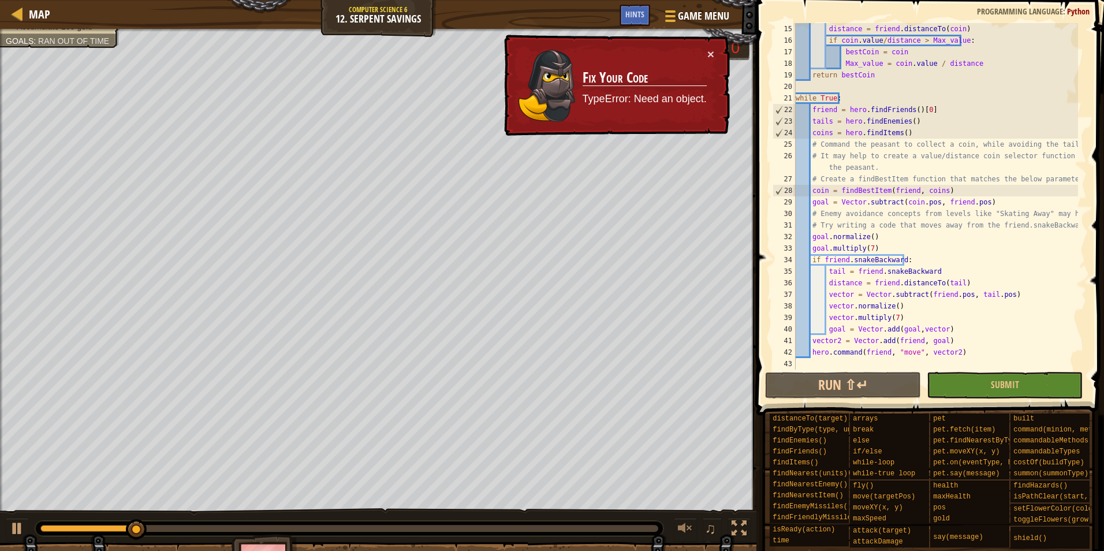
scroll to position [46, 0]
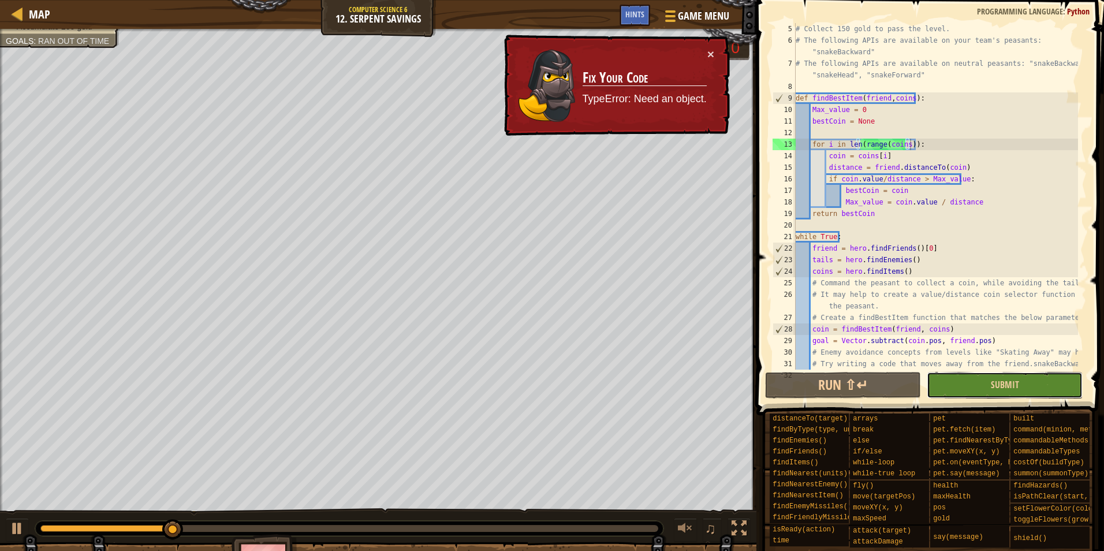
click at [992, 373] on button "Submit" at bounding box center [1005, 385] width 156 height 27
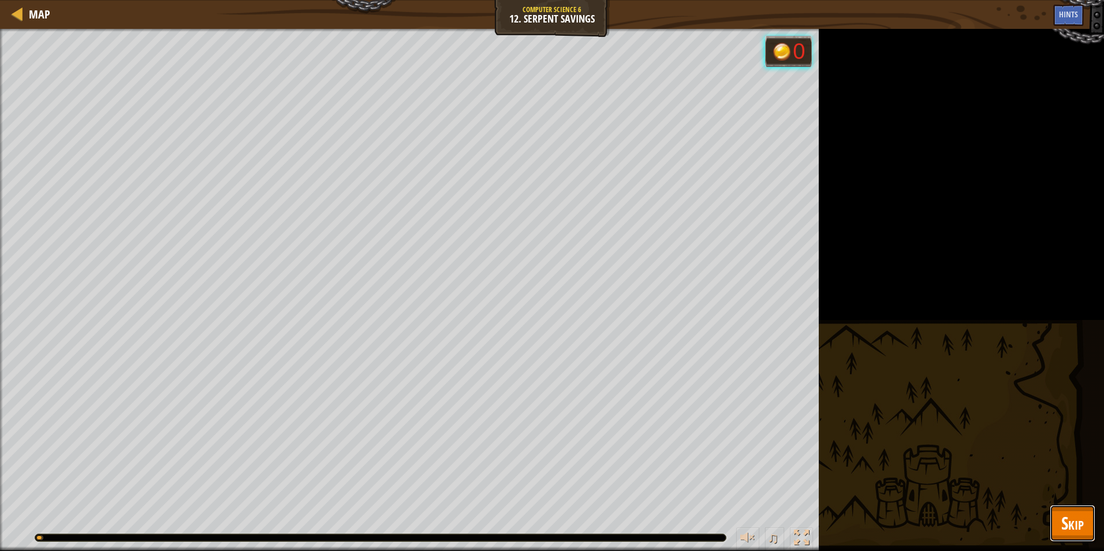
click at [1067, 534] on span "Skip" at bounding box center [1073, 523] width 23 height 24
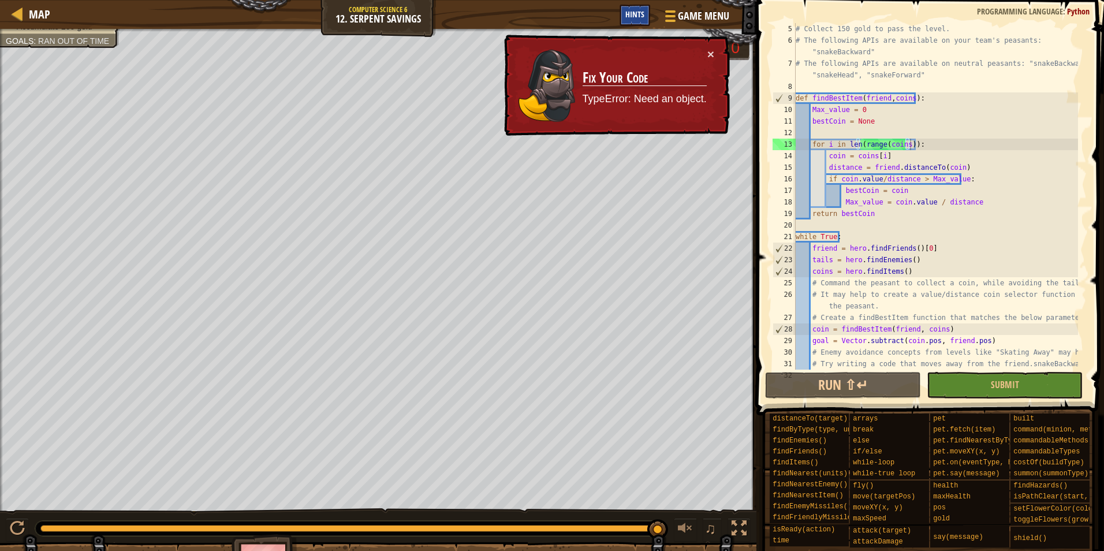
click at [646, 14] on div "Hints" at bounding box center [635, 15] width 31 height 21
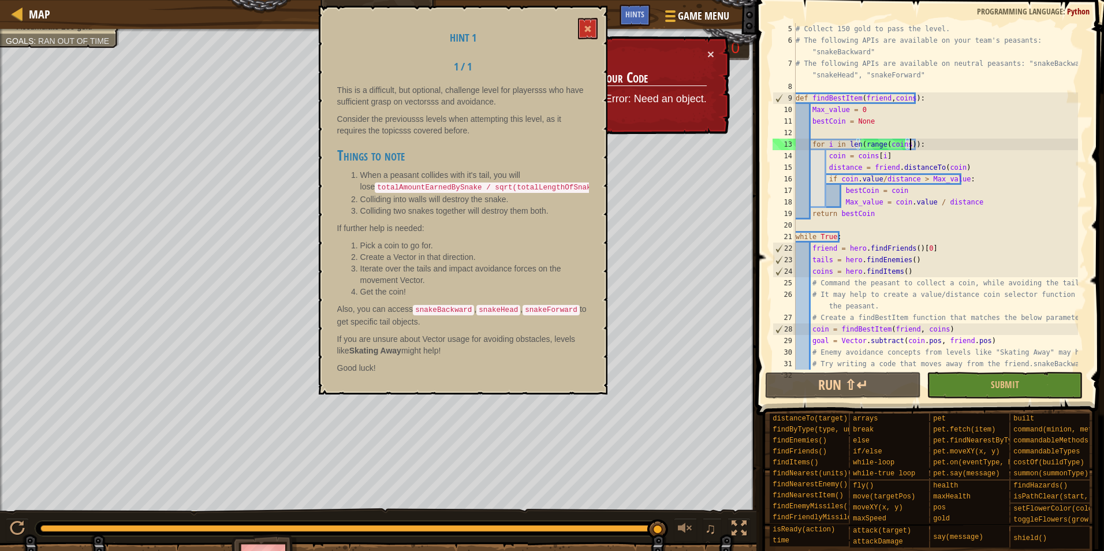
click at [590, 6] on div "Hint 1 1 / 1 This is a difficult, but optional, challenge level for playersss w…" at bounding box center [463, 200] width 289 height 389
click at [591, 30] on span at bounding box center [588, 29] width 8 height 8
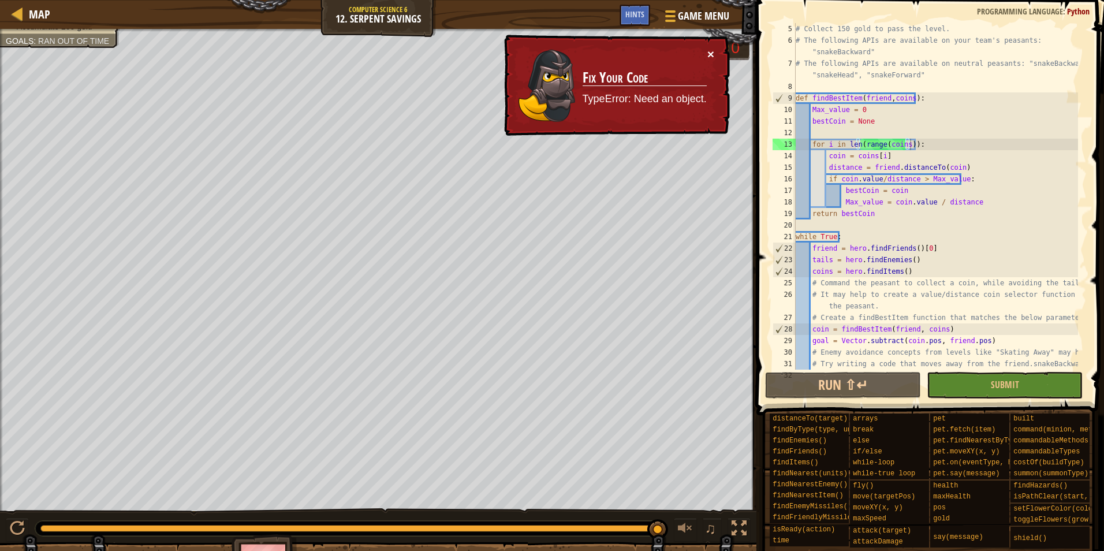
click at [713, 54] on button "×" at bounding box center [712, 56] width 8 height 12
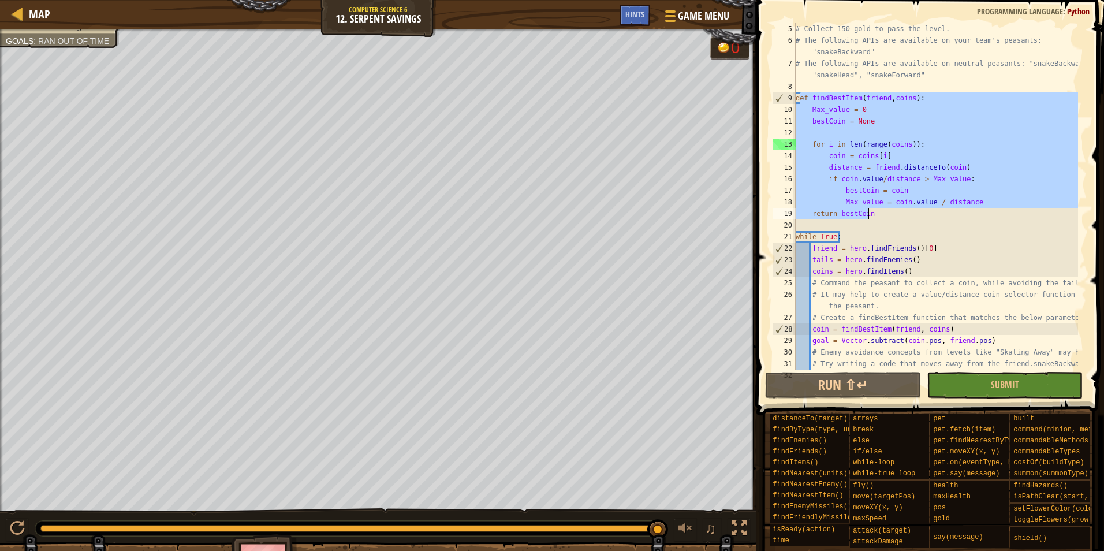
drag, startPoint x: 798, startPoint y: 98, endPoint x: 872, endPoint y: 219, distance: 141.6
click at [872, 219] on div "# Collect 150 gold to pass the level. # The following APIs are available on you…" at bounding box center [936, 208] width 285 height 370
click at [827, 93] on div "# Collect 150 gold to pass the level. # The following APIs are available on you…" at bounding box center [936, 196] width 285 height 347
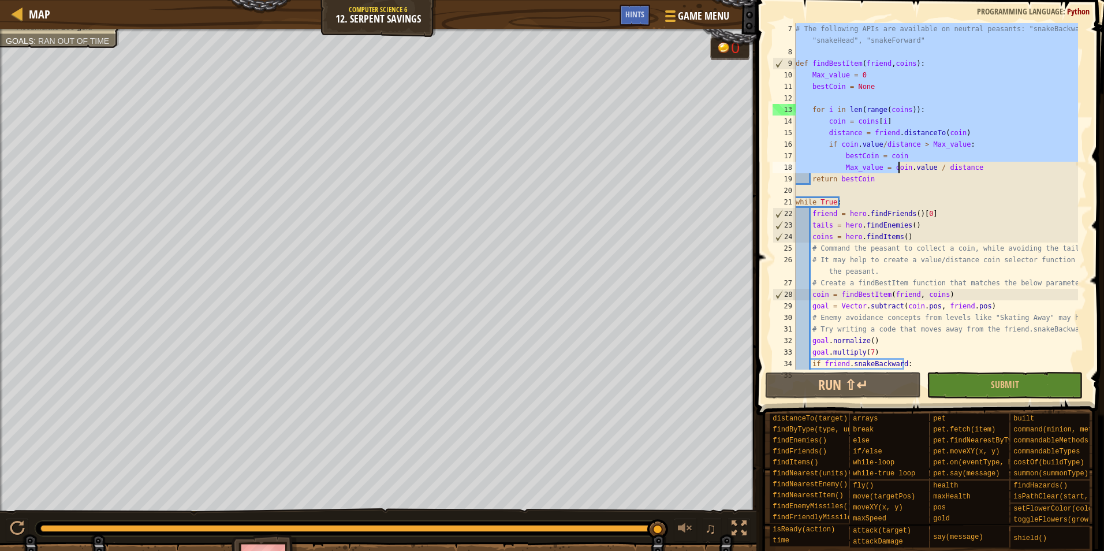
scroll to position [185, 0]
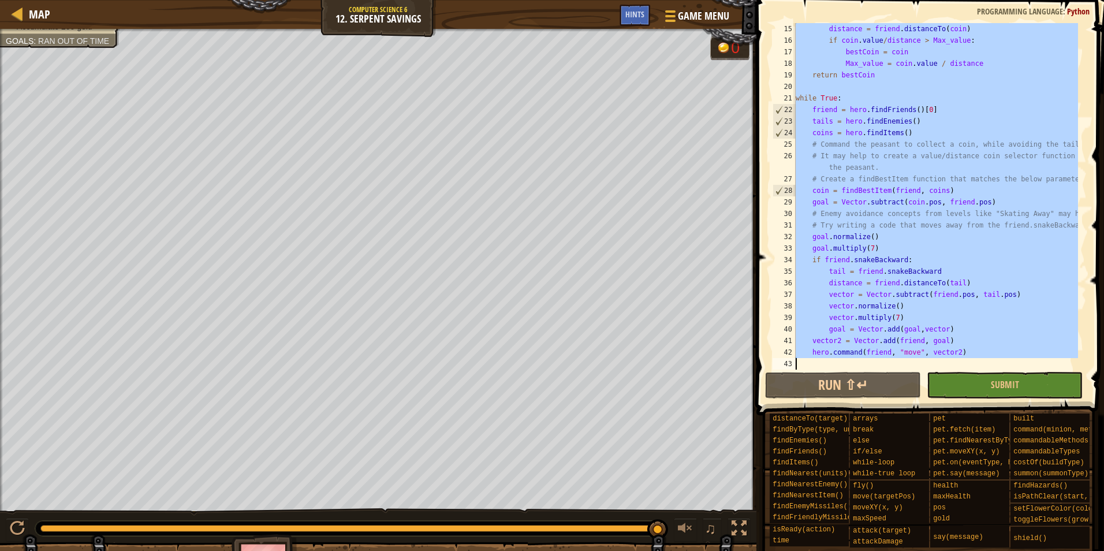
drag, startPoint x: 797, startPoint y: 26, endPoint x: 963, endPoint y: 366, distance: 377.9
click at [963, 366] on div "distance = friend . distanceTo ( coin ) if coin . value / distance > Max_value …" at bounding box center [936, 208] width 285 height 370
click at [907, 337] on div "distance = friend . distanceTo ( coin ) if coin . value / distance > Max_value …" at bounding box center [936, 196] width 285 height 347
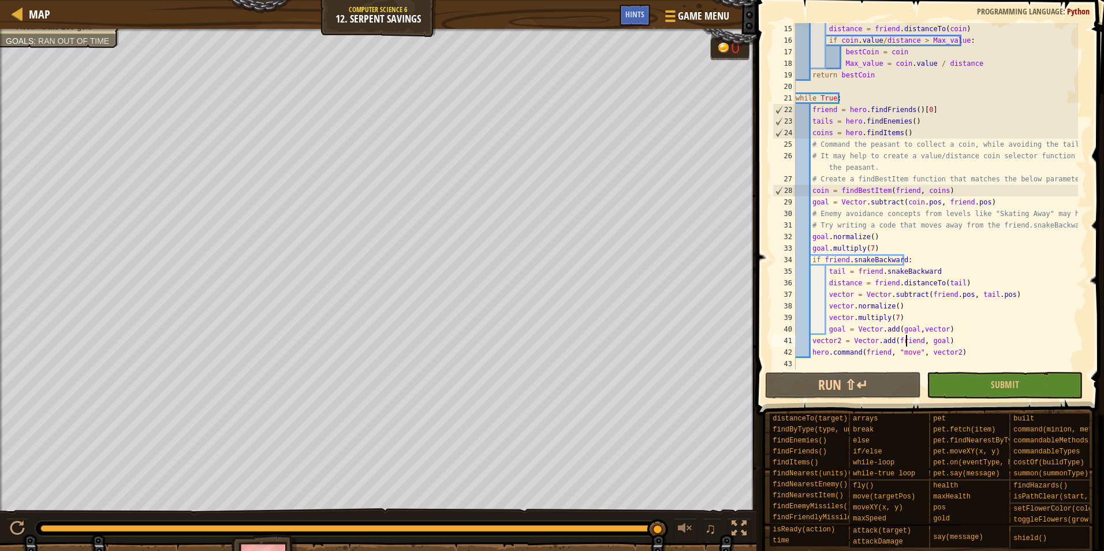
click at [914, 343] on div "distance = friend . distanceTo ( coin ) if coin . value / distance > Max_value …" at bounding box center [936, 208] width 285 height 370
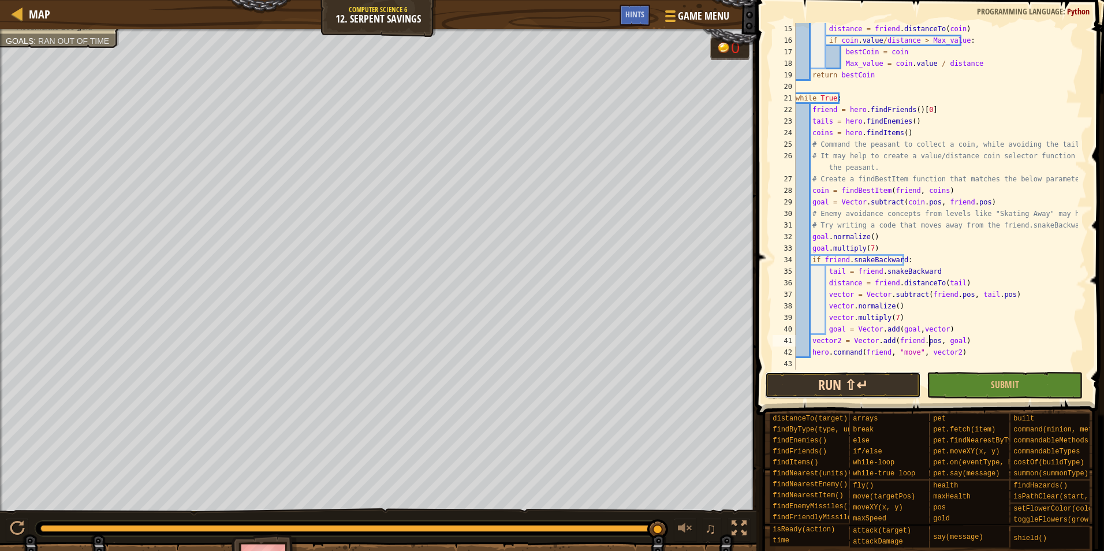
click at [877, 382] on button "Run ⇧↵" at bounding box center [843, 385] width 156 height 27
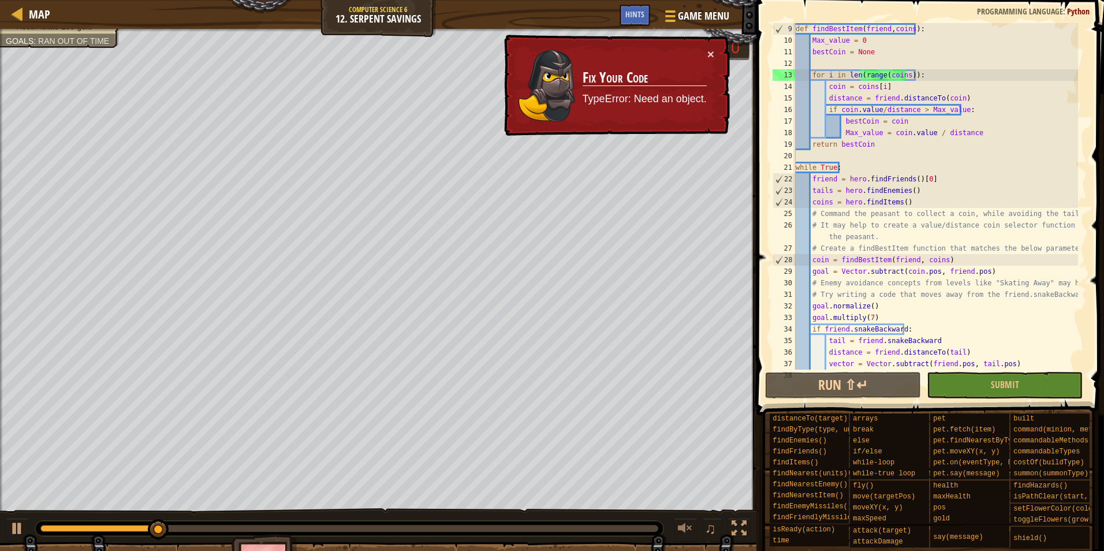
scroll to position [46, 0]
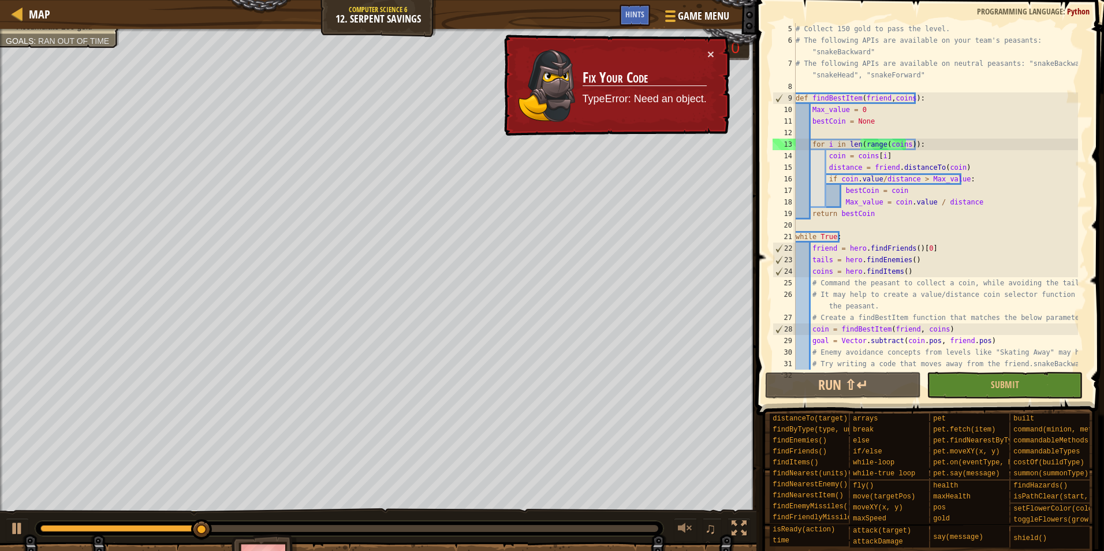
click at [826, 143] on div "# Collect 150 gold to pass the level. # The following APIs are available on you…" at bounding box center [936, 208] width 285 height 370
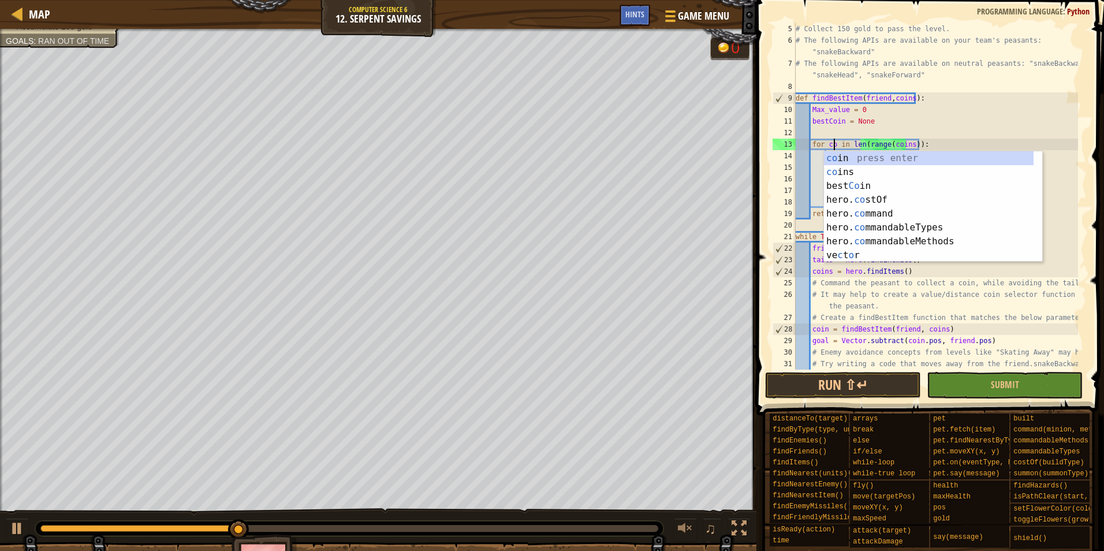
scroll to position [5, 3]
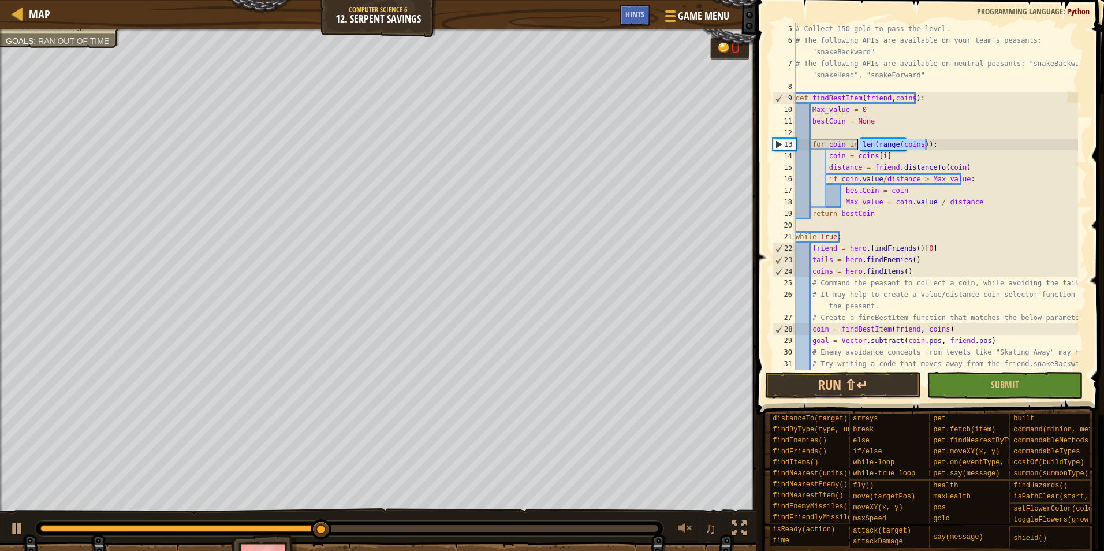
drag, startPoint x: 935, startPoint y: 144, endPoint x: 857, endPoint y: 147, distance: 78.6
click at [857, 147] on div "# Collect 150 gold to pass the level. # The following APIs are available on you…" at bounding box center [936, 208] width 285 height 370
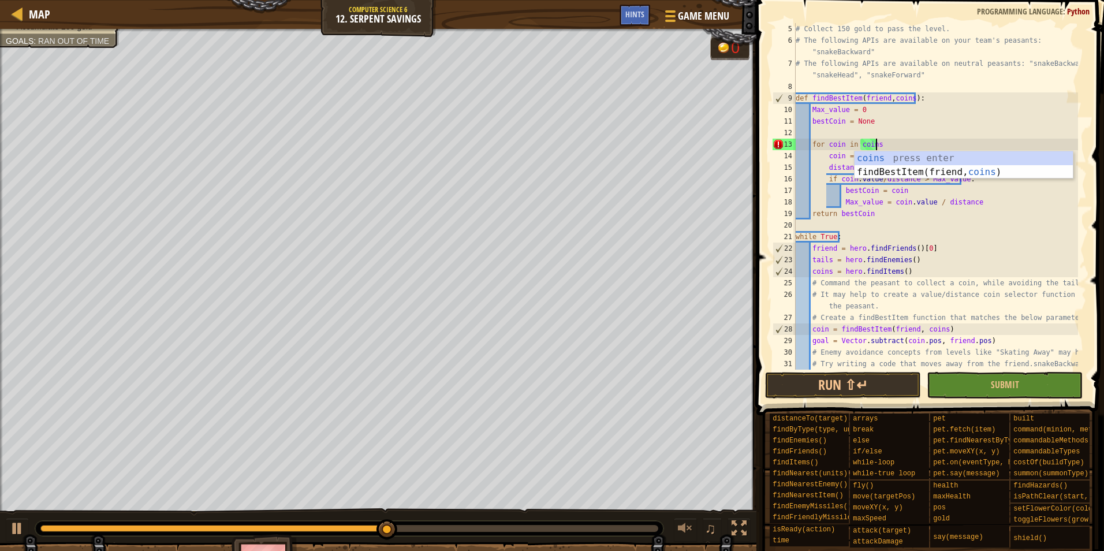
scroll to position [5, 6]
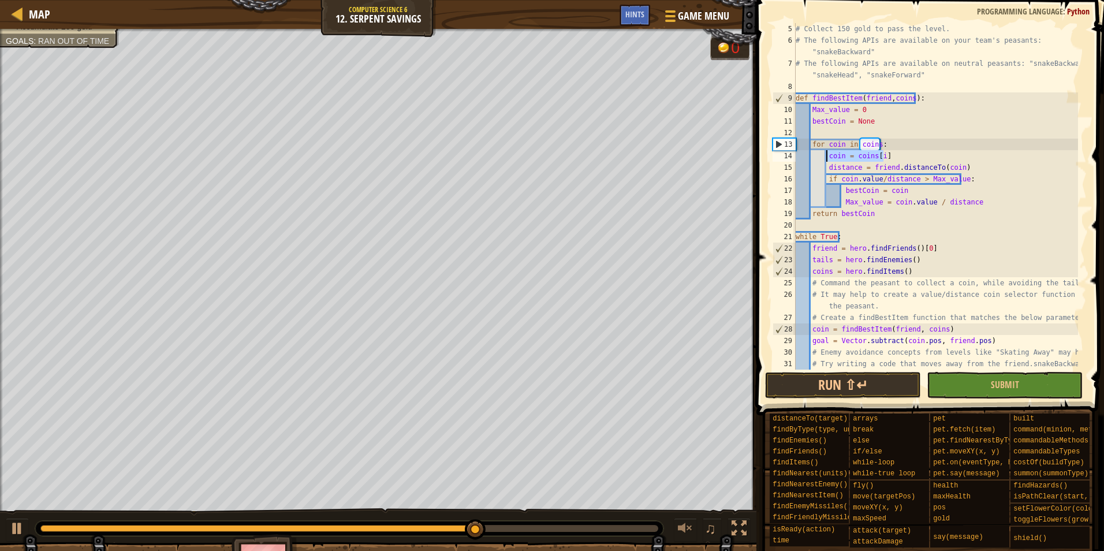
drag, startPoint x: 885, startPoint y: 152, endPoint x: 828, endPoint y: 157, distance: 57.4
click at [828, 157] on div "# Collect 150 gold to pass the level. # The following APIs are available on you…" at bounding box center [936, 208] width 285 height 370
type textarea "coin = coins[i]"
click at [871, 381] on button "Run ⇧↵" at bounding box center [843, 385] width 156 height 27
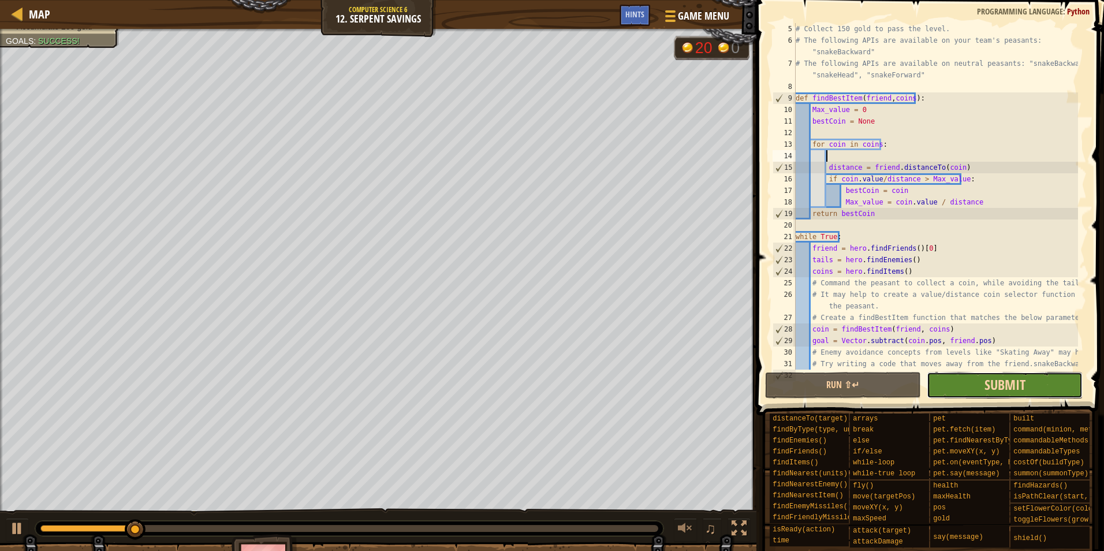
click at [1000, 388] on span "Submit" at bounding box center [1005, 384] width 41 height 18
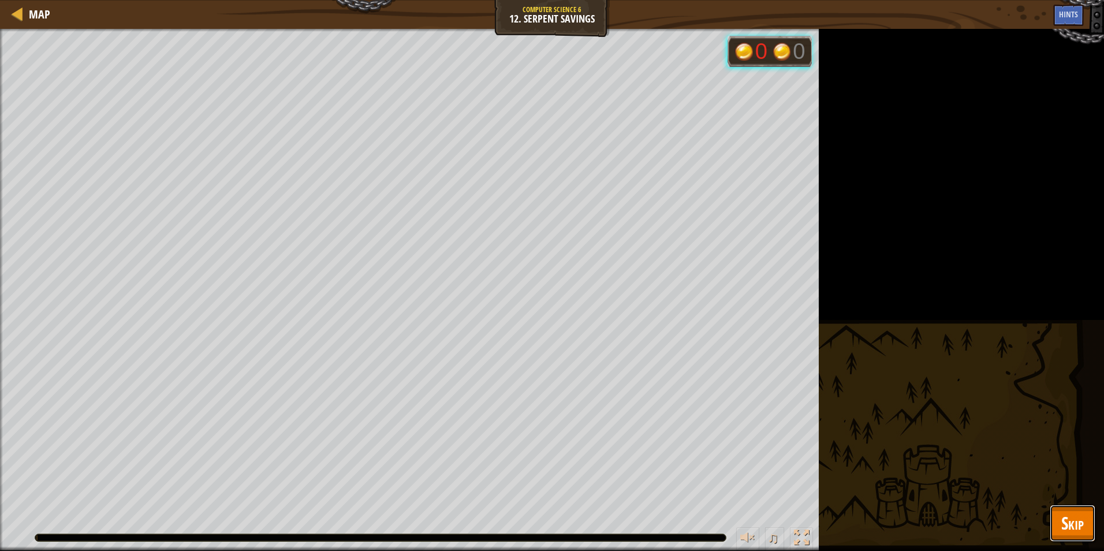
click at [1081, 522] on span "Skip" at bounding box center [1073, 523] width 23 height 24
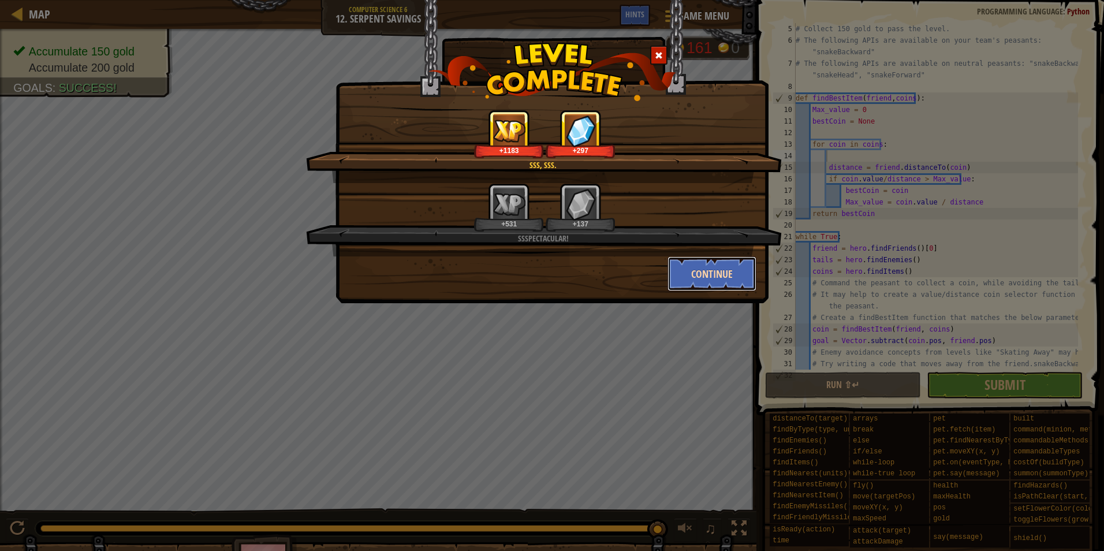
click at [708, 288] on button "Continue" at bounding box center [713, 273] width 90 height 35
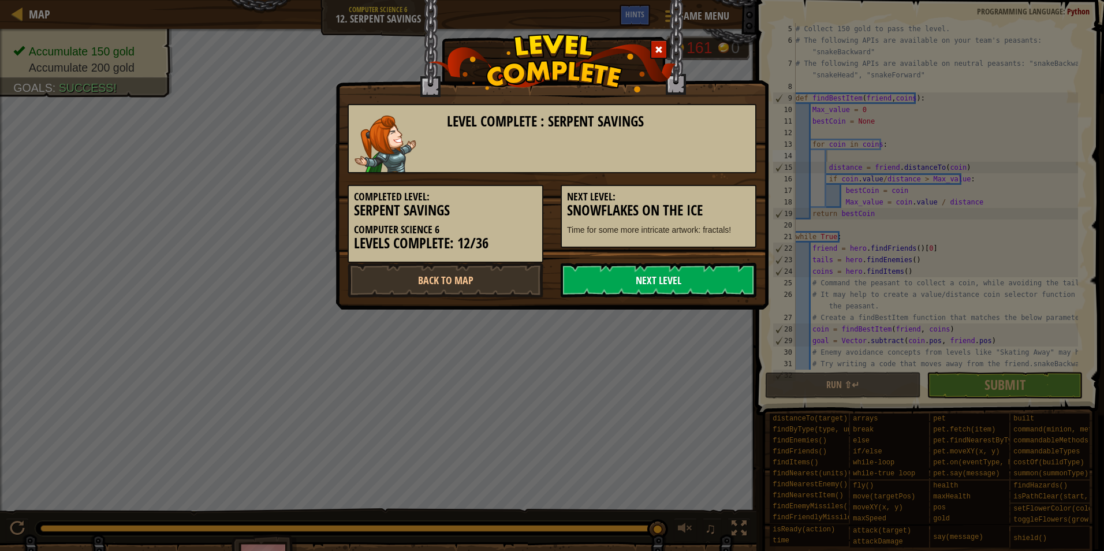
click at [638, 284] on link "Next Level" at bounding box center [659, 280] width 196 height 35
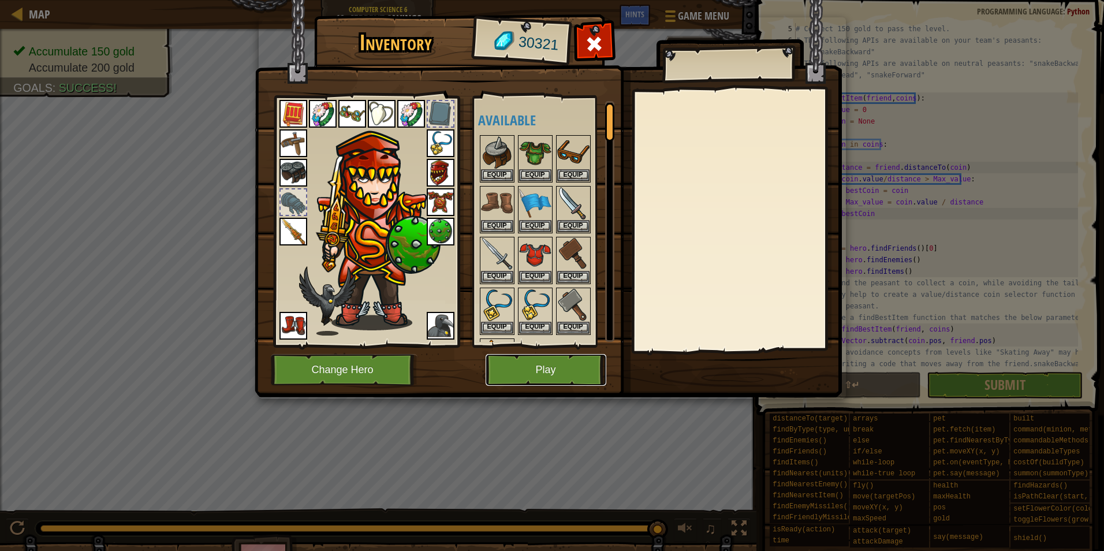
click at [548, 364] on button "Play" at bounding box center [546, 370] width 121 height 32
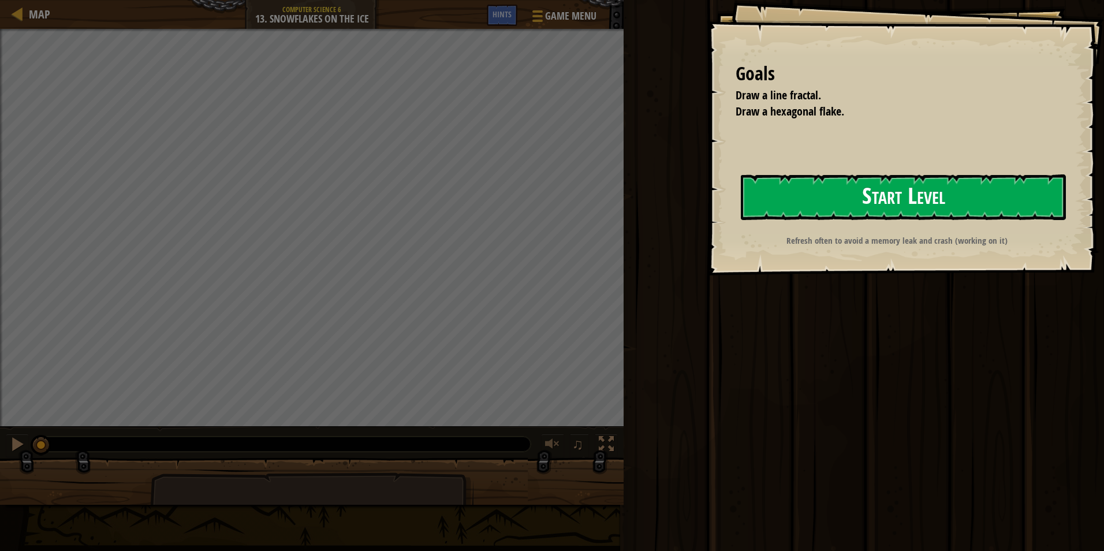
click at [820, 205] on button "Start Level" at bounding box center [903, 197] width 325 height 46
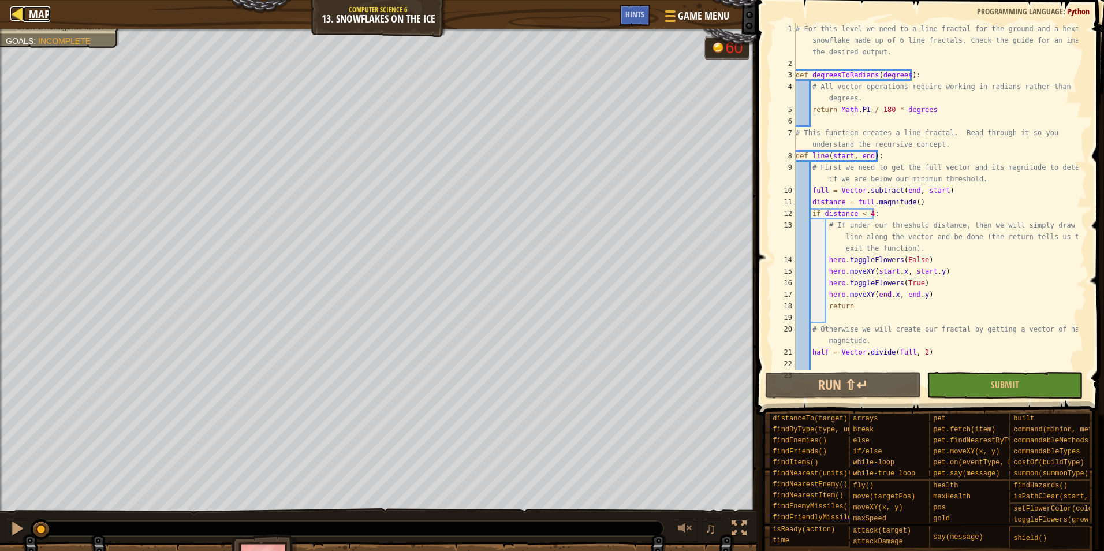
scroll to position [497, 0]
click at [20, 13] on div at bounding box center [17, 13] width 14 height 14
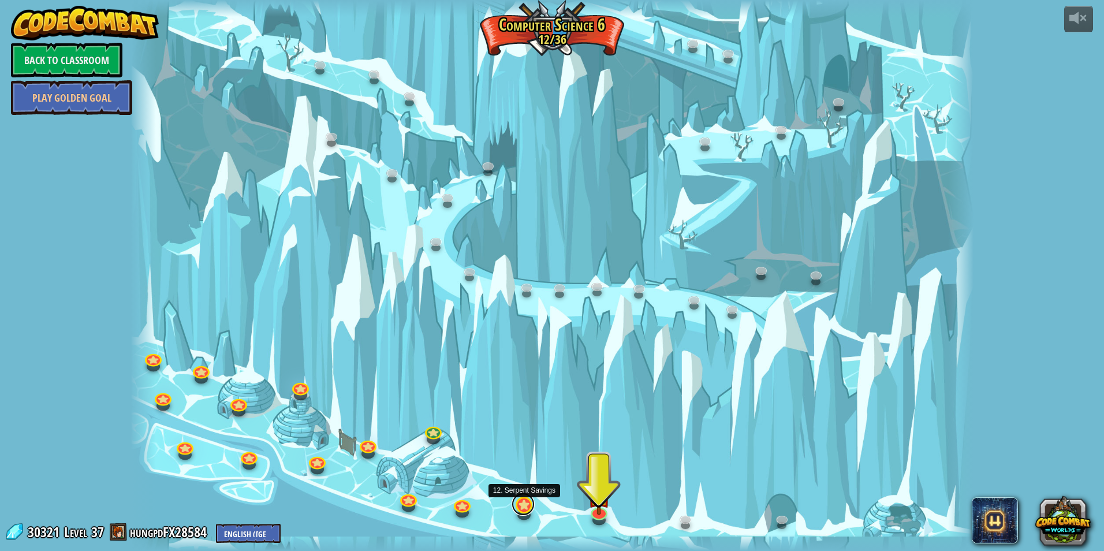
click at [526, 511] on link at bounding box center [523, 504] width 23 height 23
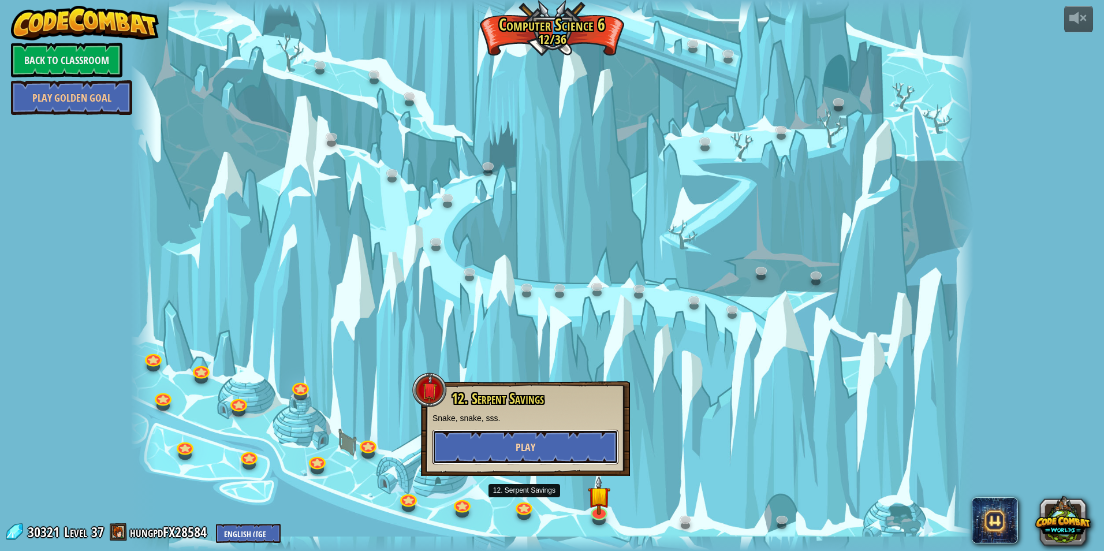
click at [539, 462] on button "Play" at bounding box center [526, 447] width 186 height 35
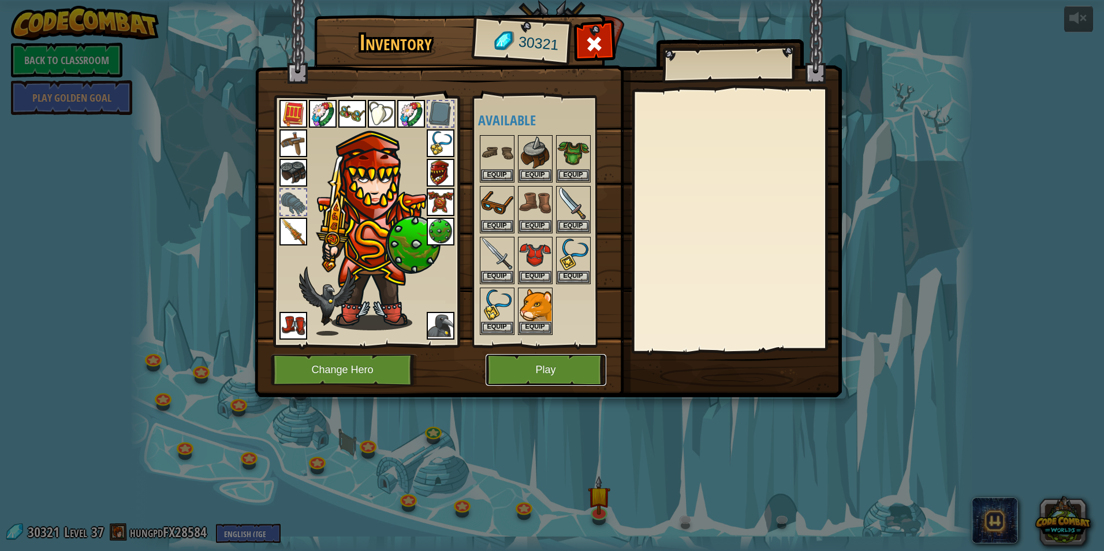
click at [540, 382] on button "Play" at bounding box center [546, 370] width 121 height 32
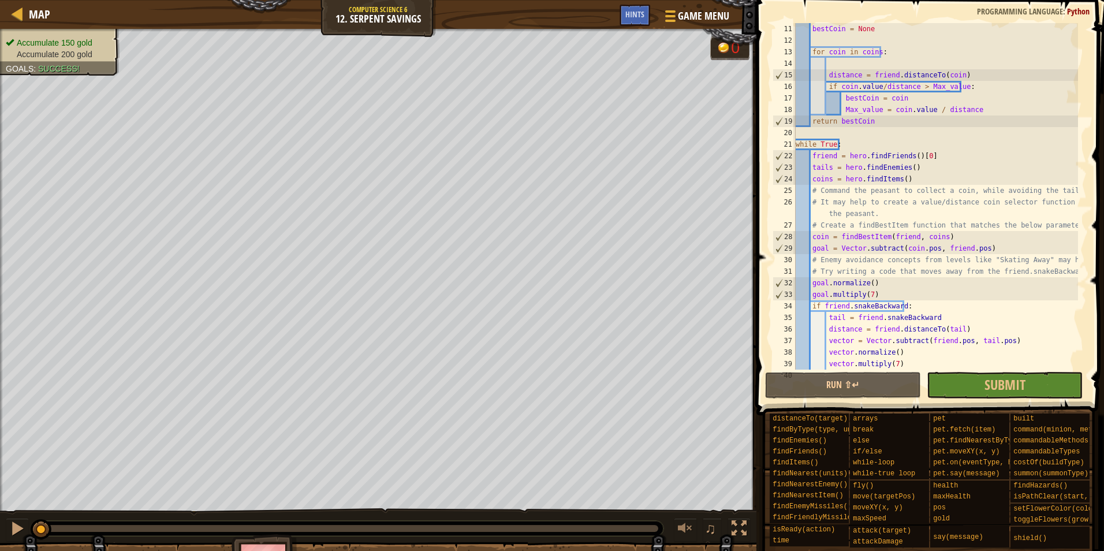
scroll to position [185, 0]
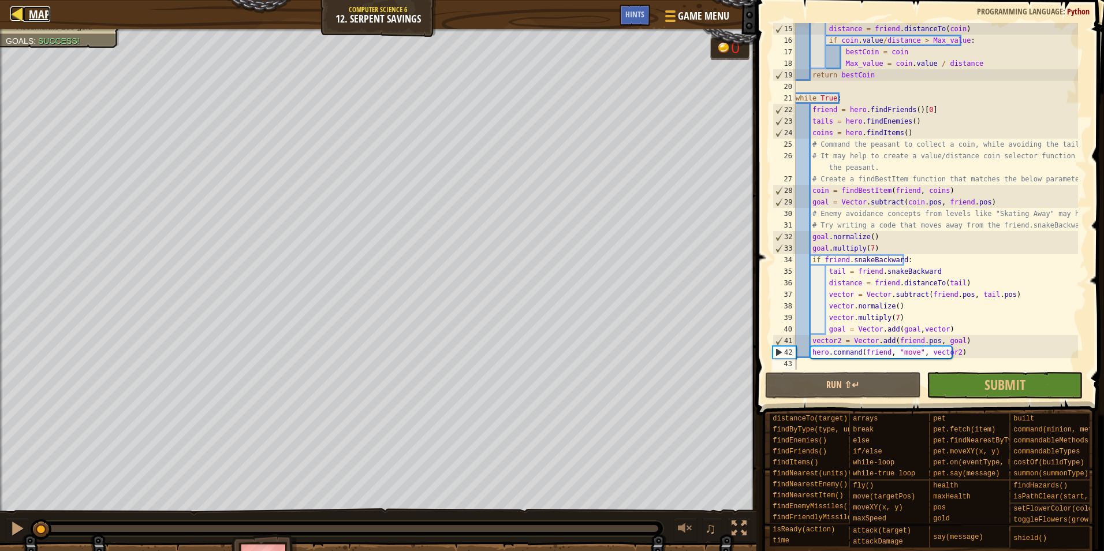
click at [47, 9] on span "Map" at bounding box center [39, 14] width 21 height 16
